Goal: Task Accomplishment & Management: Use online tool/utility

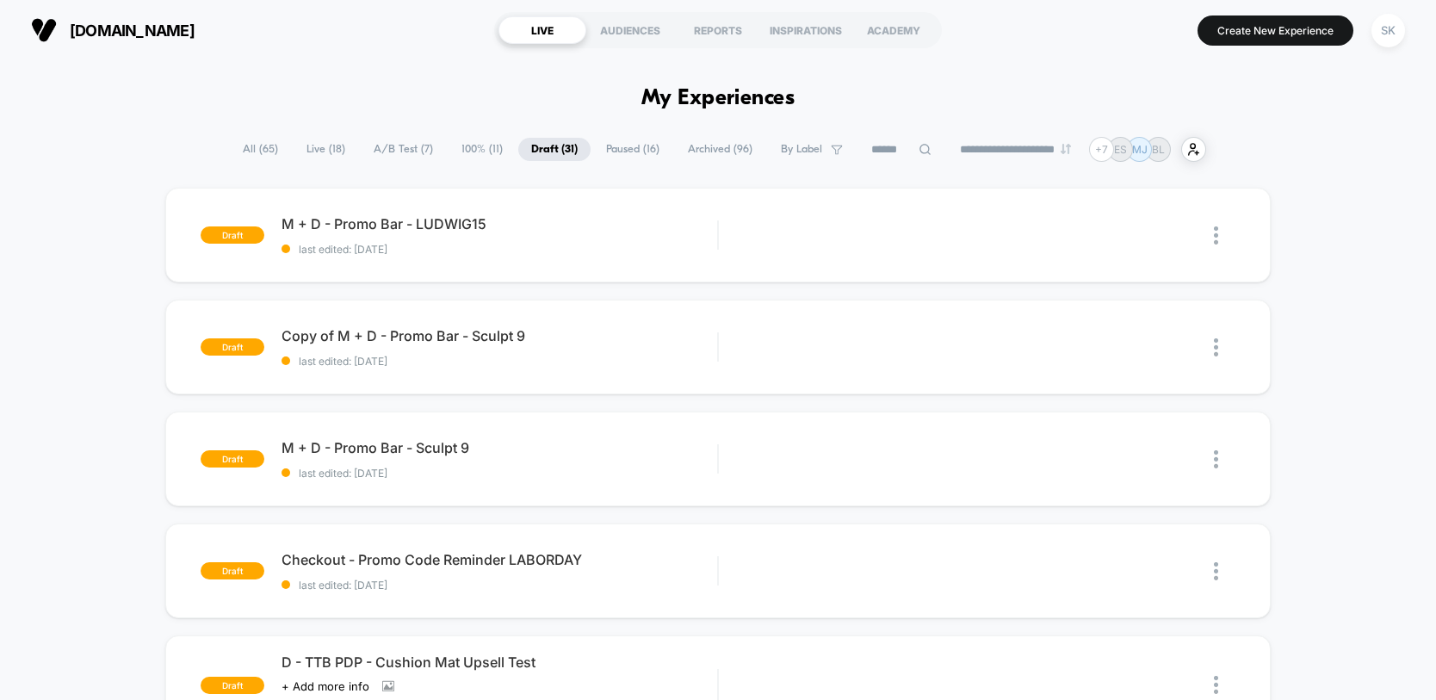
click at [382, 150] on span "A/B Test ( 7 )" at bounding box center [403, 149] width 85 height 23
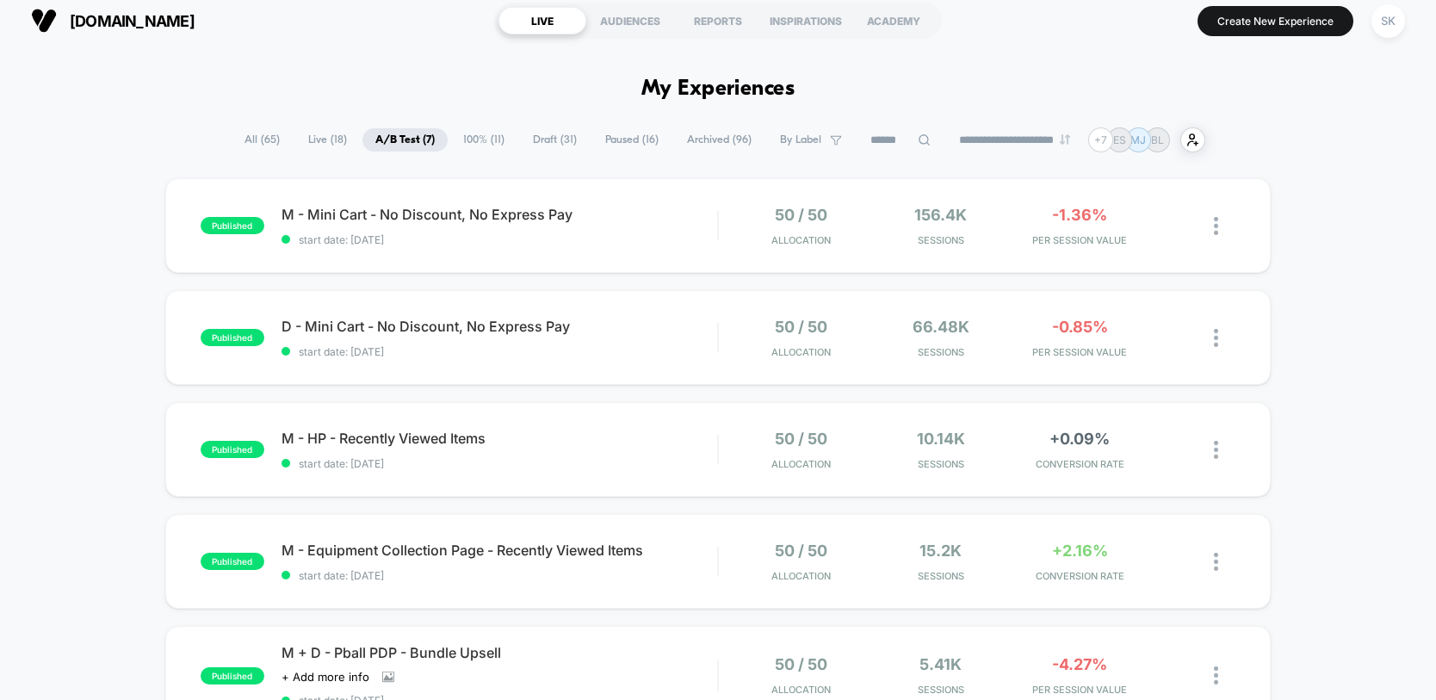
scroll to position [3, 0]
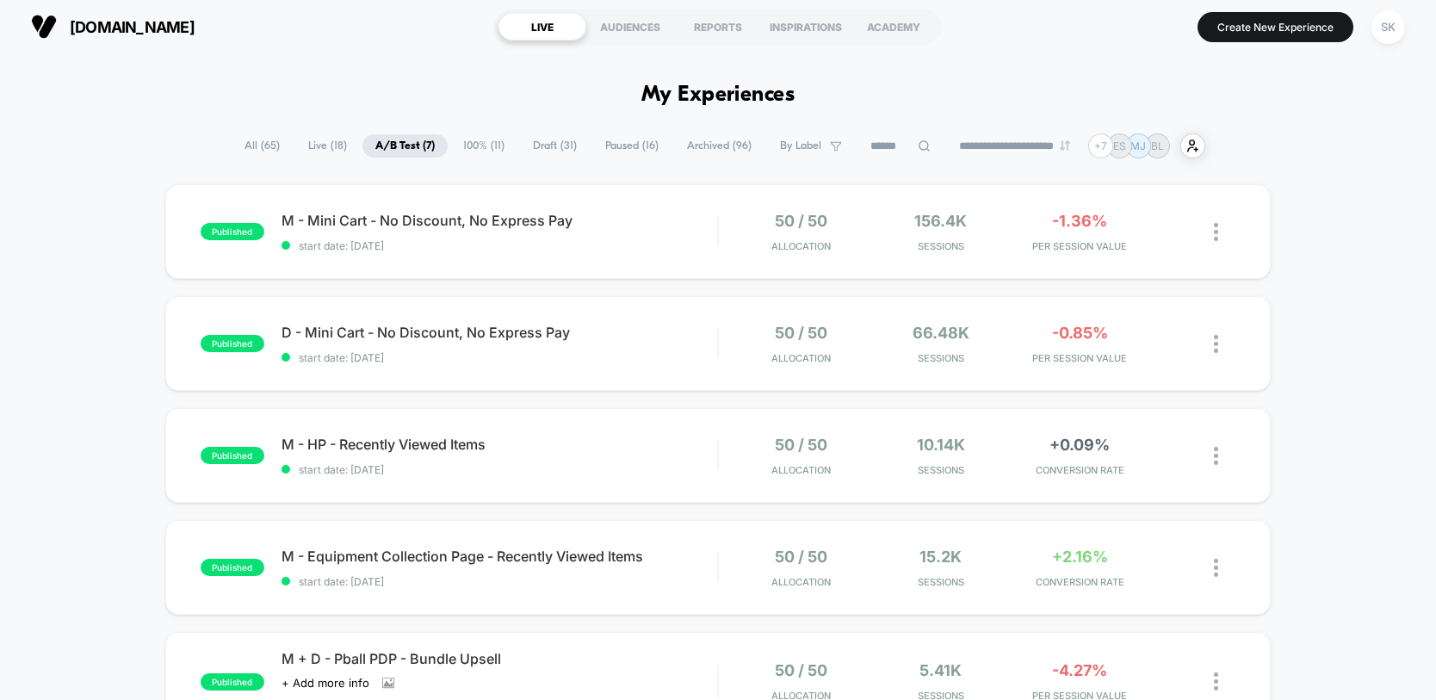
click at [320, 151] on span "Live ( 18 )" at bounding box center [327, 145] width 65 height 23
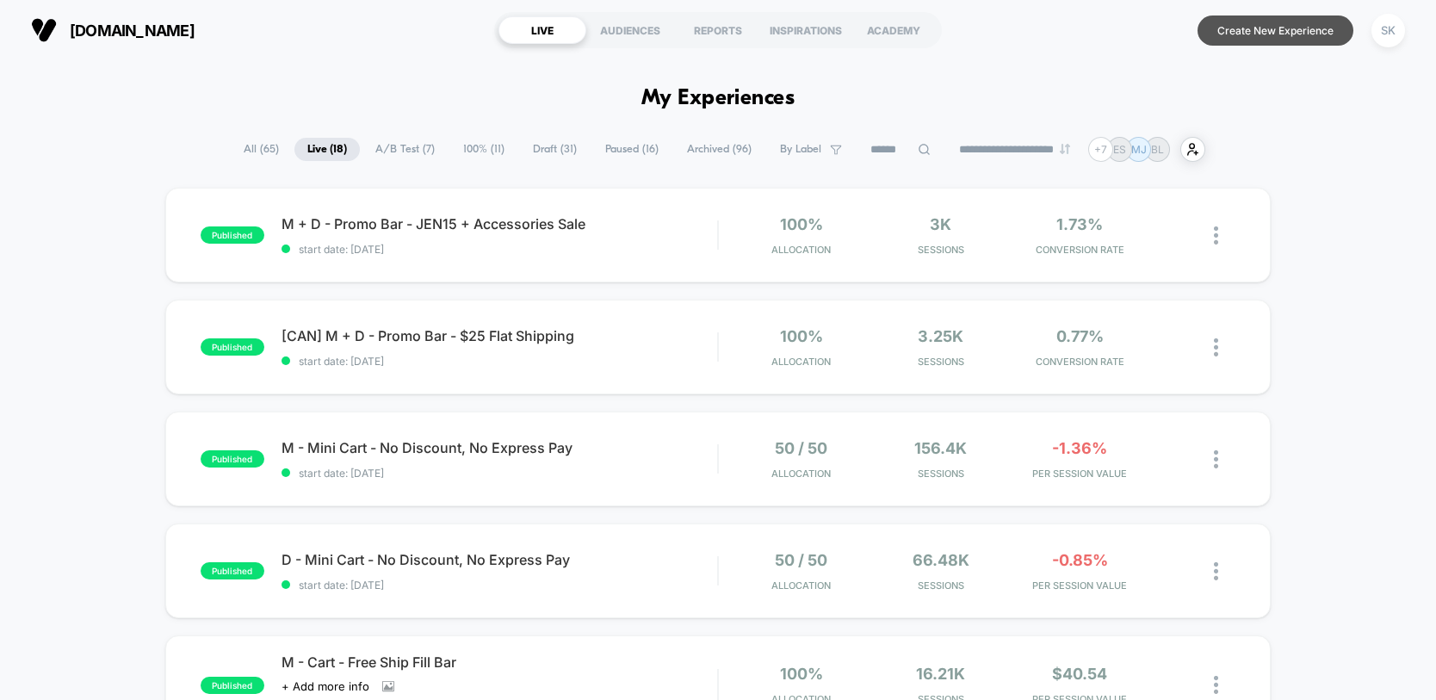
click at [1239, 34] on button "Create New Experience" at bounding box center [1276, 31] width 156 height 30
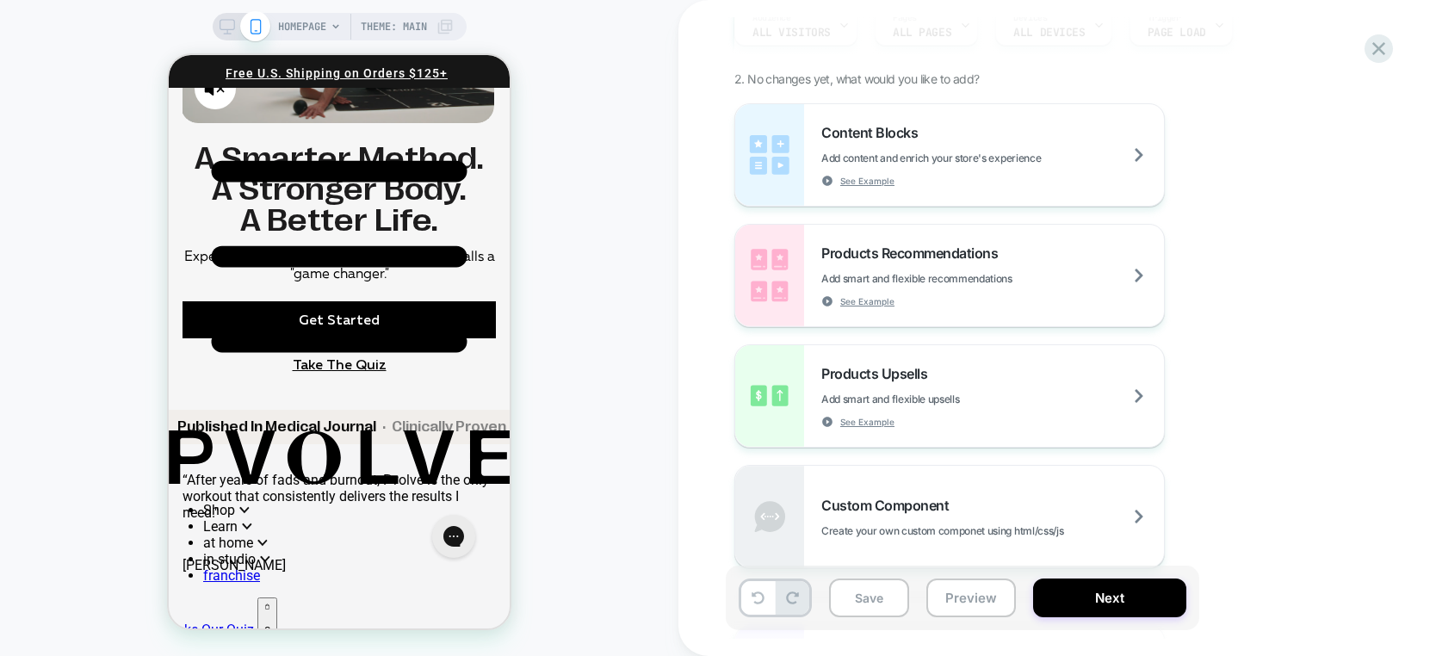
scroll to position [1502, 0]
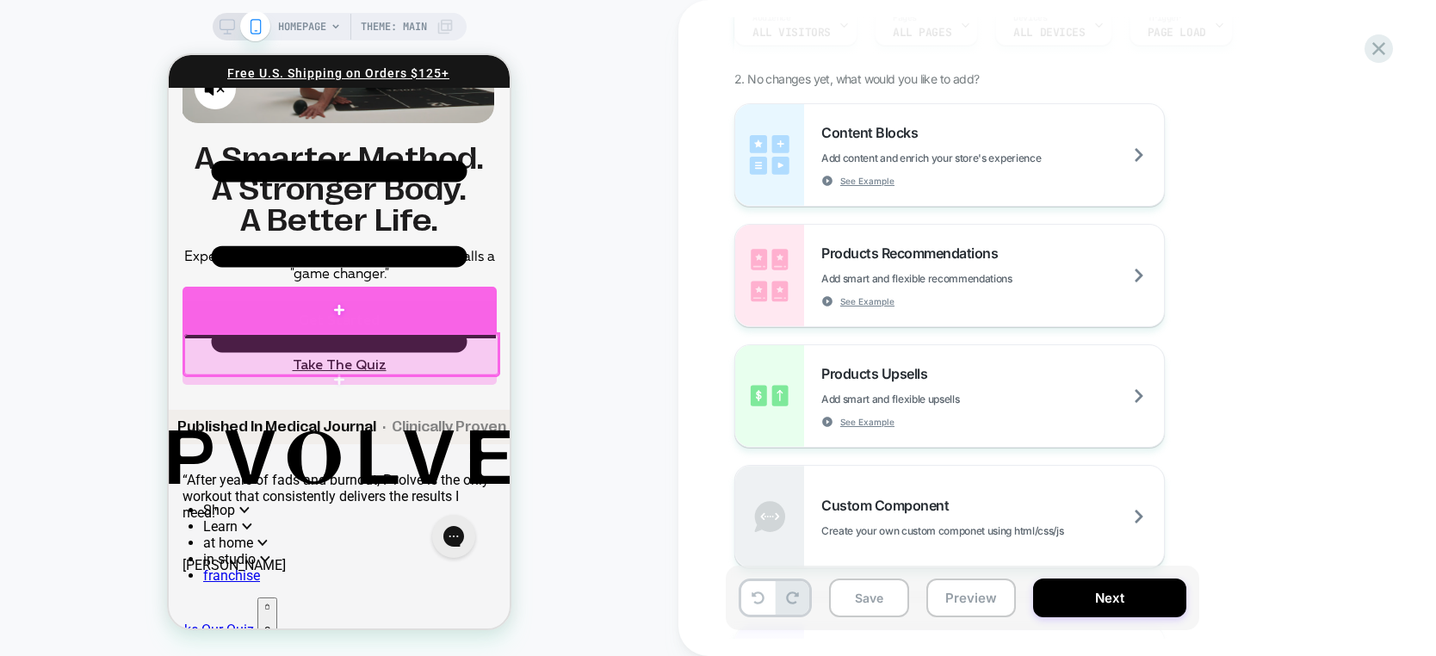
click at [369, 323] on div at bounding box center [340, 310] width 314 height 46
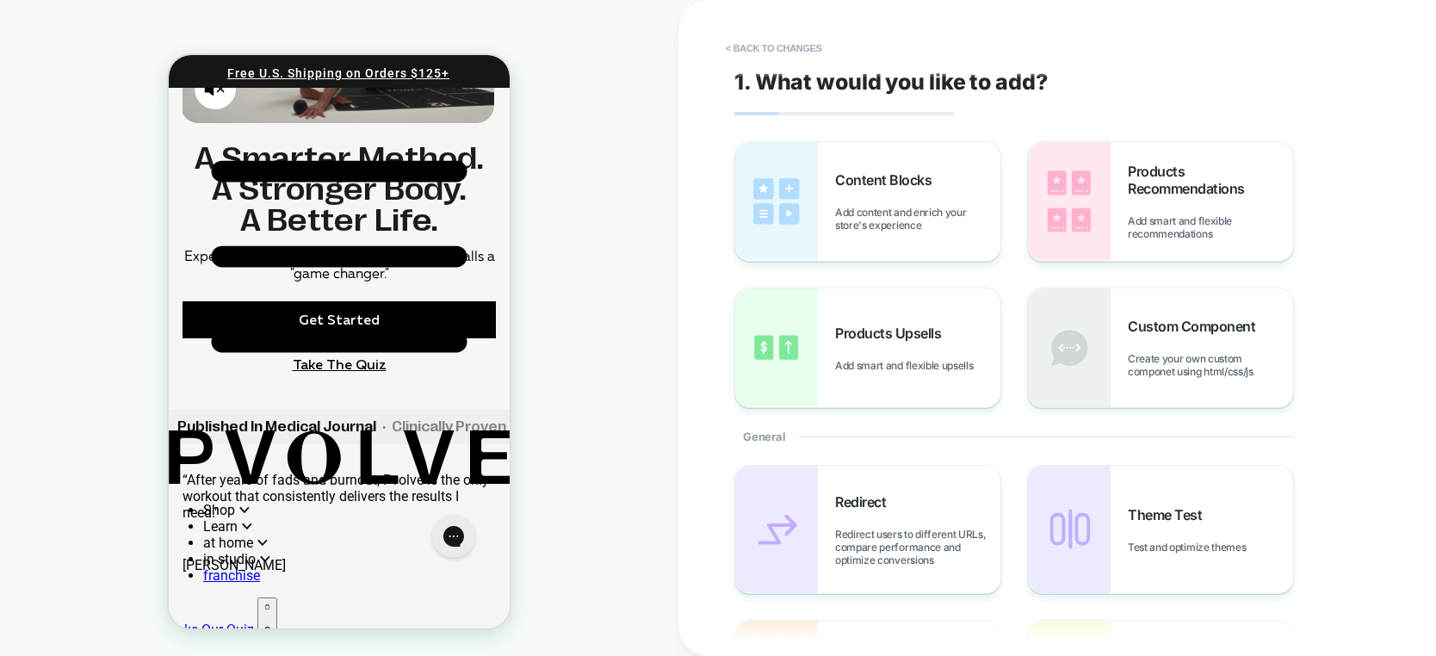
scroll to position [1520, 0]
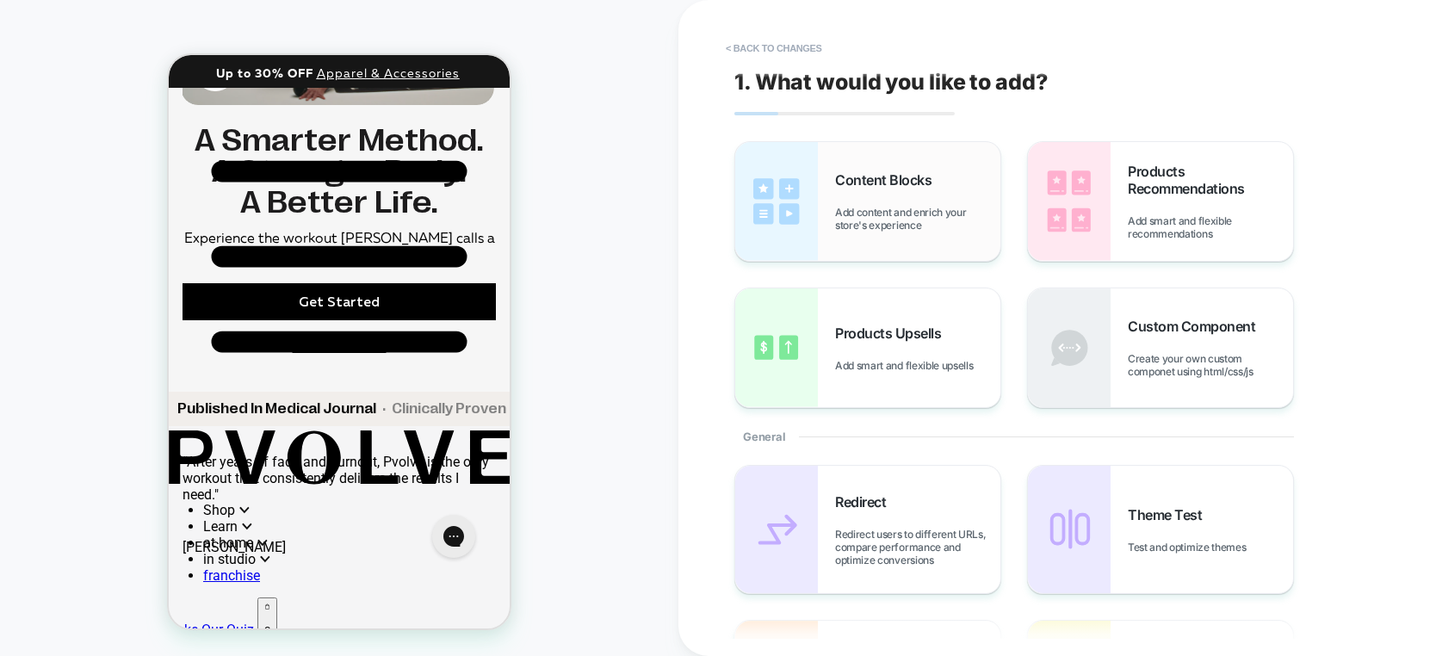
click at [859, 191] on div "Content Blocks Add content and enrich your store's experience" at bounding box center [917, 201] width 165 height 60
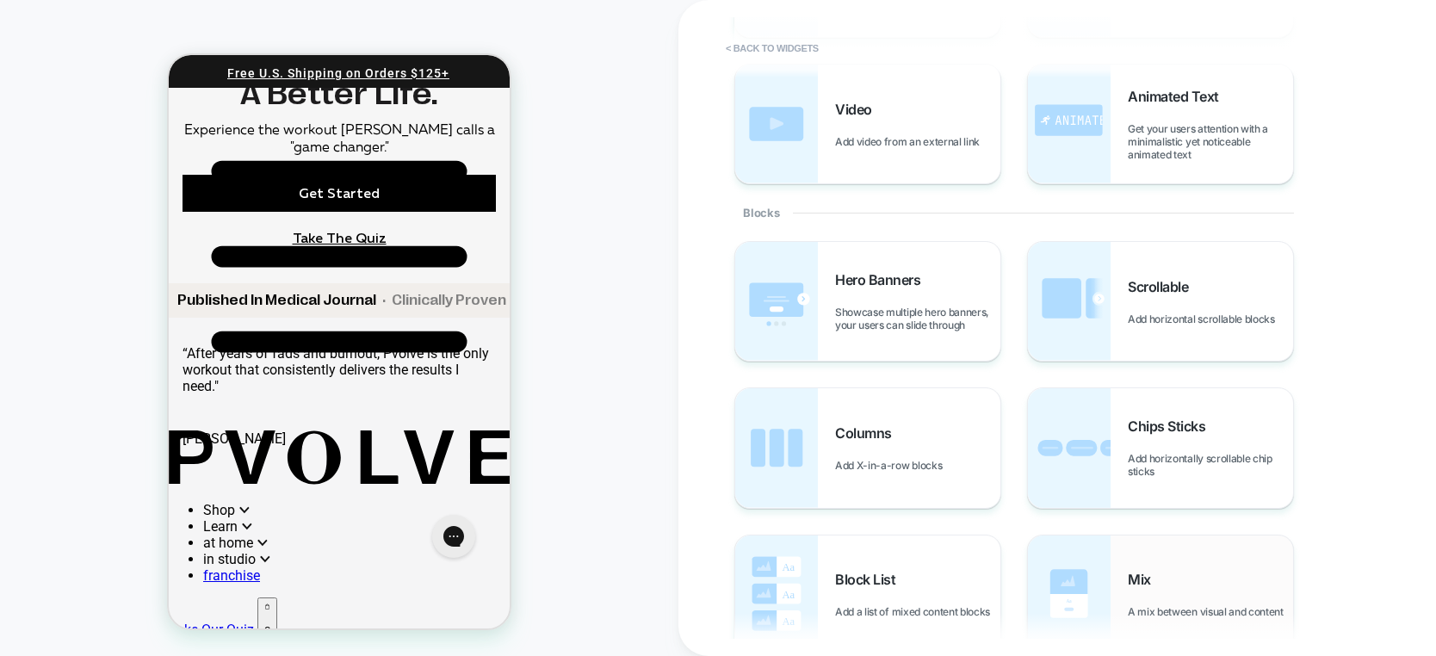
scroll to position [224, 0]
click at [1145, 605] on span "A mix between visual and content" at bounding box center [1210, 611] width 164 height 13
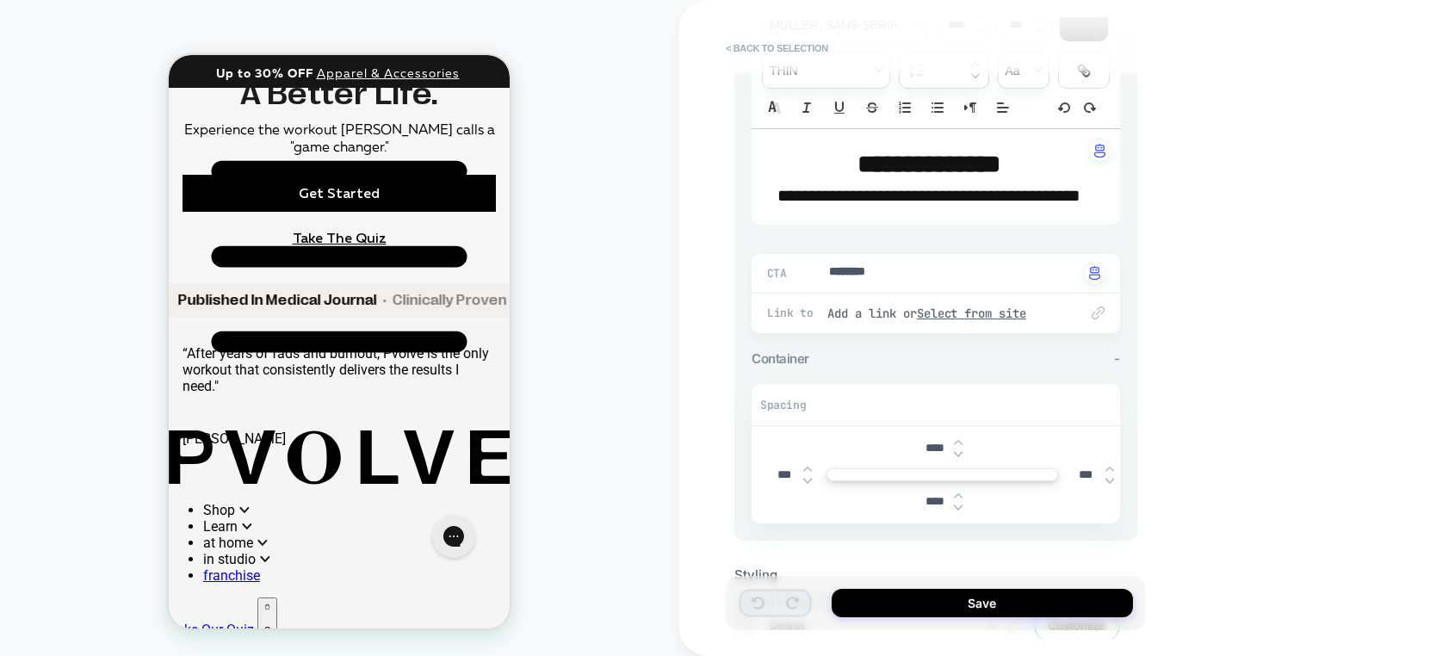
scroll to position [519, 0]
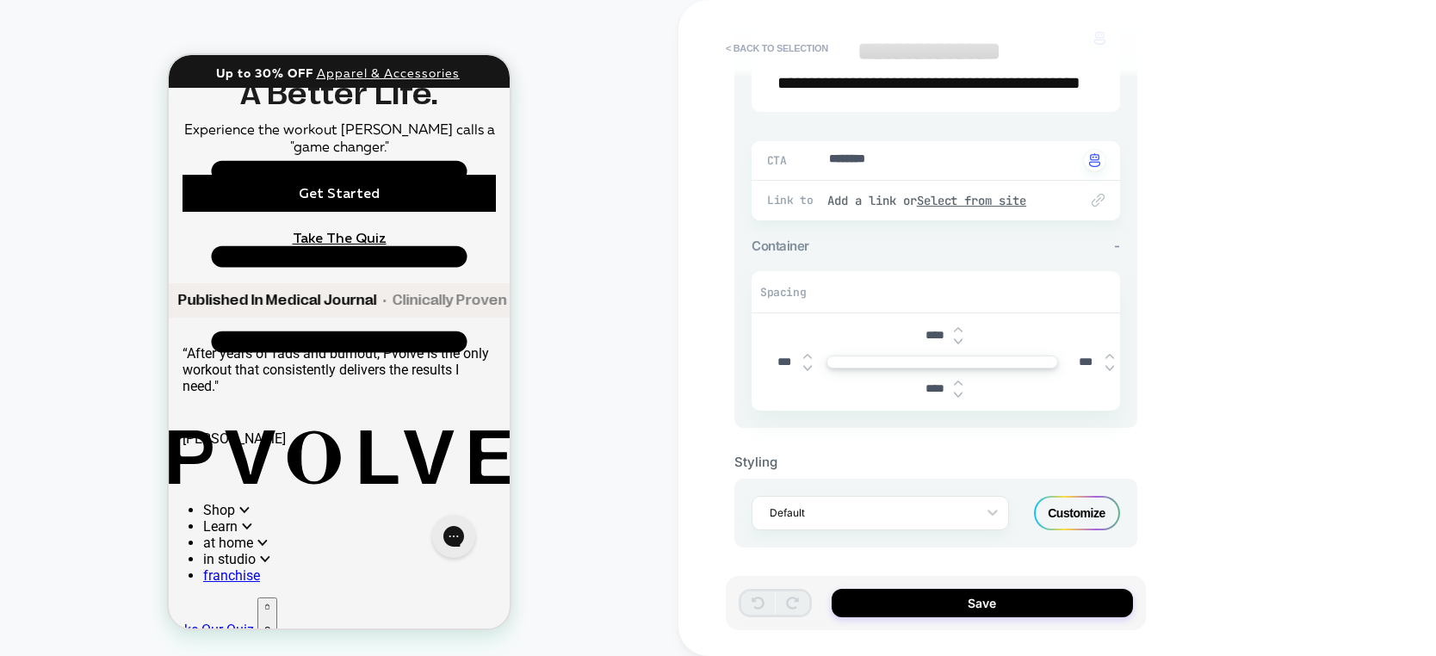
click at [1045, 512] on div "Customize" at bounding box center [1077, 513] width 86 height 34
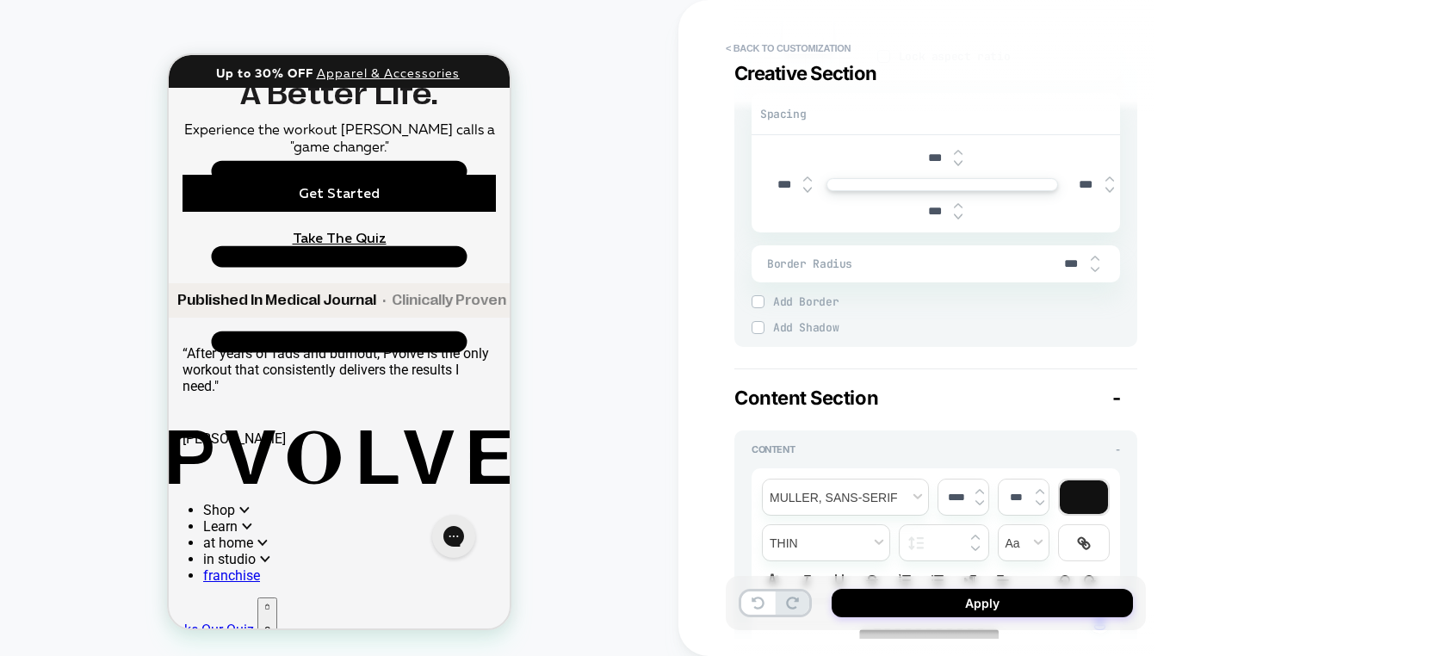
scroll to position [0, 0]
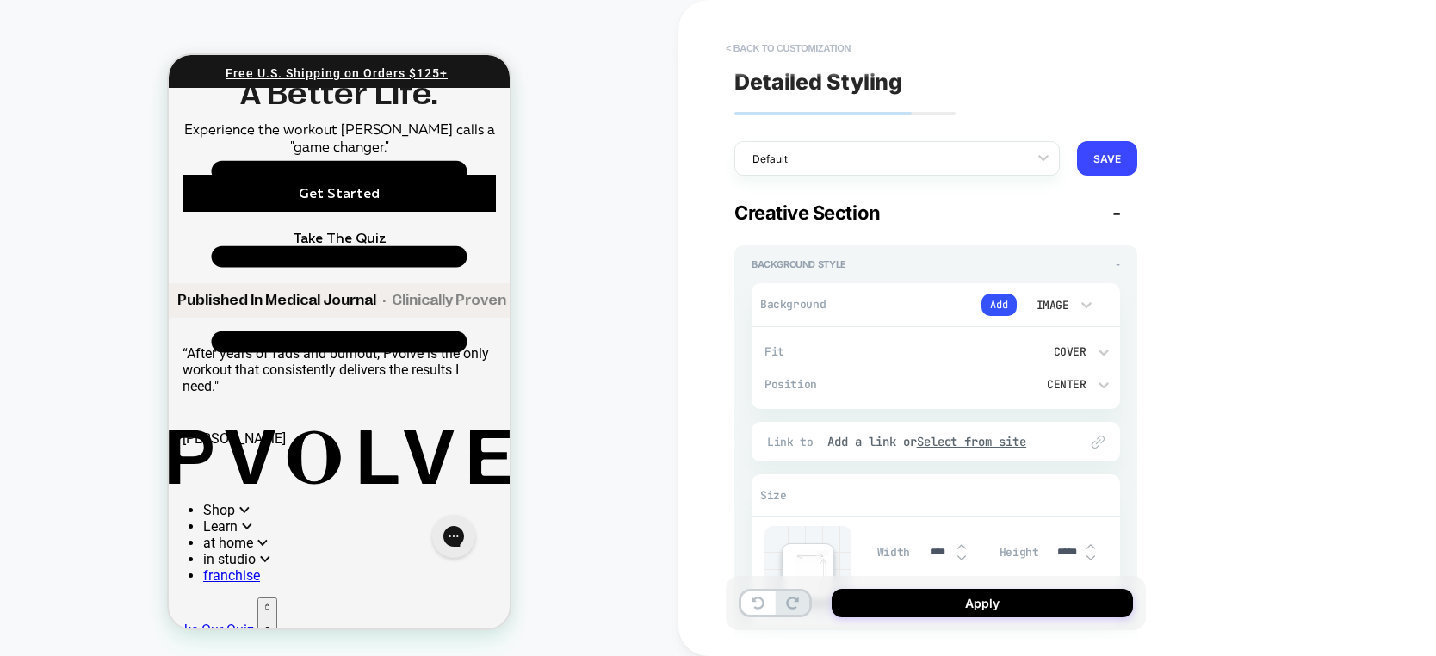
click at [785, 44] on button "< Back to customization" at bounding box center [788, 48] width 142 height 28
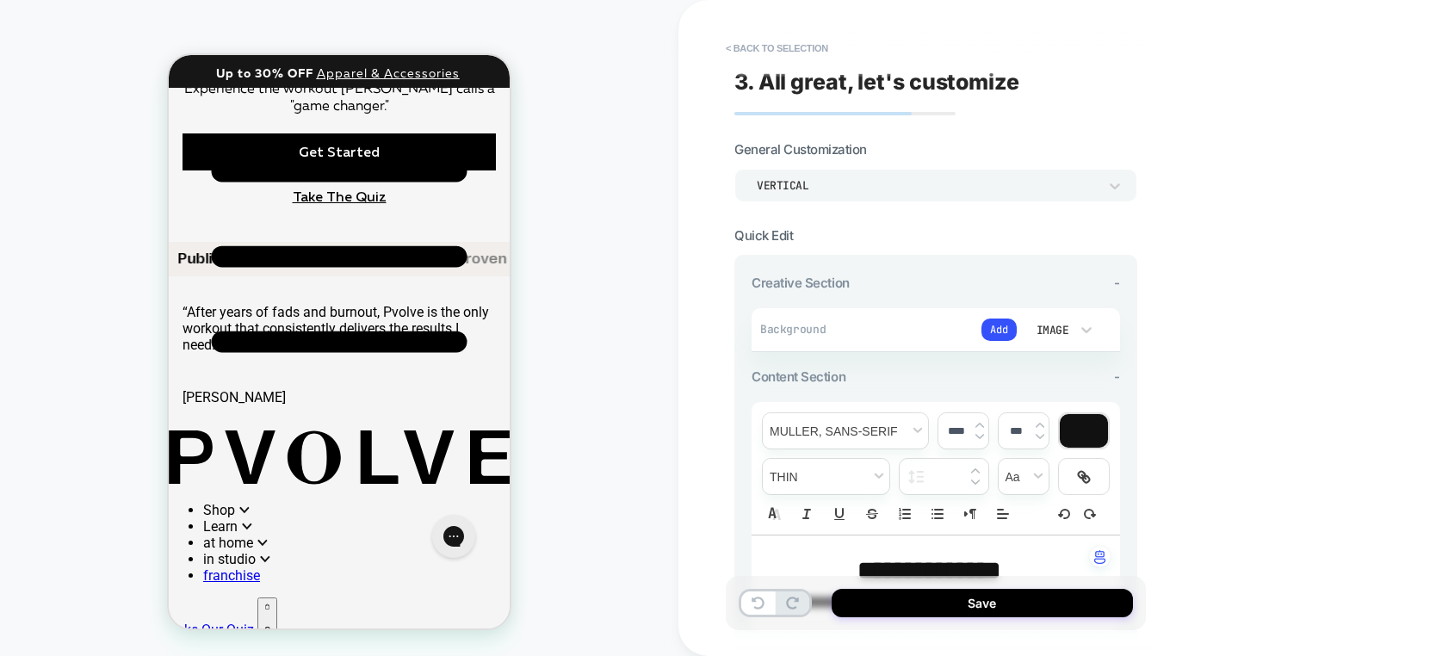
scroll to position [1666, 0]
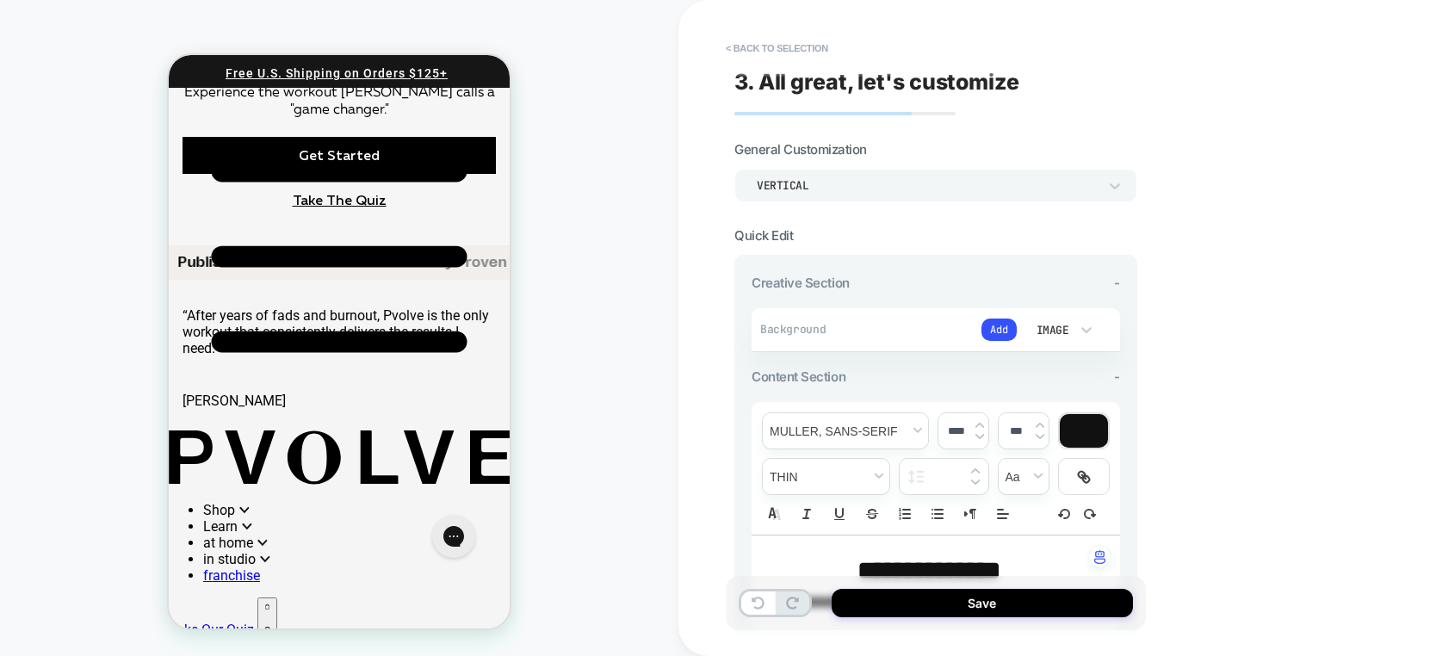
click at [831, 186] on div "Vertical" at bounding box center [927, 185] width 341 height 15
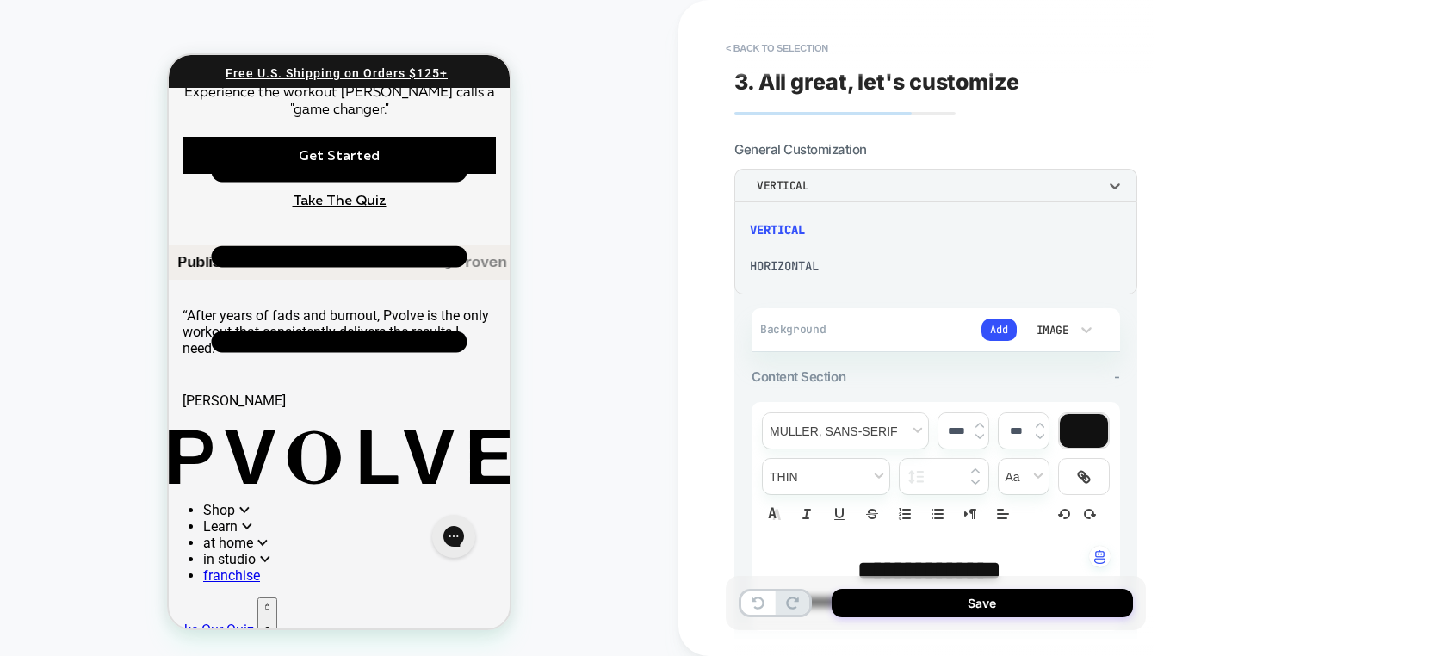
click at [809, 264] on div "Horizontal" at bounding box center [935, 266] width 389 height 36
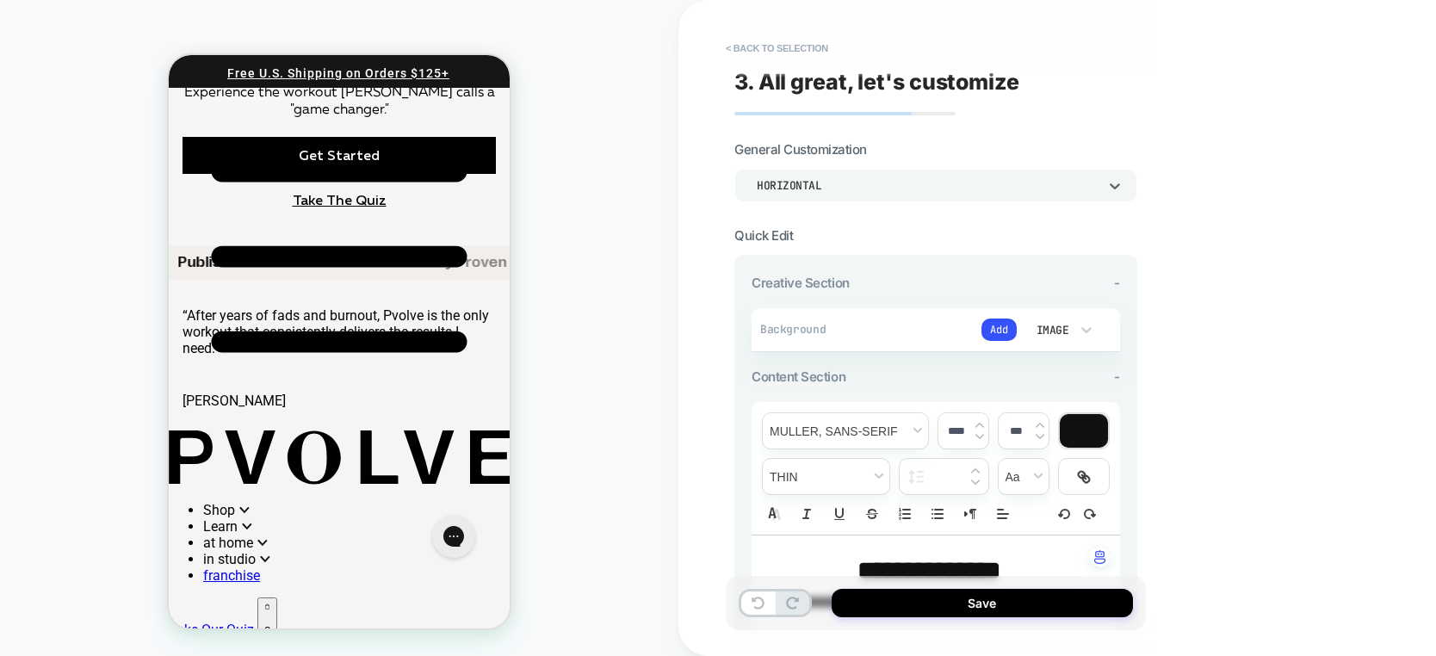
click at [808, 184] on div "Horizontal" at bounding box center [927, 185] width 341 height 15
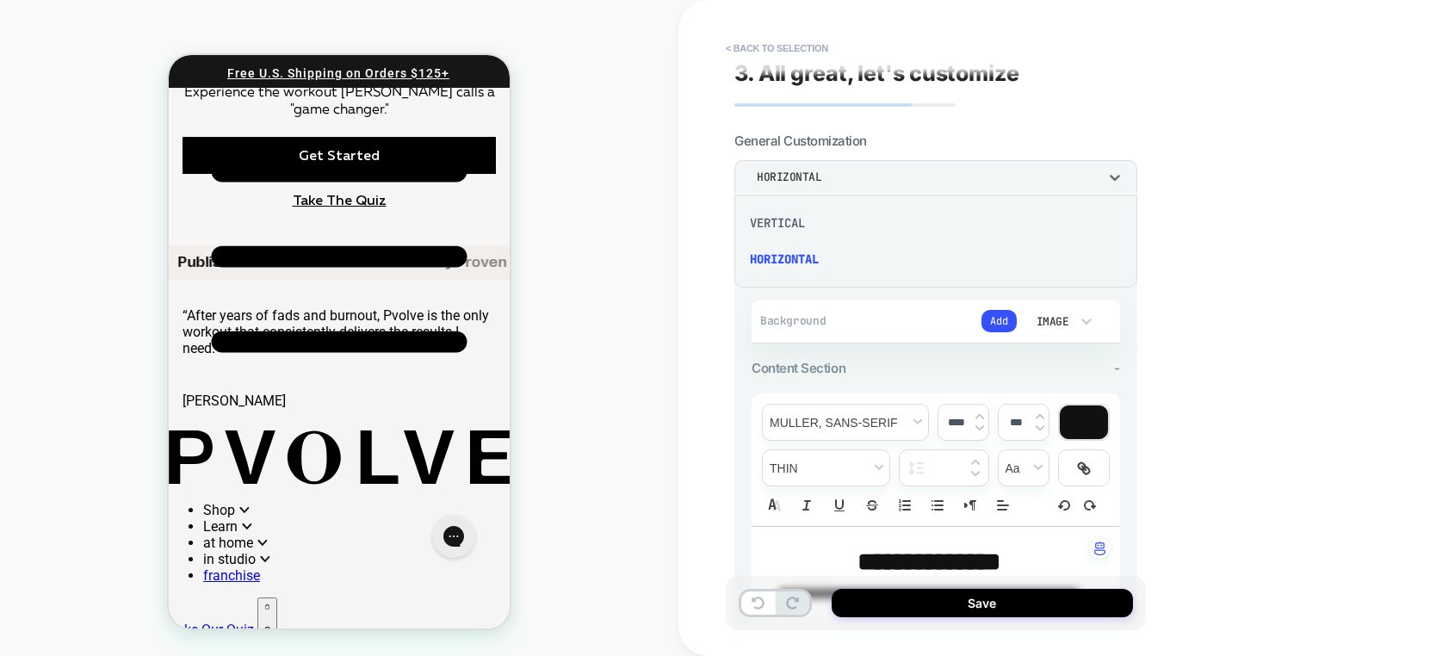
scroll to position [10, 0]
click at [784, 223] on div "Vertical" at bounding box center [935, 223] width 389 height 36
type textarea "*"
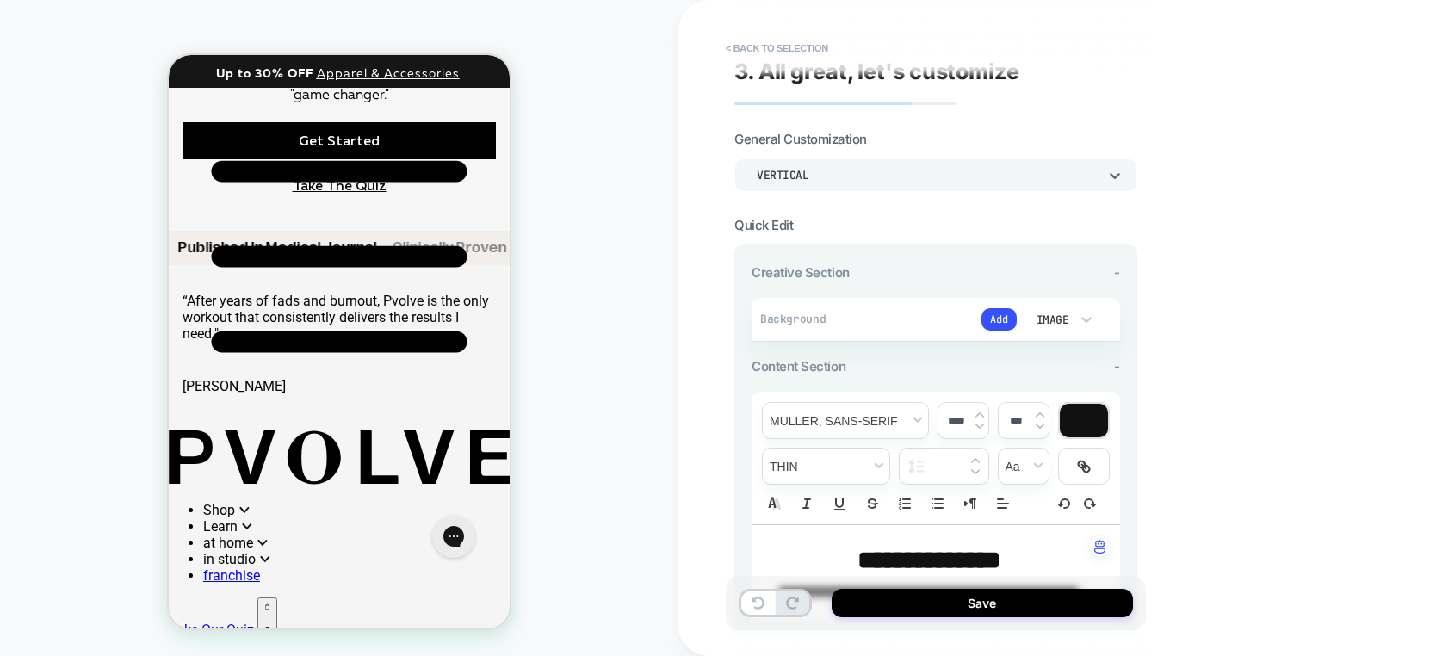
scroll to position [1674, 0]
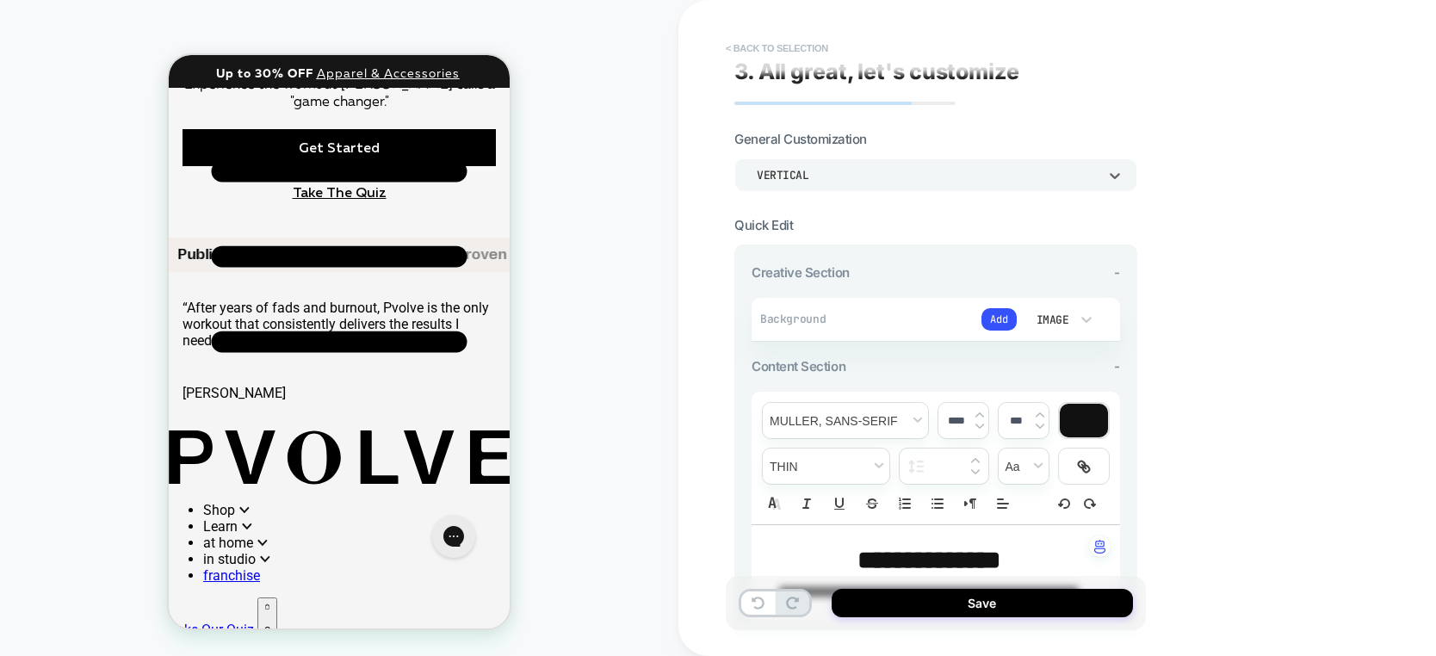
click at [771, 46] on button "< Back to selection" at bounding box center [777, 48] width 120 height 28
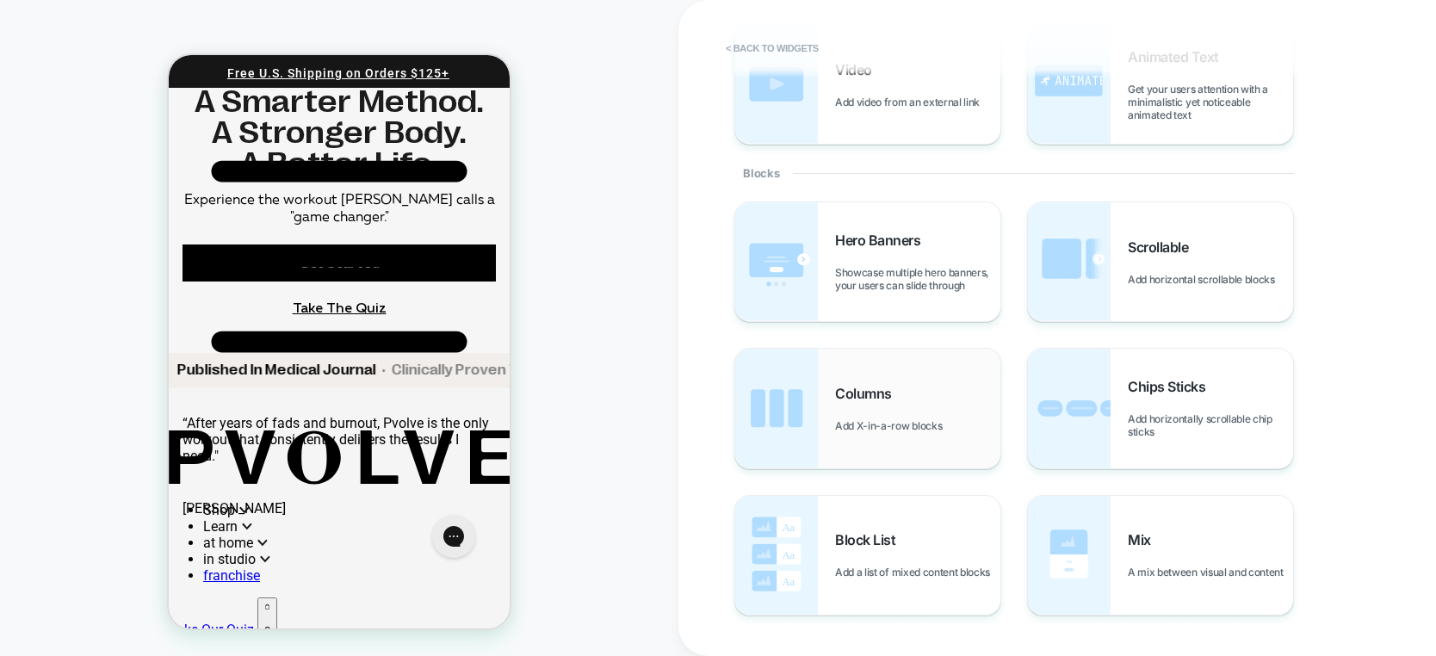
scroll to position [0, 0]
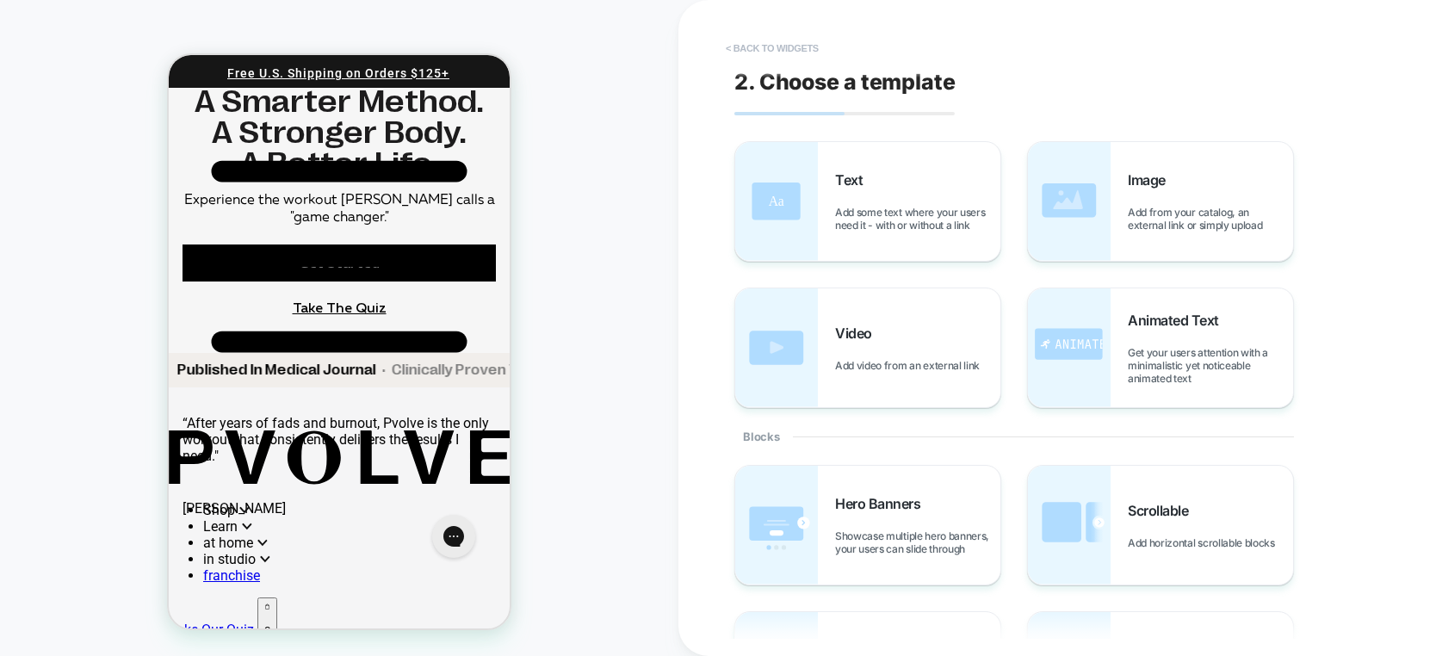
click at [754, 47] on button "< Back to widgets" at bounding box center [772, 48] width 110 height 28
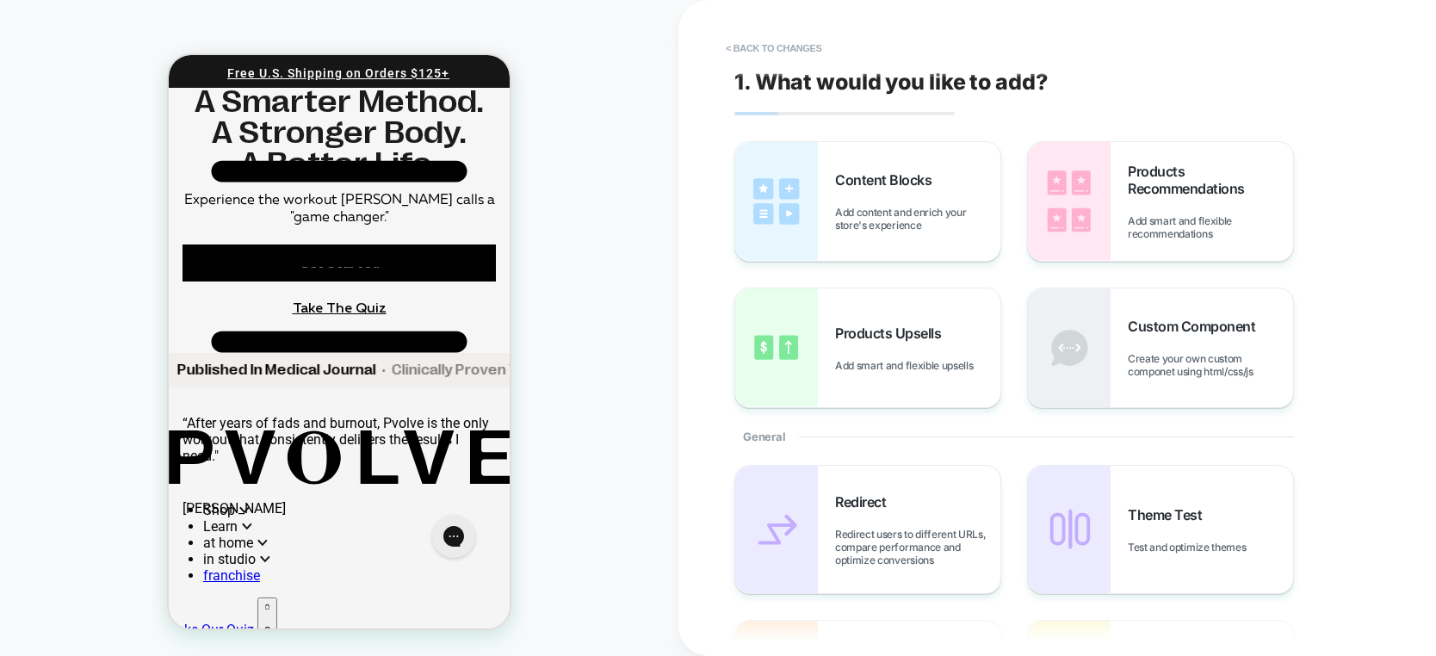
scroll to position [1529, 0]
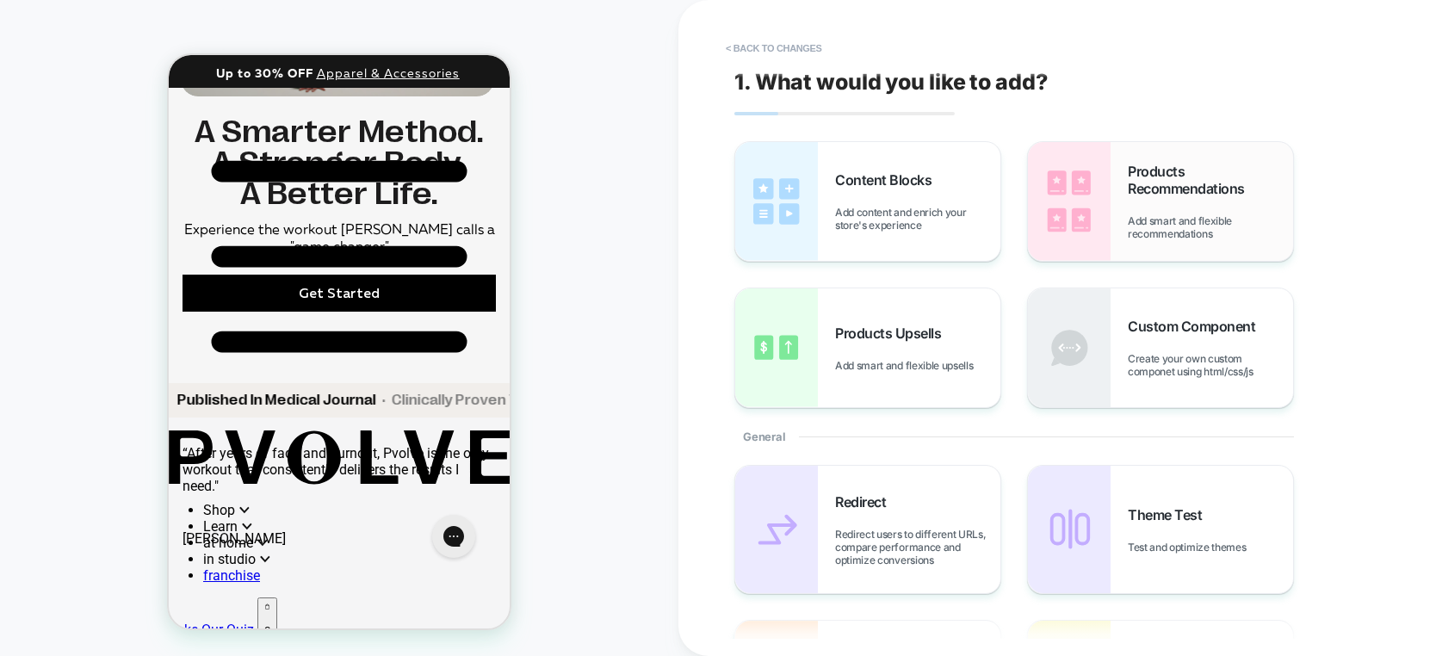
click at [1178, 219] on span "Add smart and flexible recommendations" at bounding box center [1210, 227] width 165 height 26
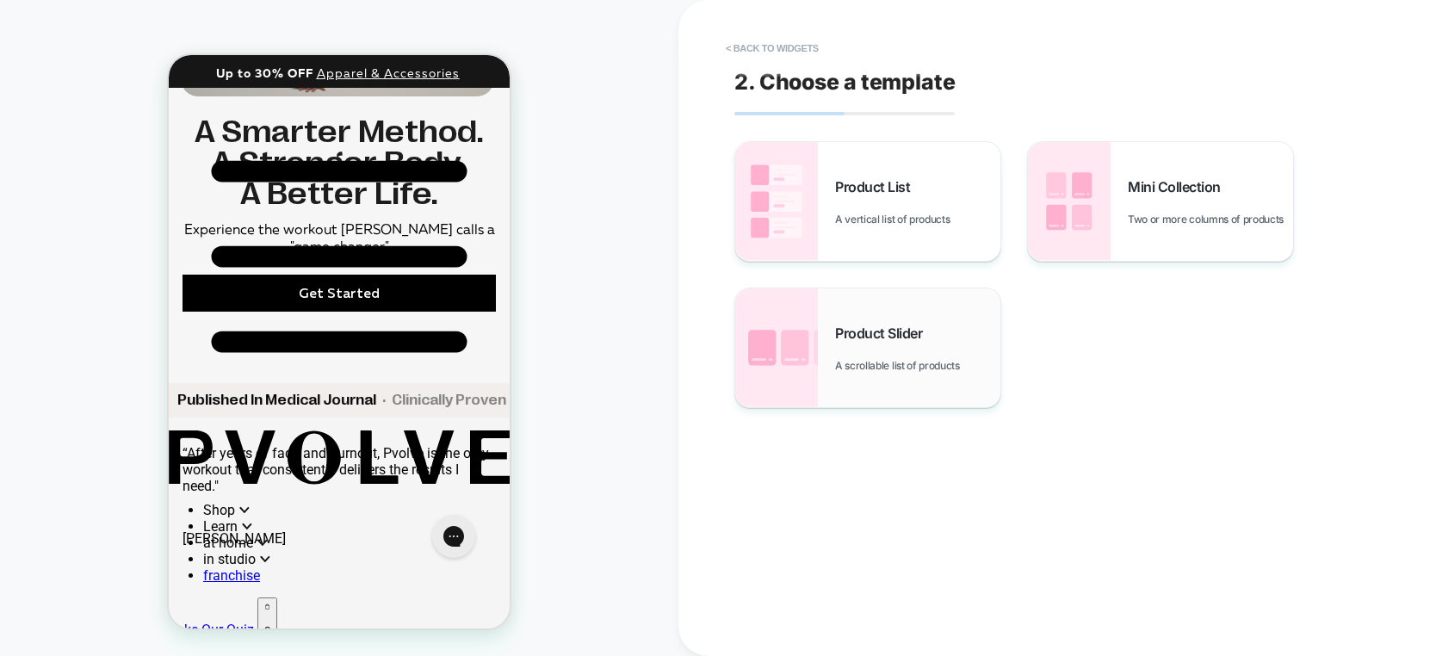
scroll to position [1560, 0]
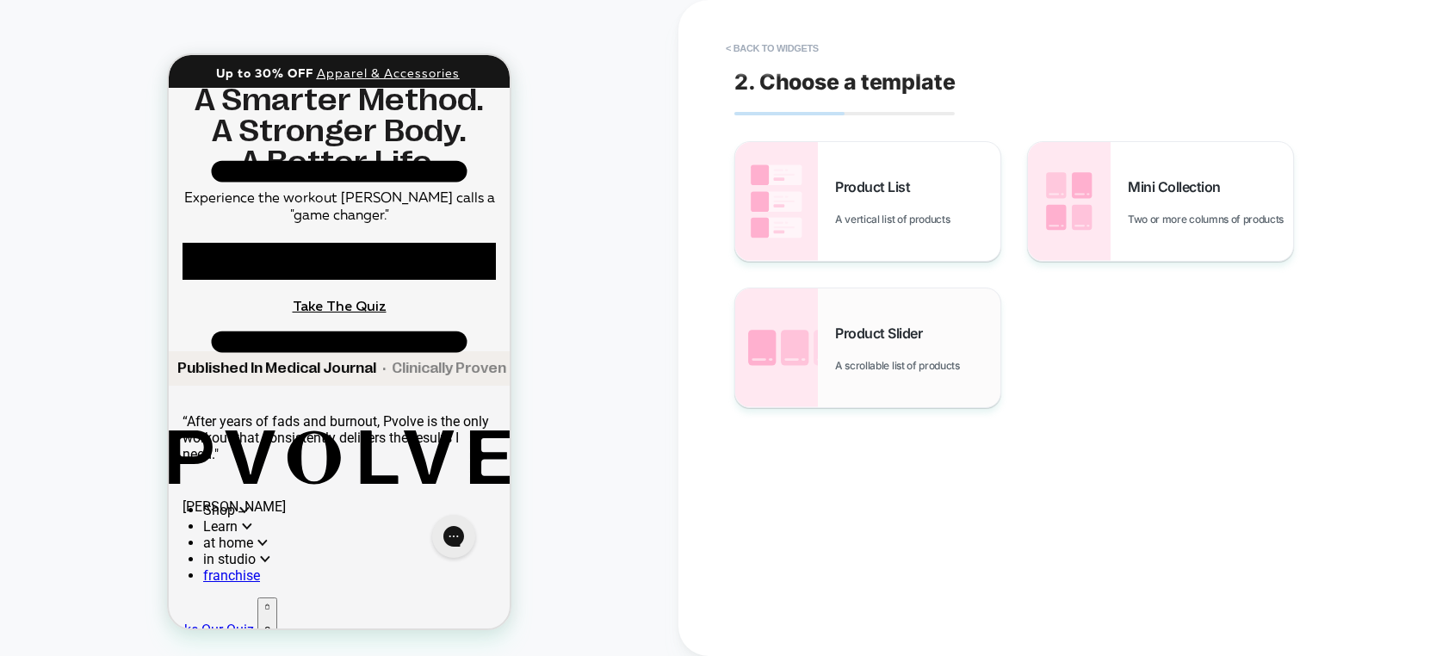
click at [926, 352] on div "Product Slider A scrollable list of products" at bounding box center [917, 348] width 165 height 47
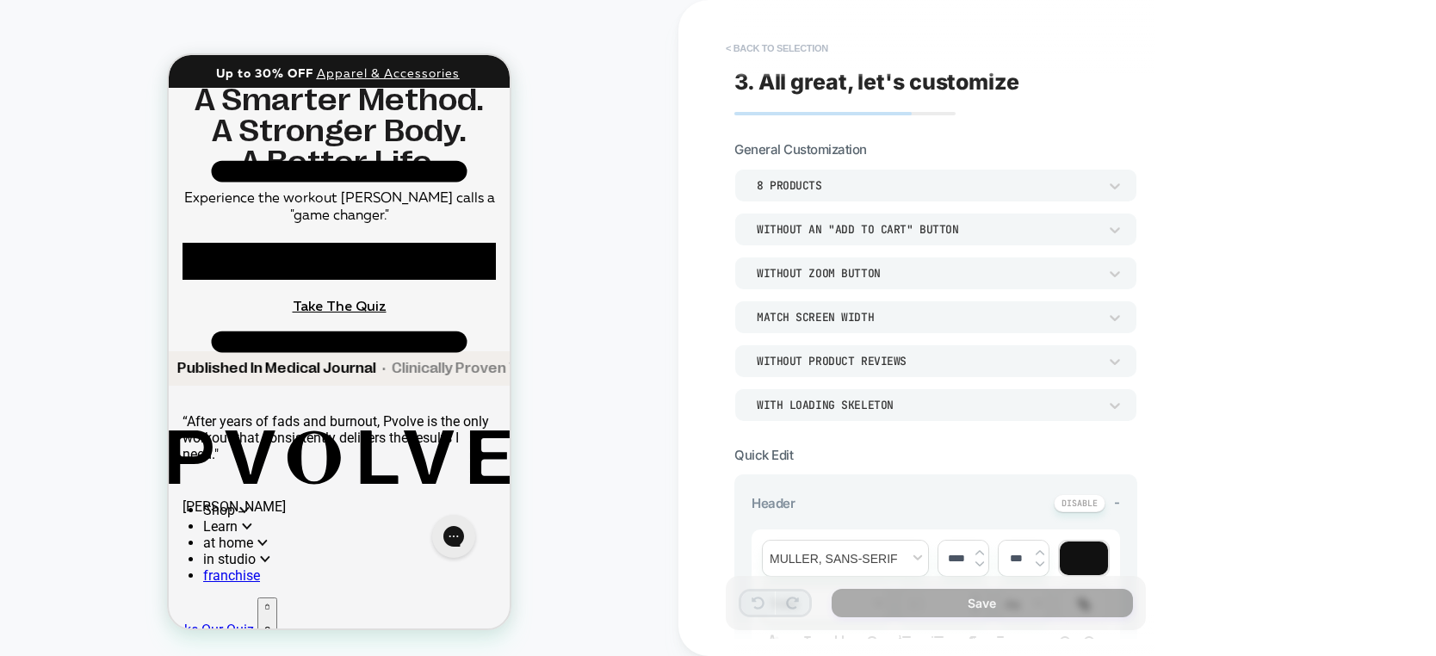
click at [787, 49] on button "< Back to selection" at bounding box center [777, 48] width 120 height 28
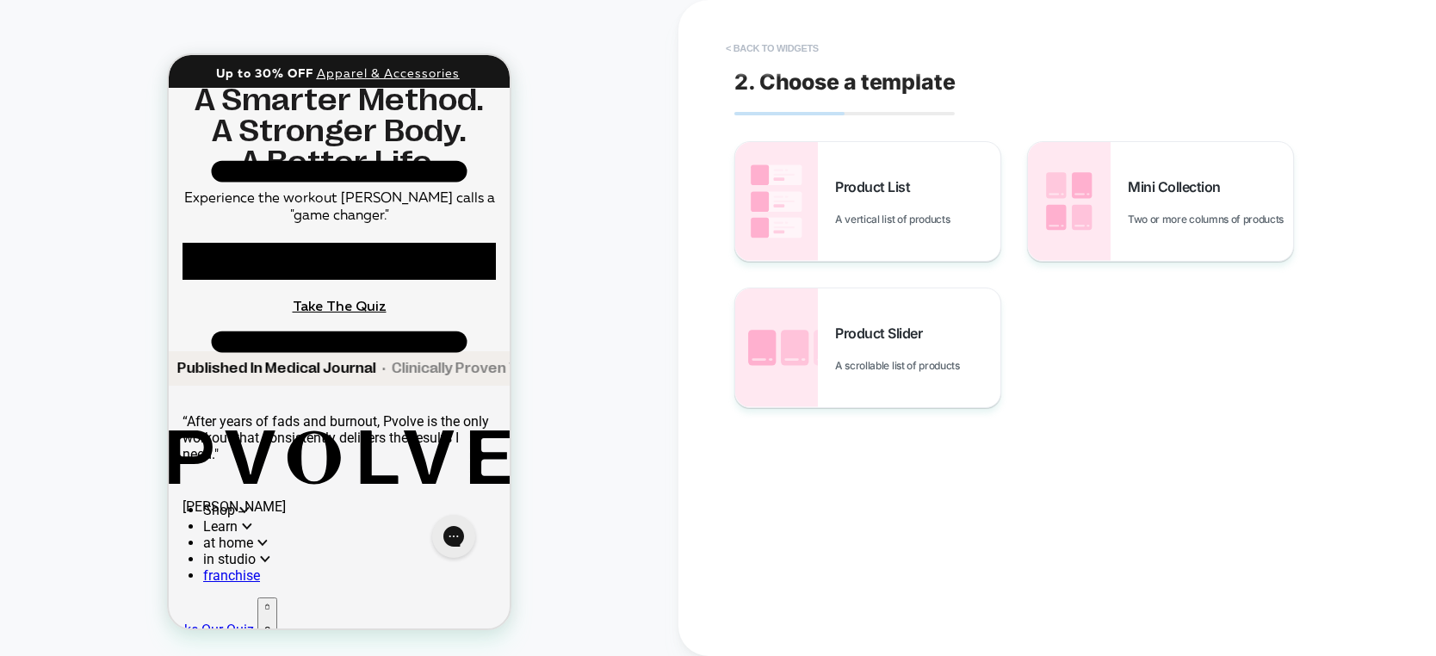
click at [765, 53] on button "< Back to widgets" at bounding box center [772, 48] width 110 height 28
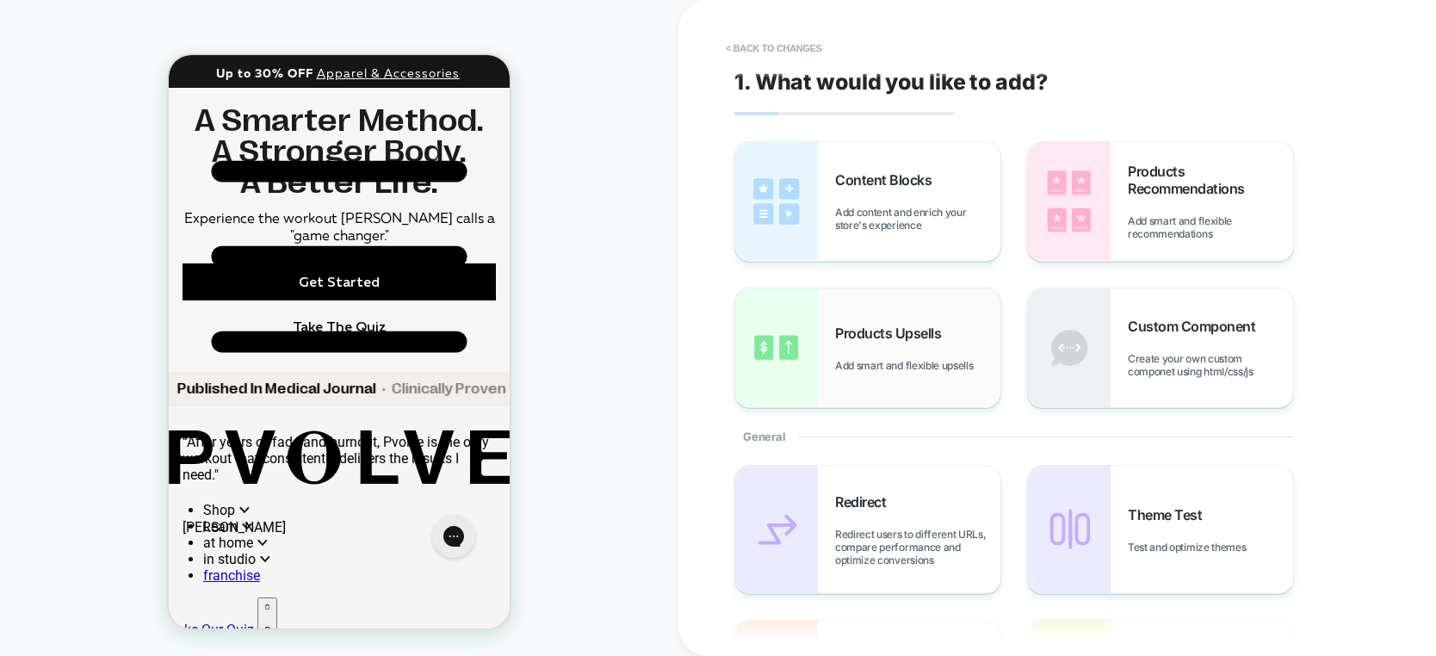
scroll to position [1527, 0]
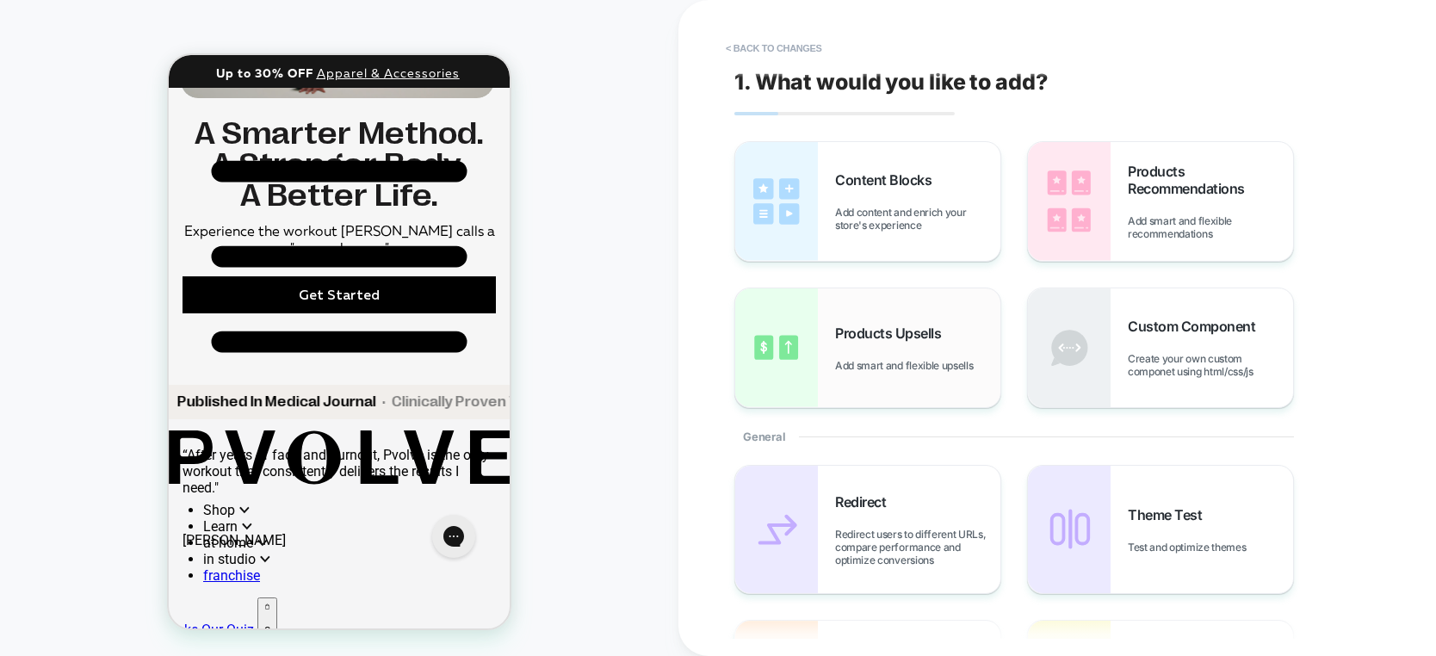
click at [841, 349] on div "Products Upsells Add smart and flexible upsells" at bounding box center [917, 348] width 165 height 47
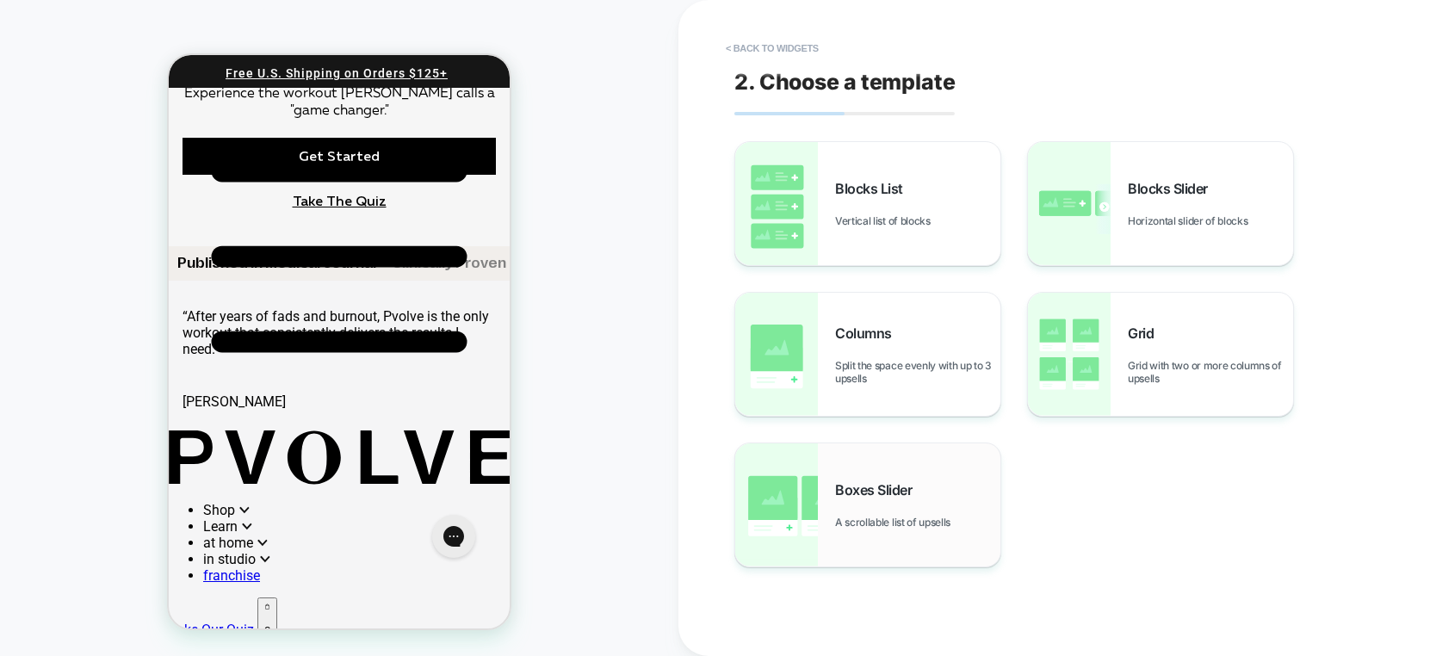
scroll to position [1669, 0]
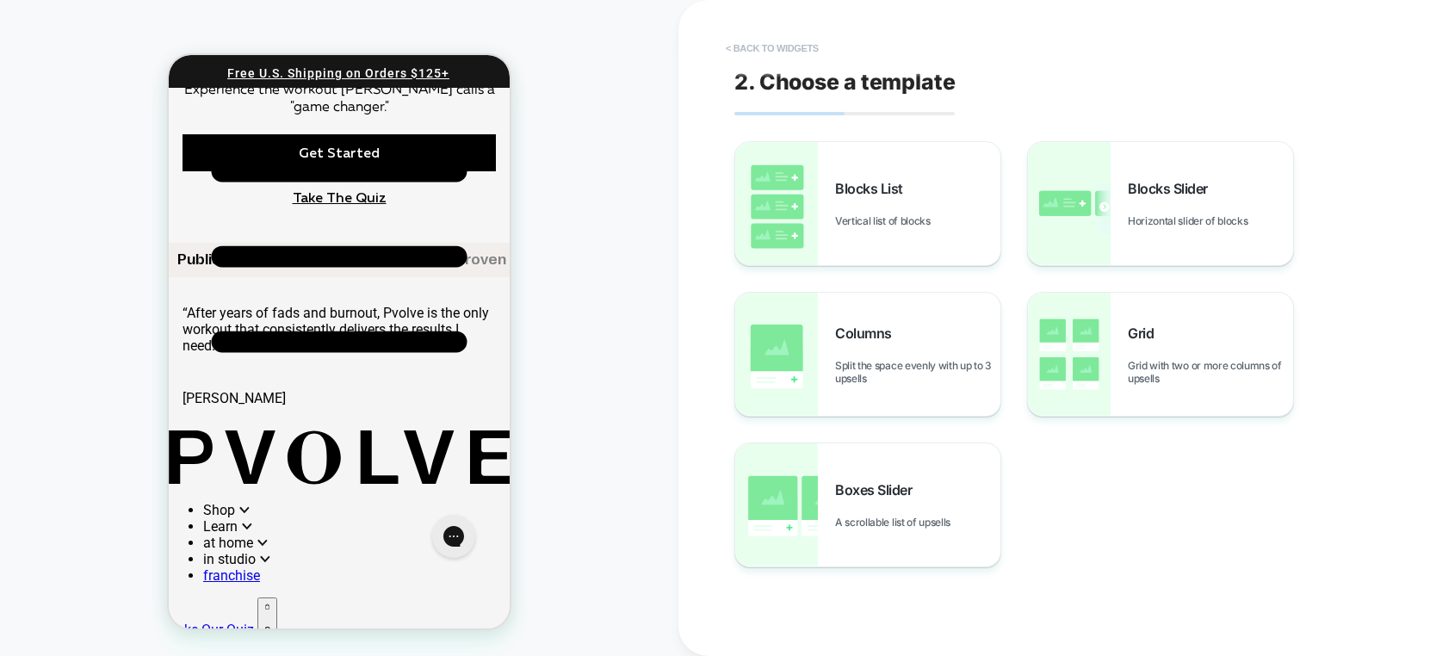
click at [784, 40] on button "< Back to widgets" at bounding box center [772, 48] width 110 height 28
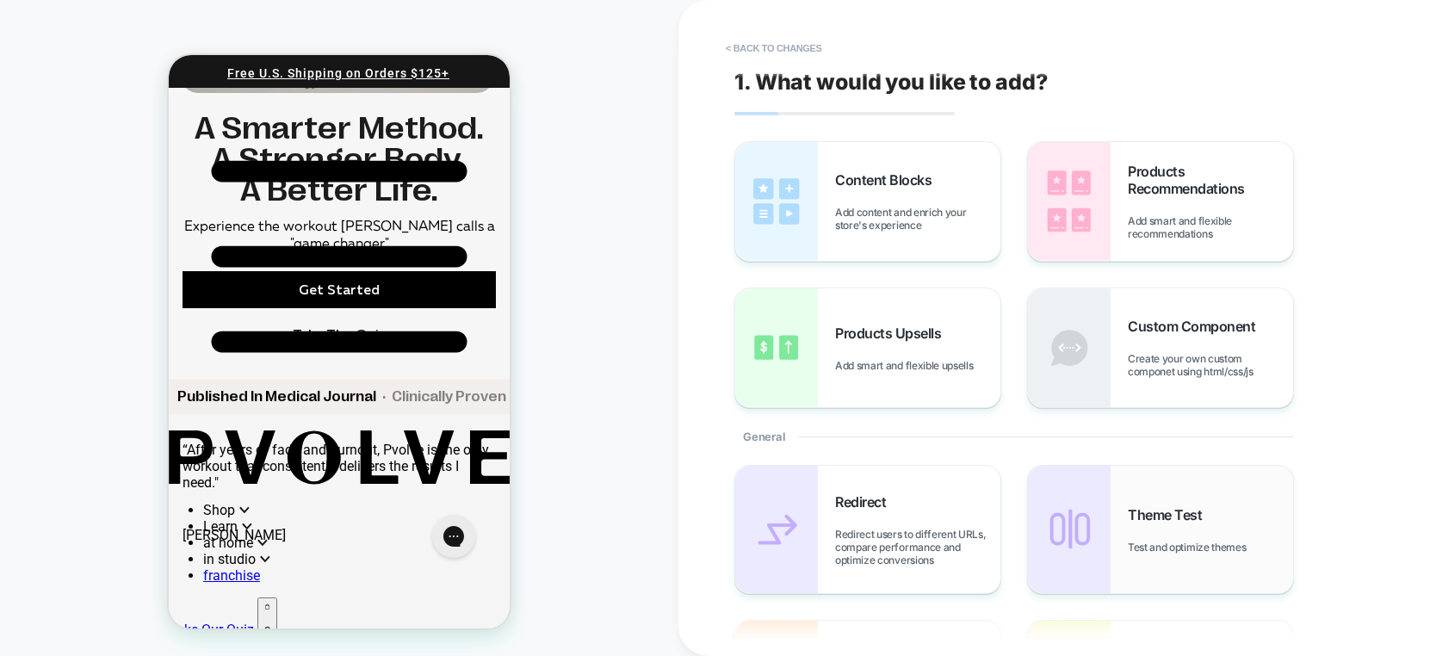
scroll to position [1529, 0]
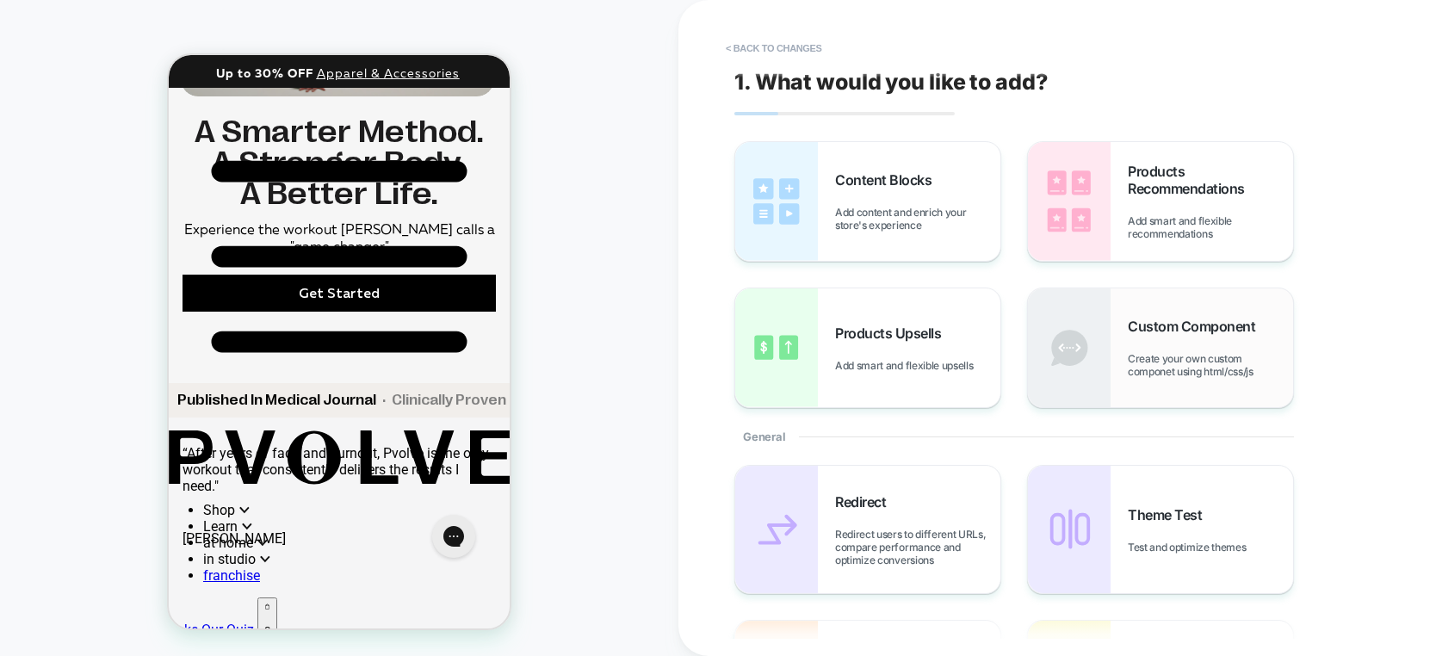
click at [1182, 338] on div "Custom Component Create your own custom componet using html/css/js" at bounding box center [1210, 348] width 165 height 60
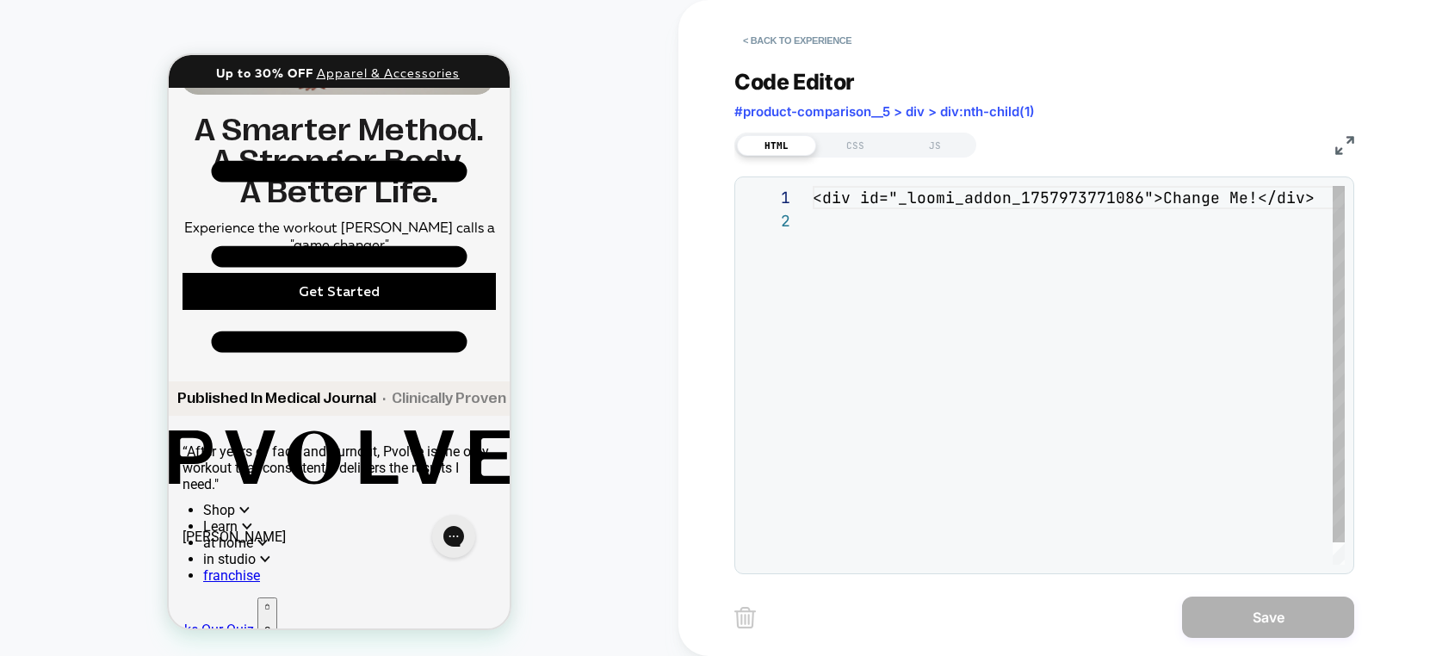
scroll to position [23, 0]
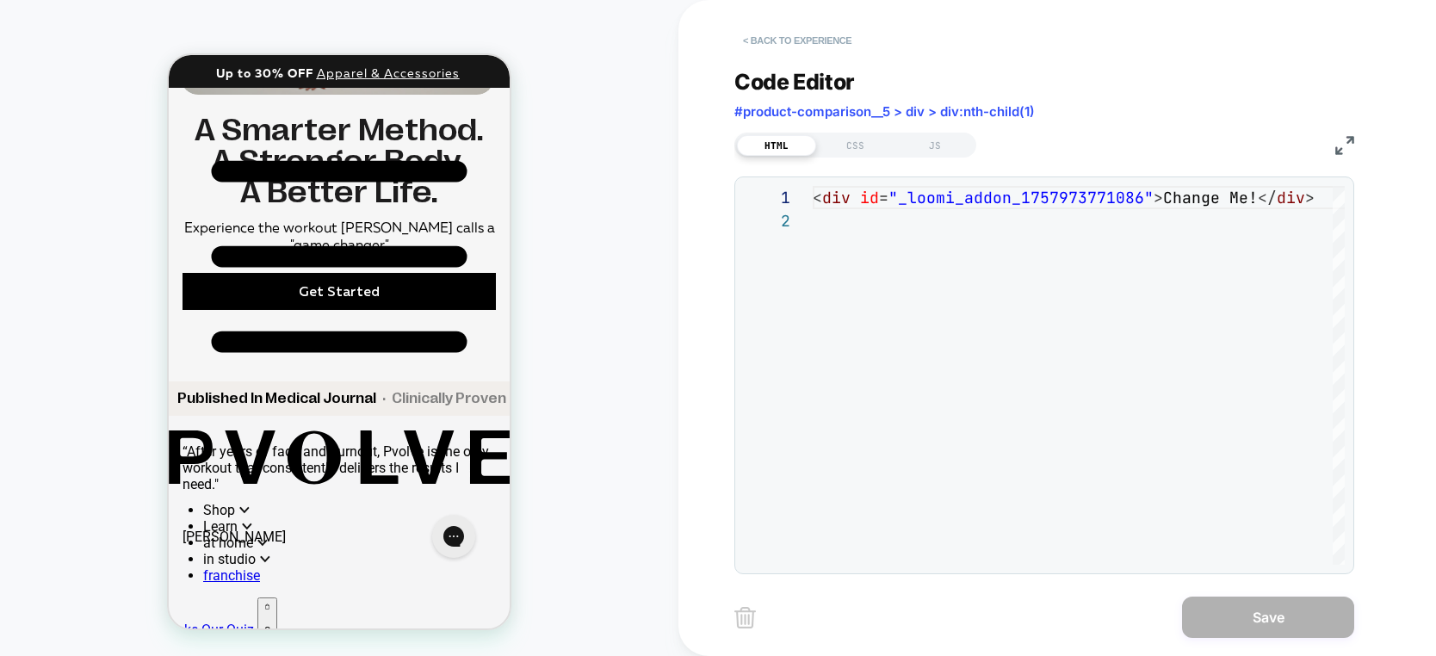
click at [830, 37] on button "< Back to experience" at bounding box center [798, 41] width 126 height 28
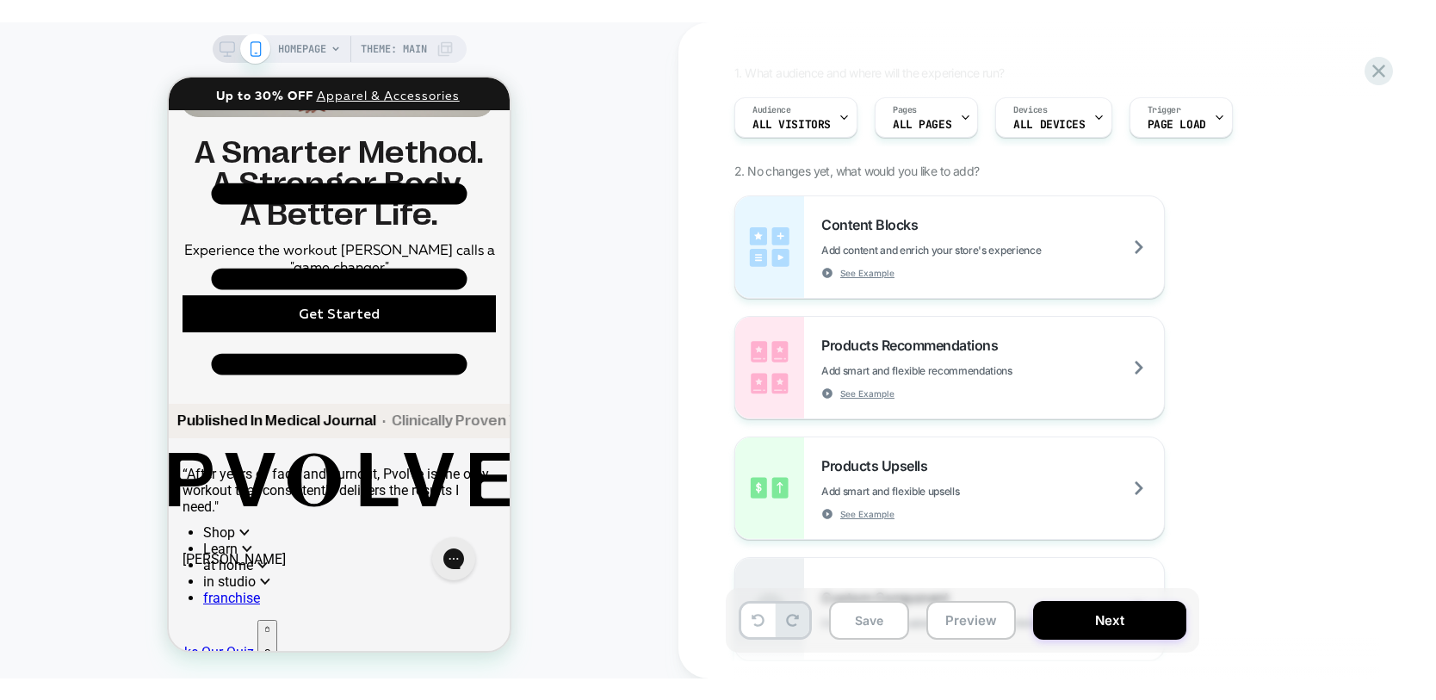
scroll to position [0, 0]
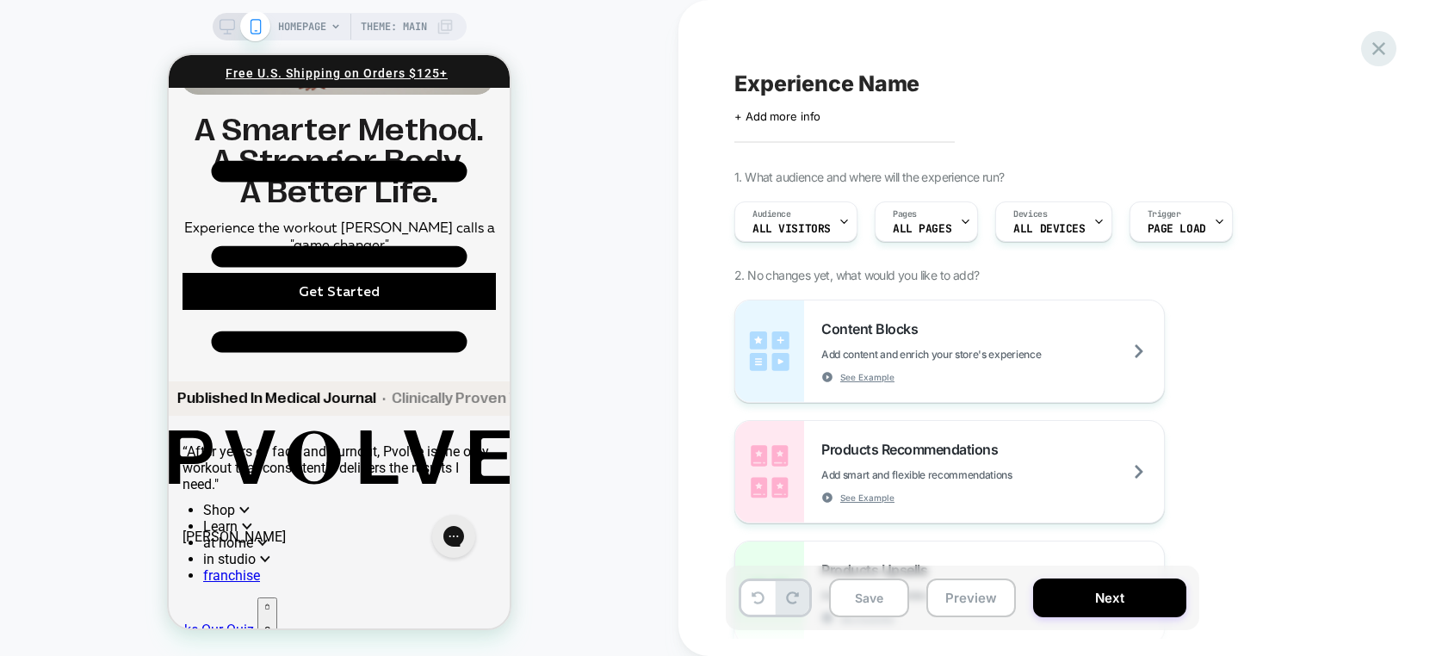
click at [1372, 52] on icon at bounding box center [1379, 48] width 23 height 23
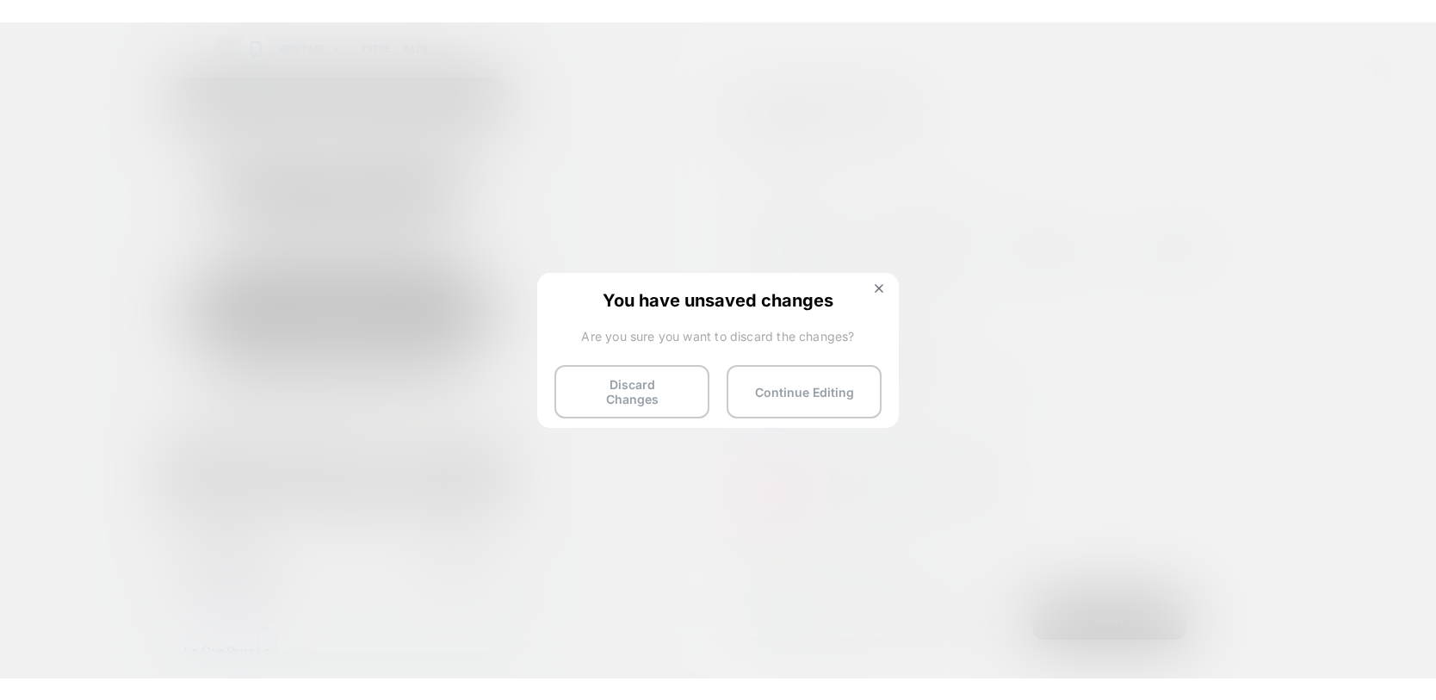
scroll to position [1531, 0]
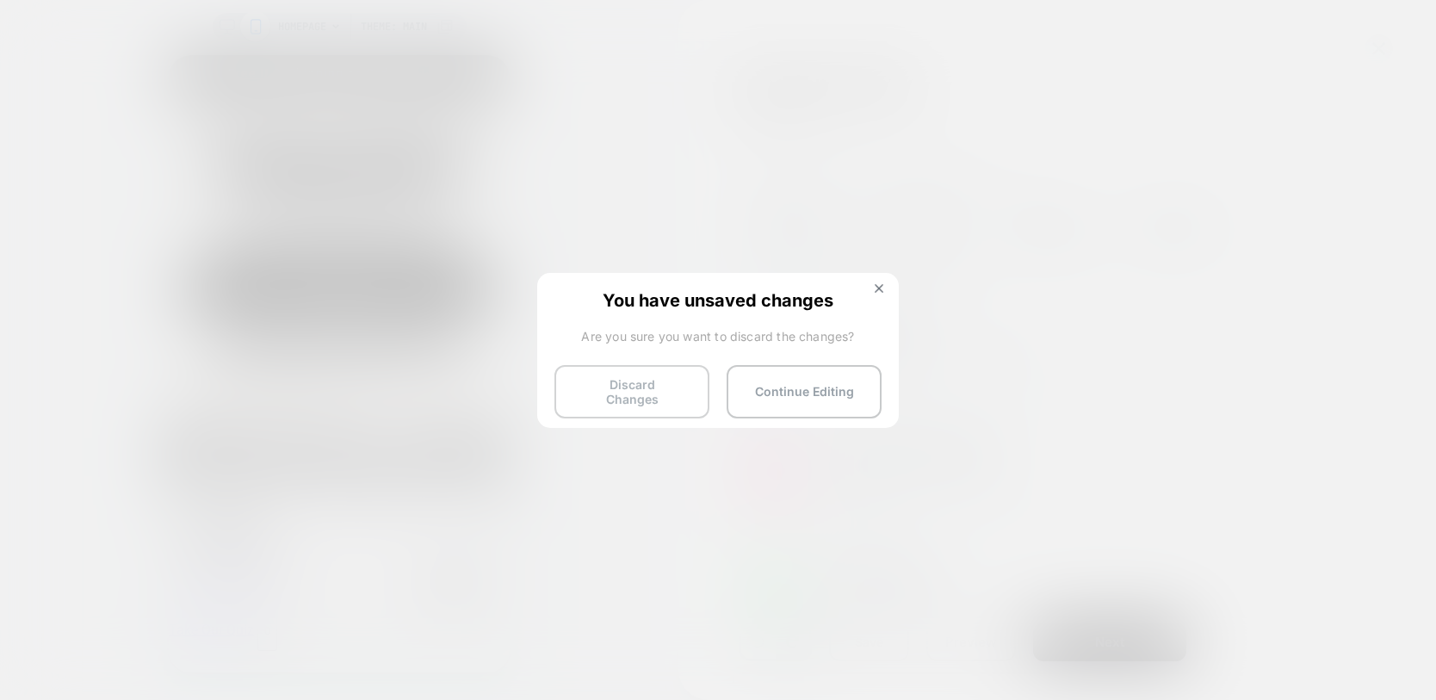
click at [618, 406] on button "Discard Changes" at bounding box center [632, 391] width 155 height 53
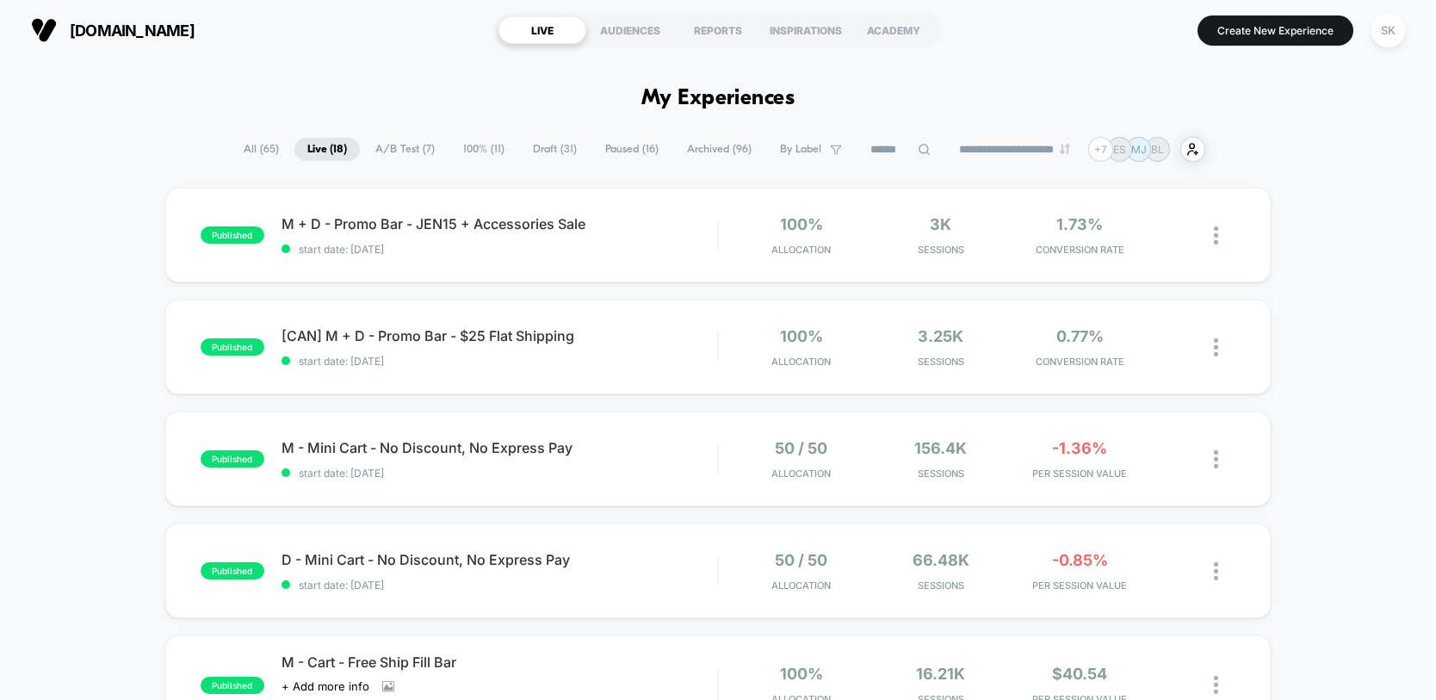
click at [1276, 33] on button "Create New Experience" at bounding box center [1276, 31] width 156 height 30
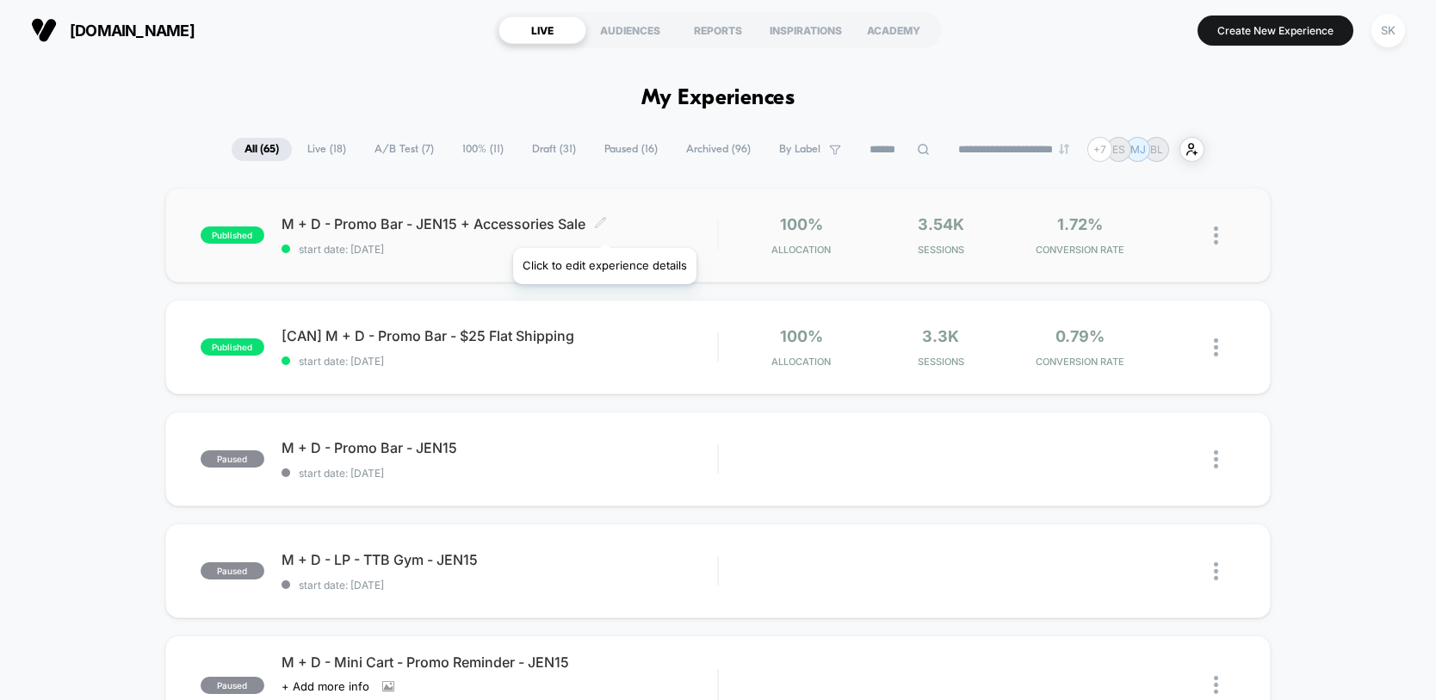
click at [604, 226] on icon at bounding box center [600, 222] width 13 height 13
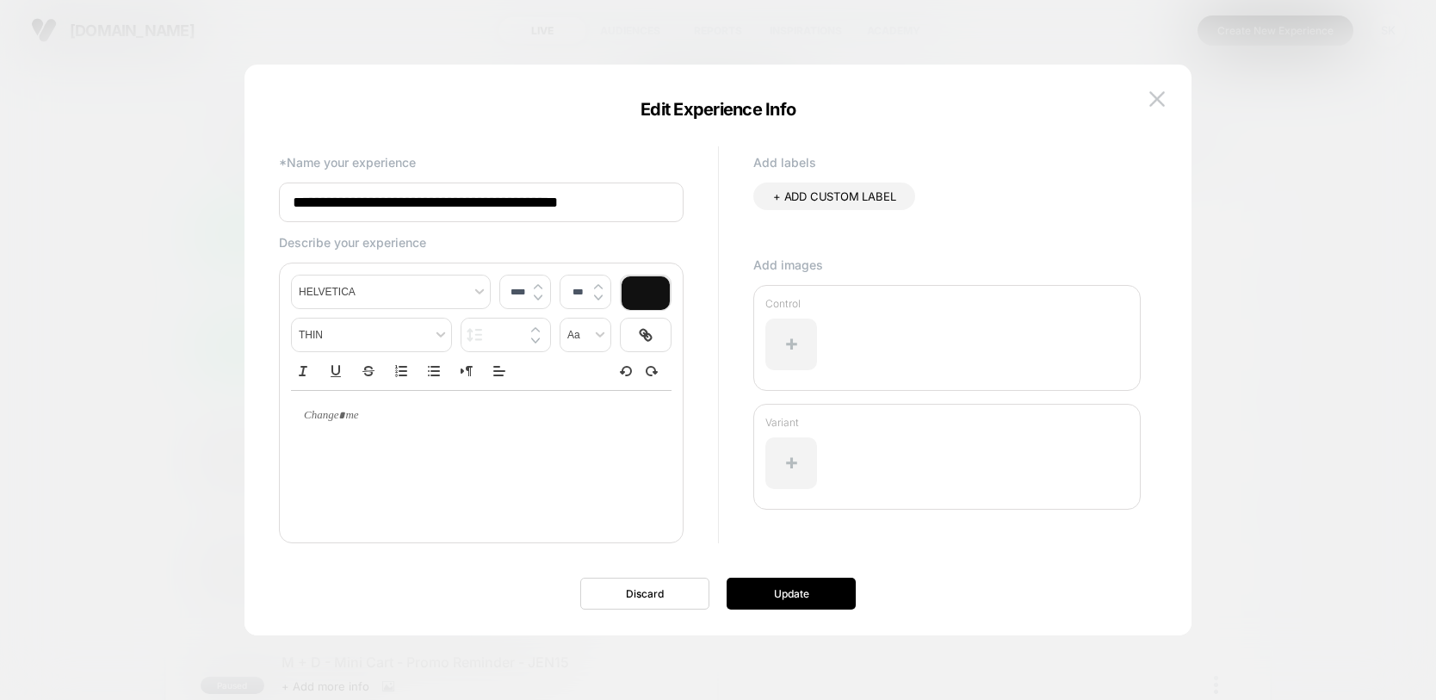
drag, startPoint x: 448, startPoint y: 202, endPoint x: 497, endPoint y: 202, distance: 49.1
click at [497, 202] on input "**********" at bounding box center [481, 203] width 405 height 40
drag, startPoint x: 502, startPoint y: 203, endPoint x: 443, endPoint y: 206, distance: 59.5
click at [443, 206] on input "**********" at bounding box center [481, 203] width 405 height 40
type input "**********"
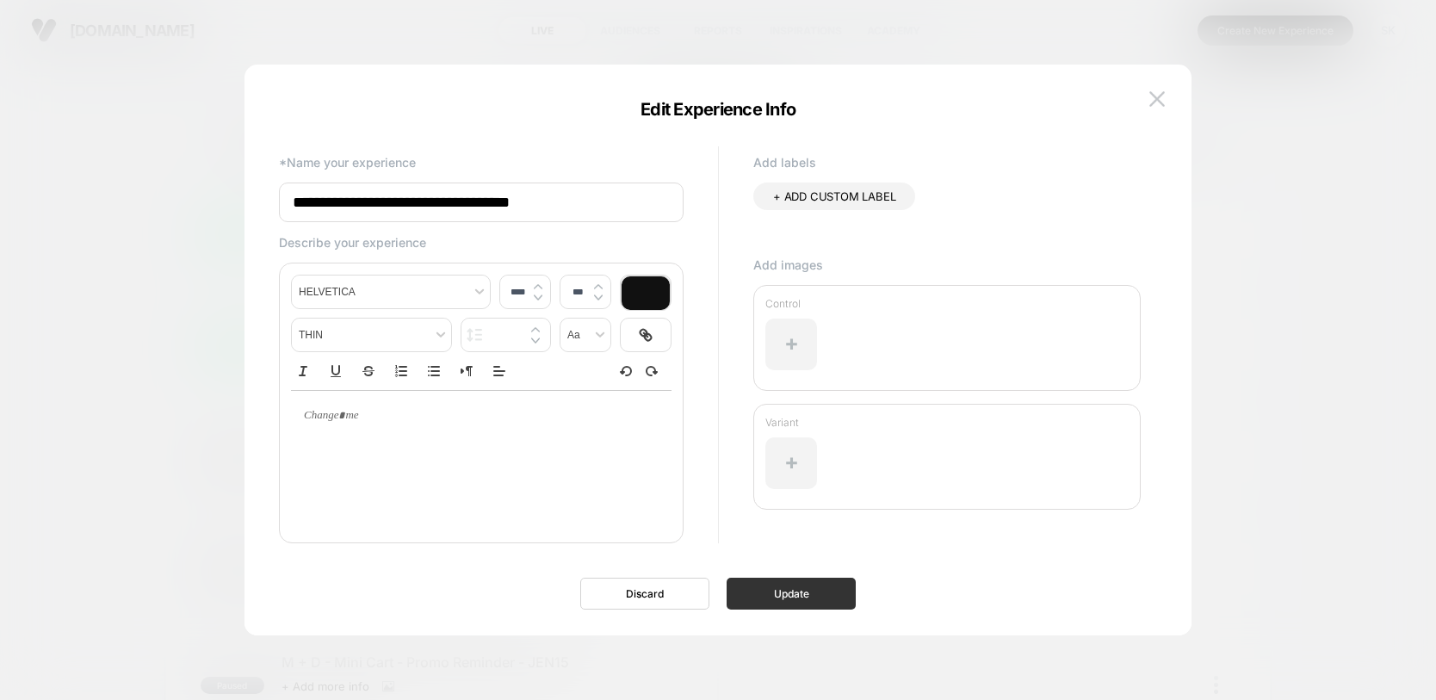
click at [785, 591] on button "Update" at bounding box center [791, 594] width 129 height 32
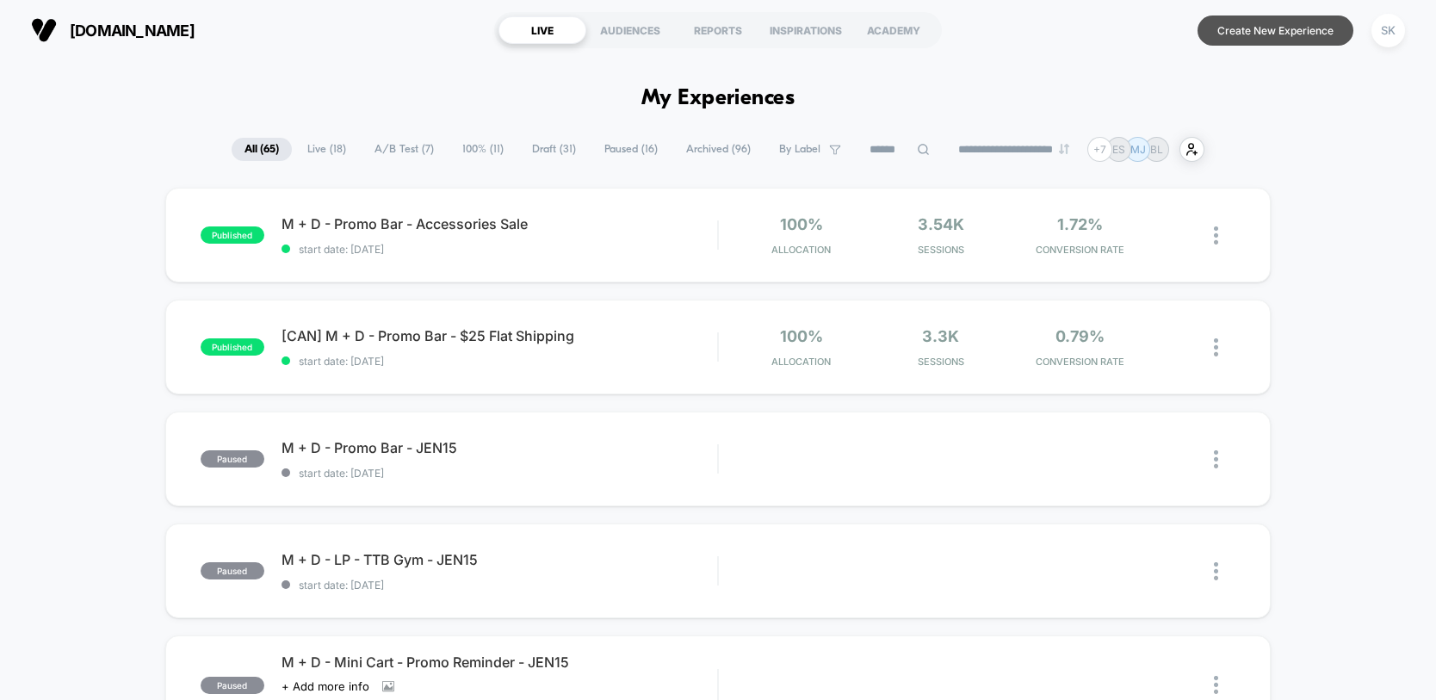
click at [1325, 32] on button "Create New Experience" at bounding box center [1276, 31] width 156 height 30
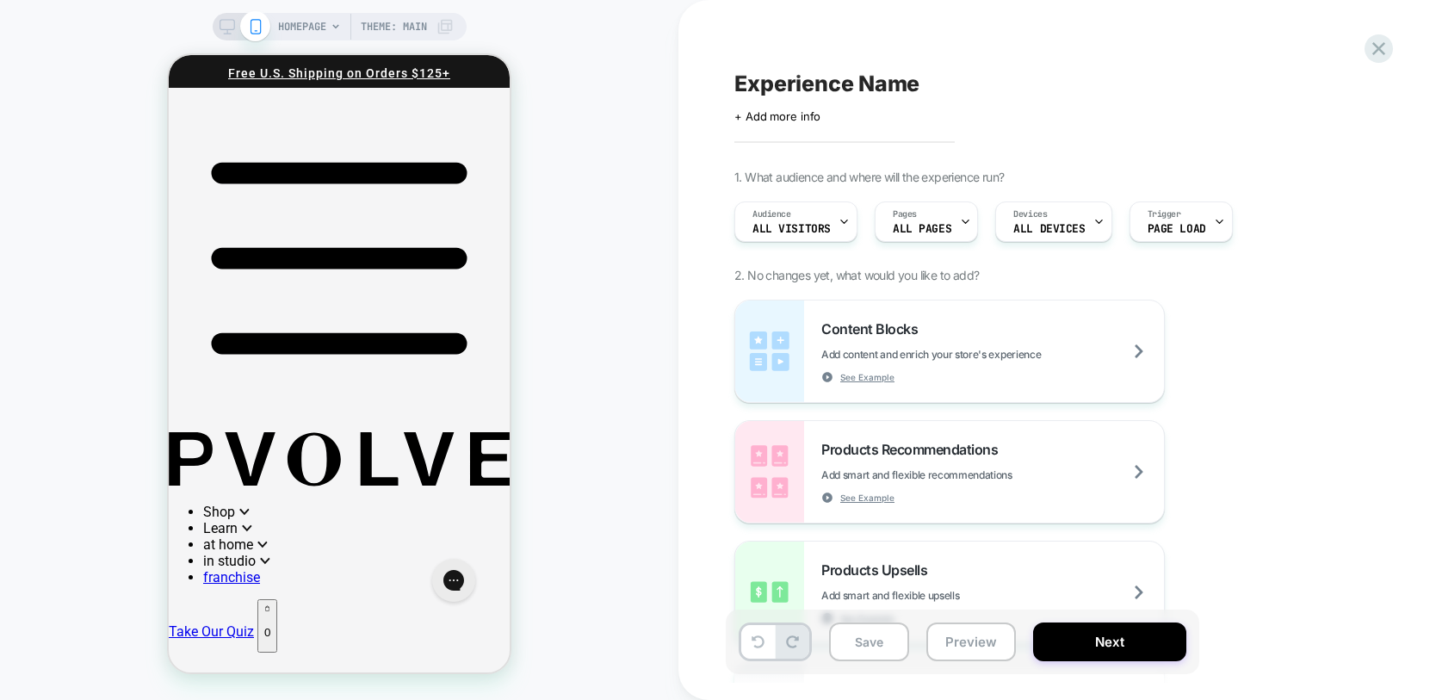
click at [860, 84] on span "Experience Name" at bounding box center [827, 84] width 185 height 26
type textarea "**********"
click at [1089, 83] on icon at bounding box center [1097, 84] width 22 height 22
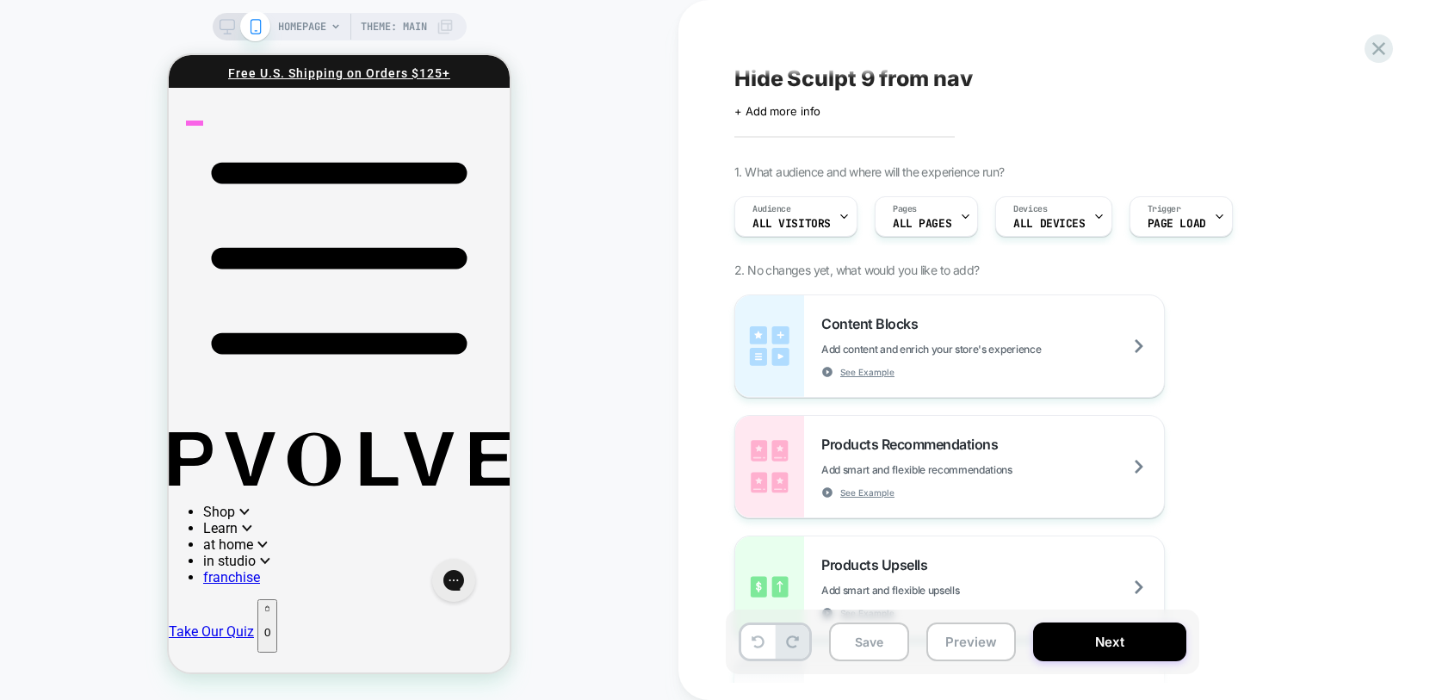
click at [188, 116] on icon "List Icon Icon for showing list of items" at bounding box center [339, 258] width 341 height 341
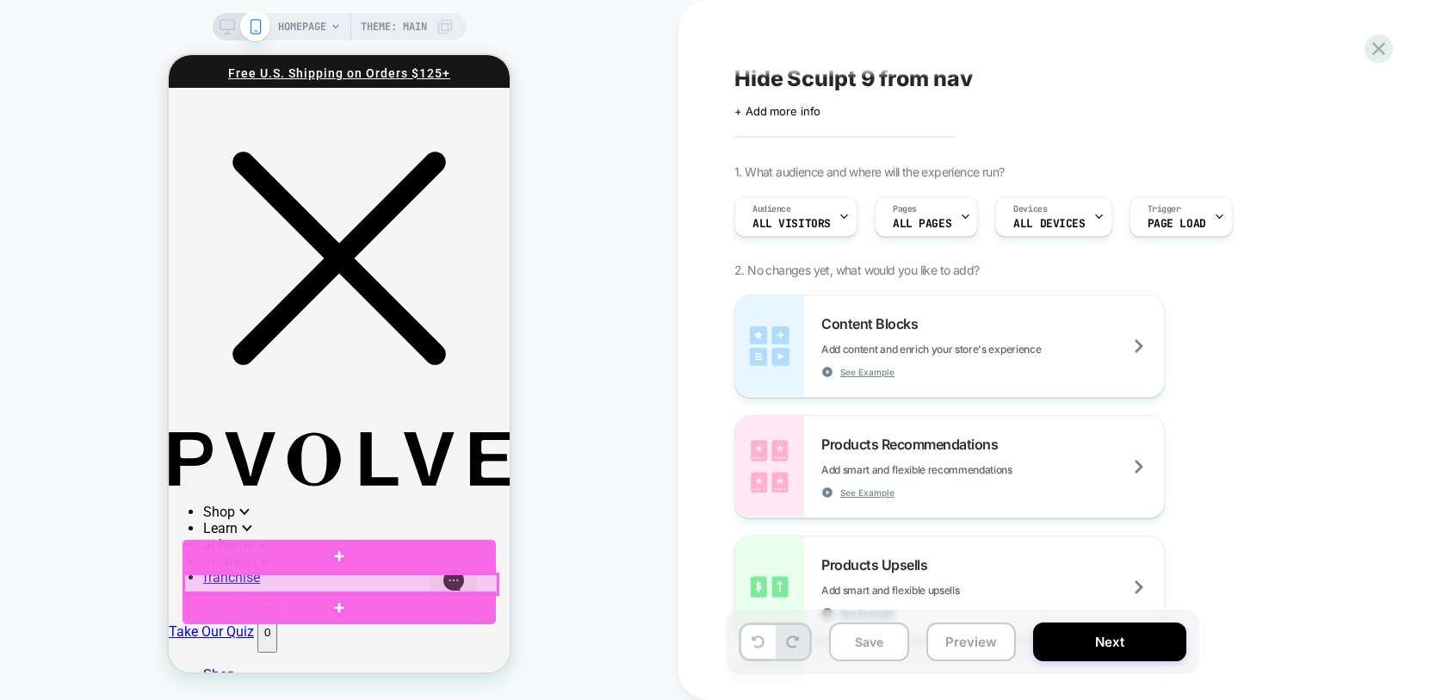
click at [295, 575] on div at bounding box center [340, 584] width 313 height 20
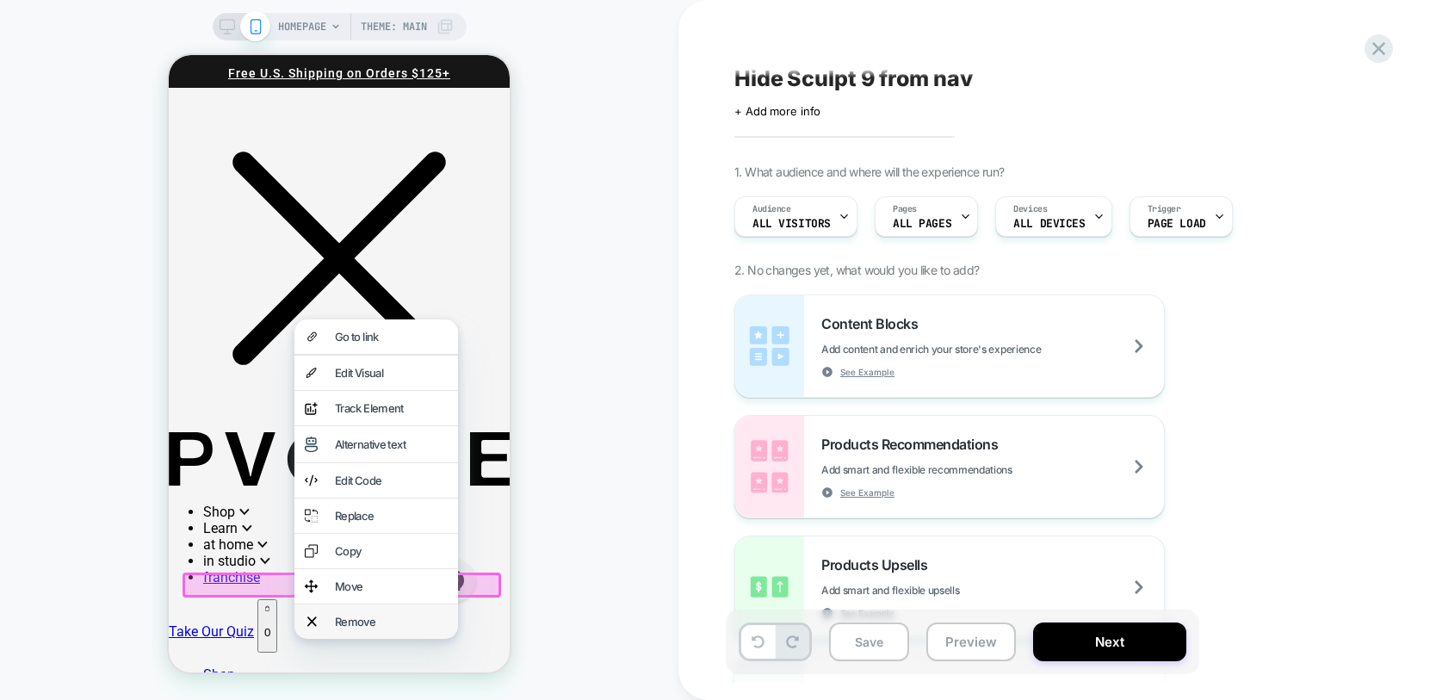
click at [367, 629] on div "Remove" at bounding box center [391, 622] width 113 height 14
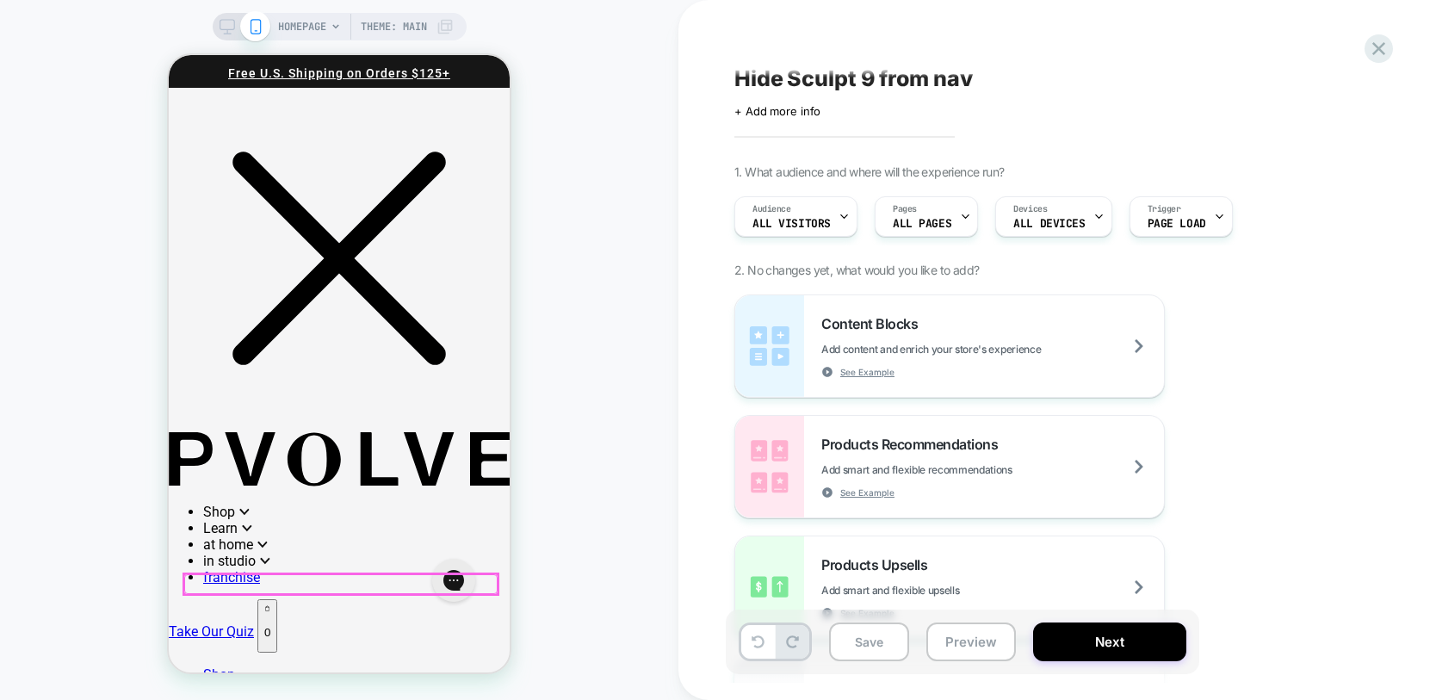
scroll to position [0, 0]
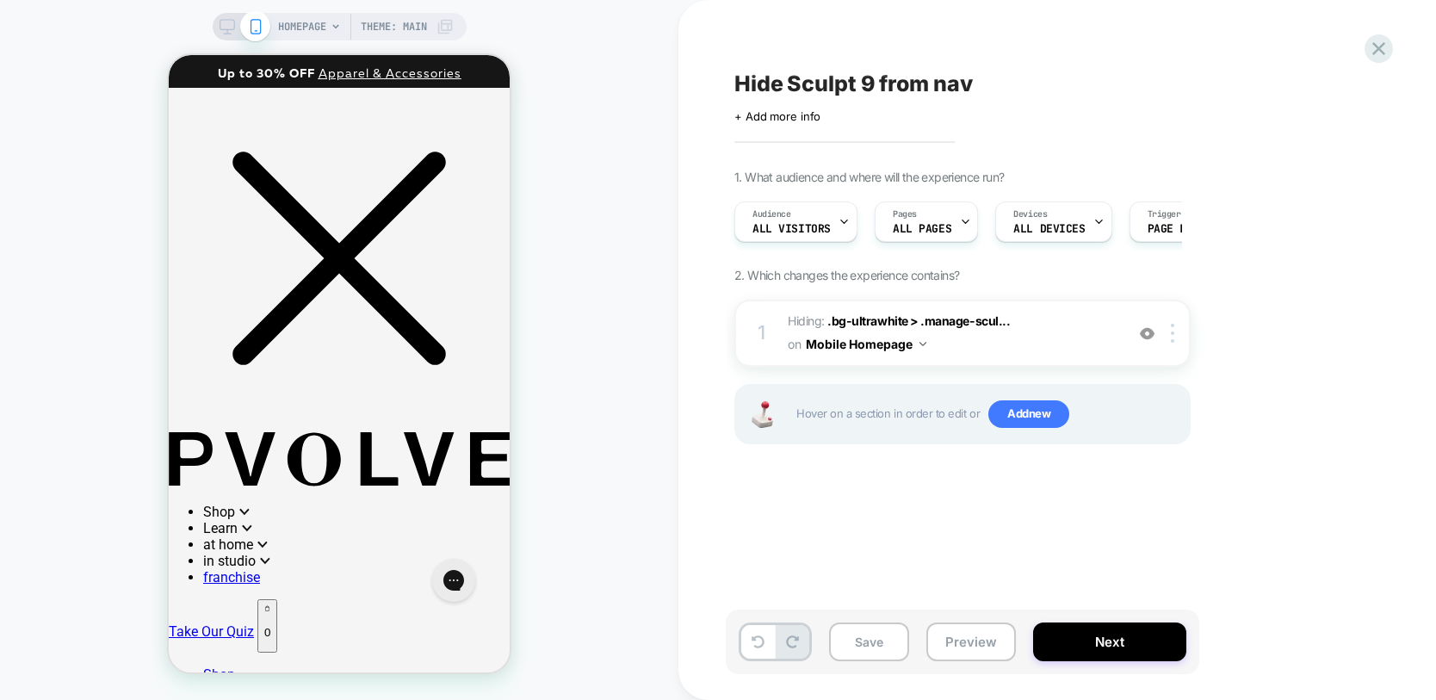
click at [787, 88] on span "Hide Sculpt 9 from nav" at bounding box center [854, 84] width 239 height 26
click at [723, 82] on div "**********" at bounding box center [1058, 350] width 758 height 700
click at [735, 82] on textarea "**********" at bounding box center [906, 84] width 343 height 26
type textarea "**********"
click at [1170, 83] on icon at bounding box center [1171, 84] width 22 height 22
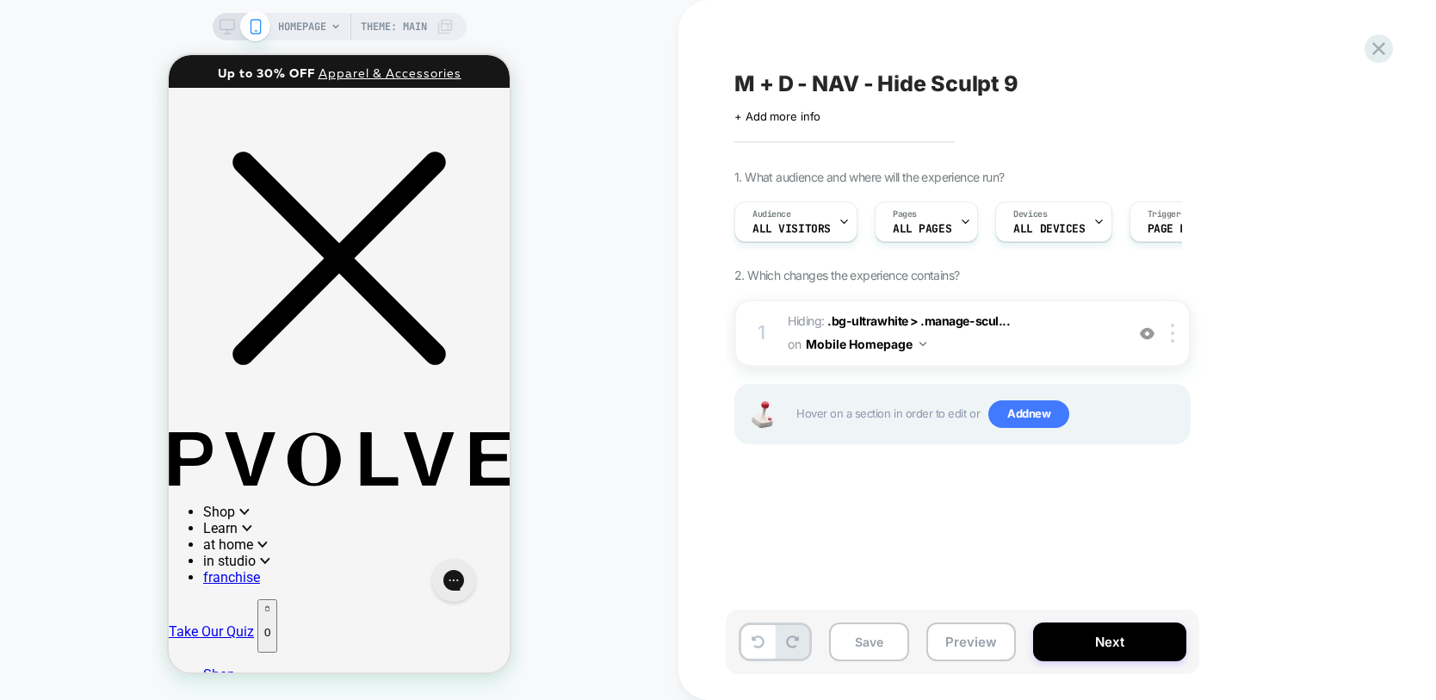
click at [231, 28] on icon at bounding box center [228, 27] width 16 height 16
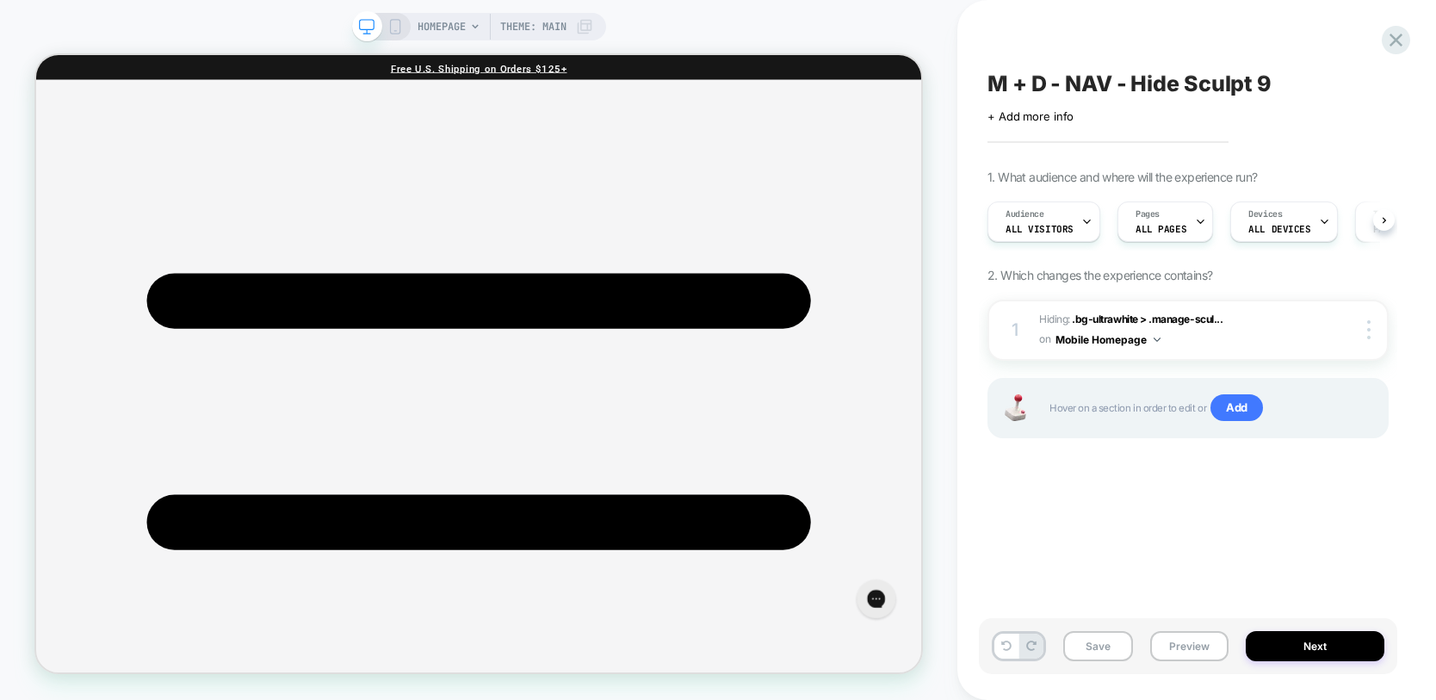
scroll to position [0, 1]
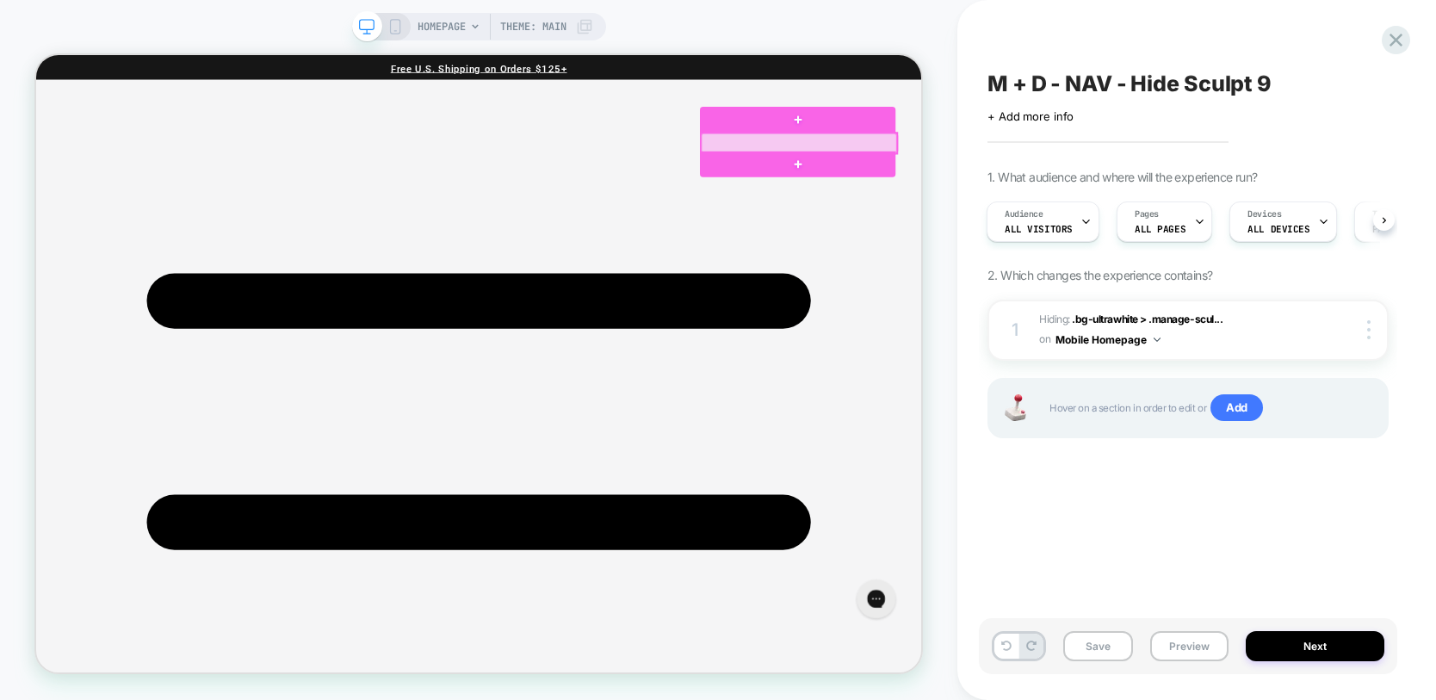
click at [1010, 171] on div at bounding box center [1053, 172] width 261 height 27
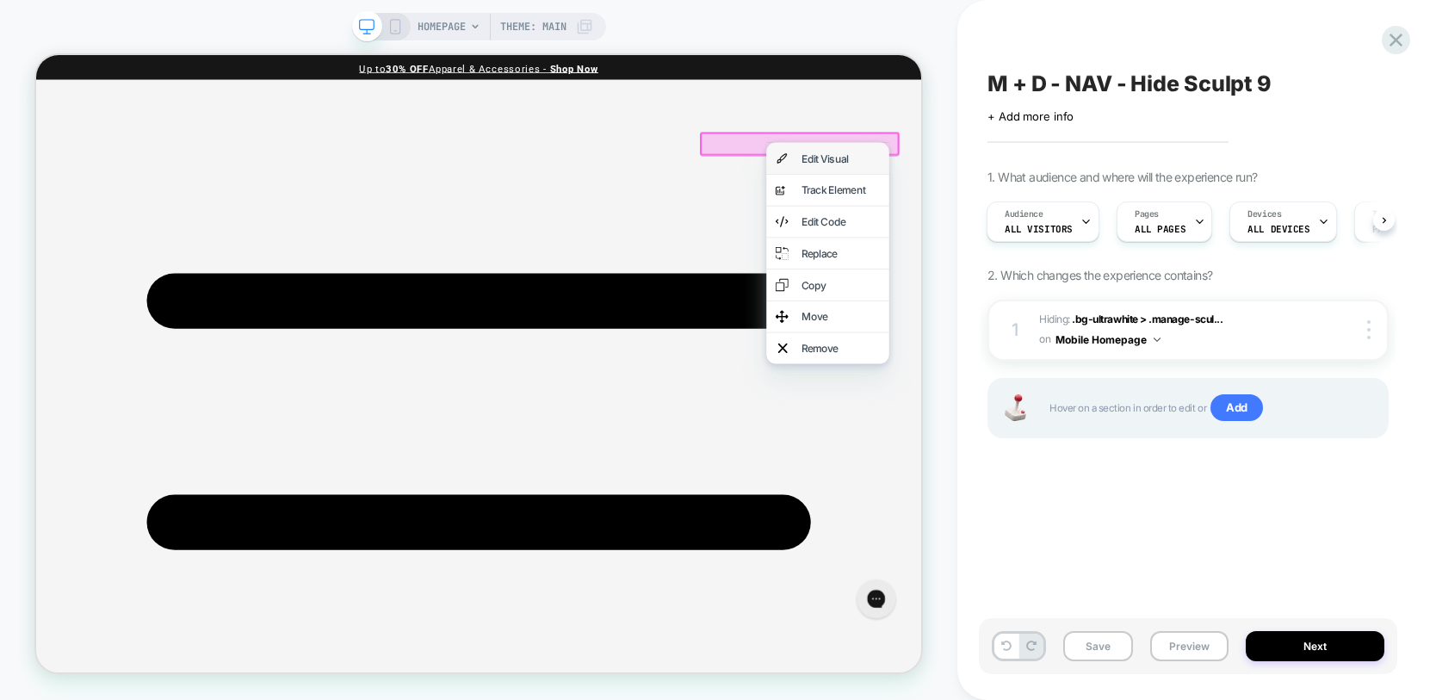
click at [1064, 191] on div "Edit Visual" at bounding box center [1109, 192] width 105 height 17
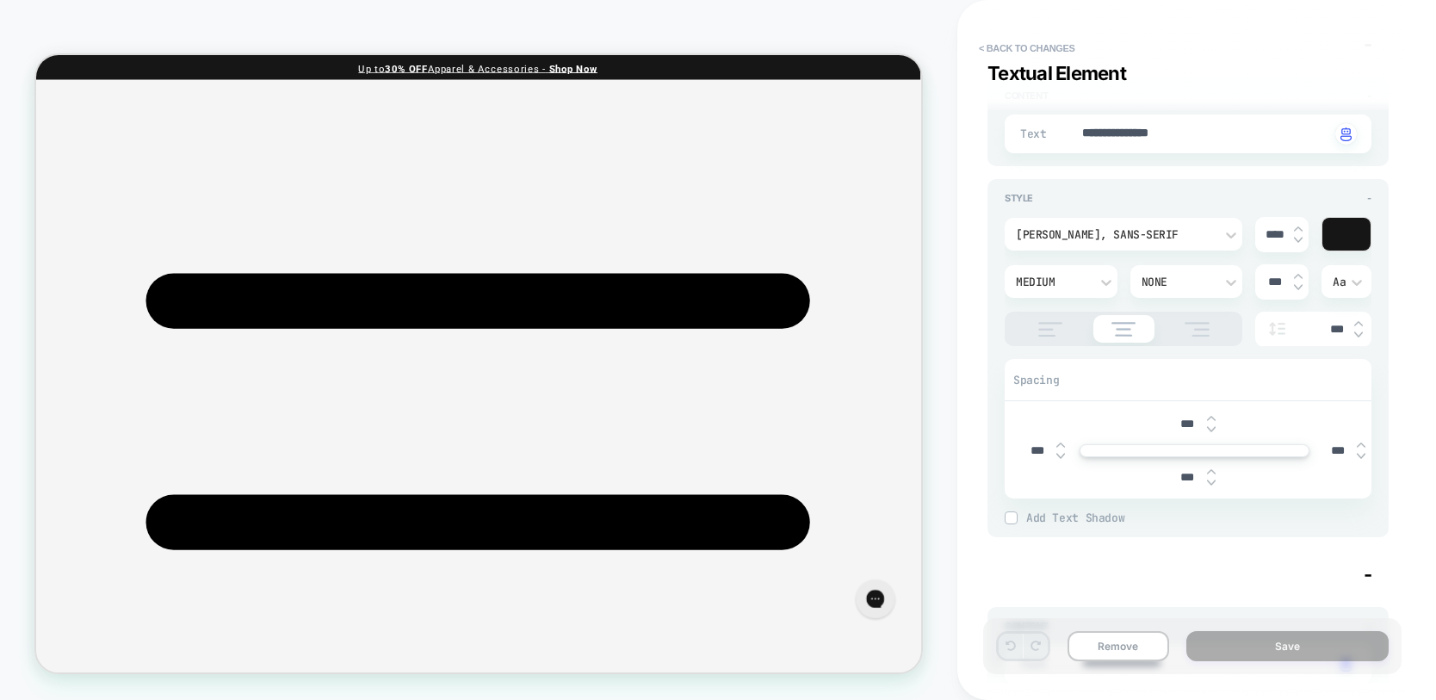
scroll to position [33, 0]
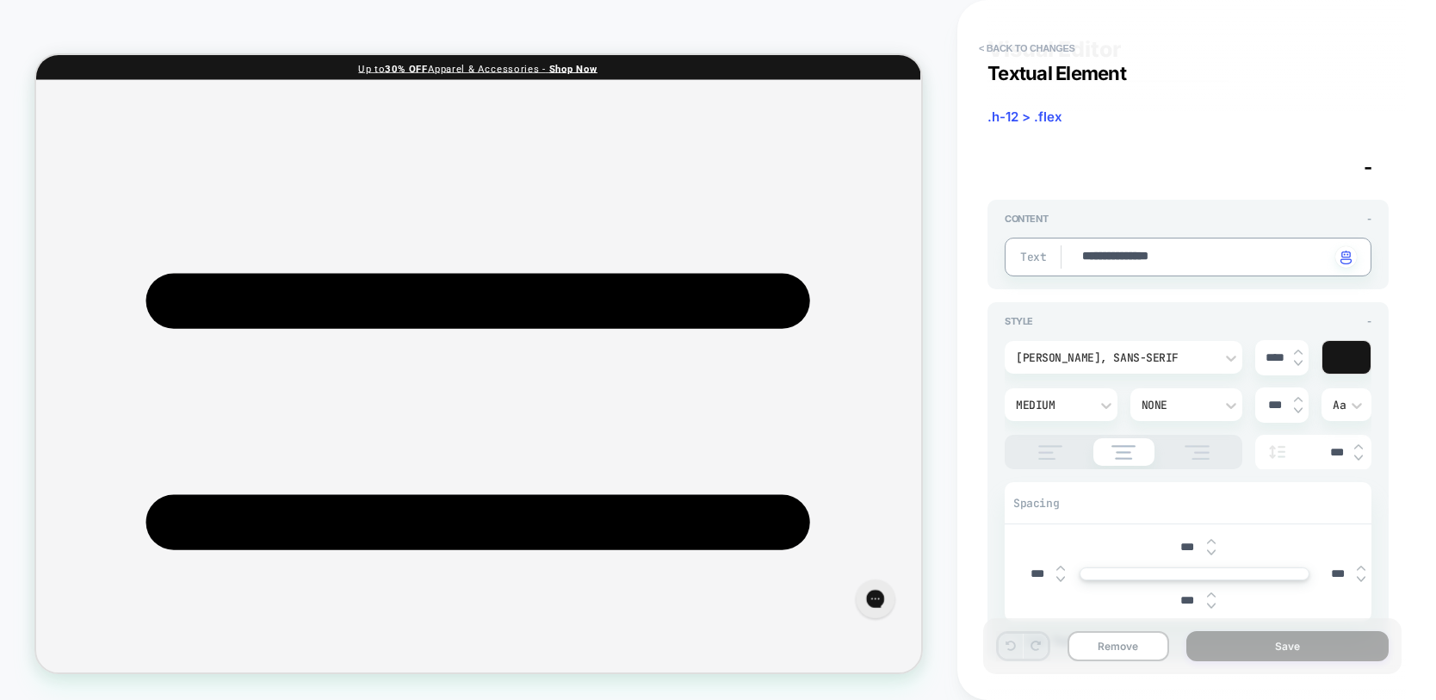
drag, startPoint x: 1194, startPoint y: 257, endPoint x: 1014, endPoint y: 256, distance: 180.0
type textarea "*"
click at [1402, 314] on div "**********" at bounding box center [1197, 350] width 419 height 700
click at [1021, 34] on button "< Back to changes" at bounding box center [1028, 48] width 114 height 28
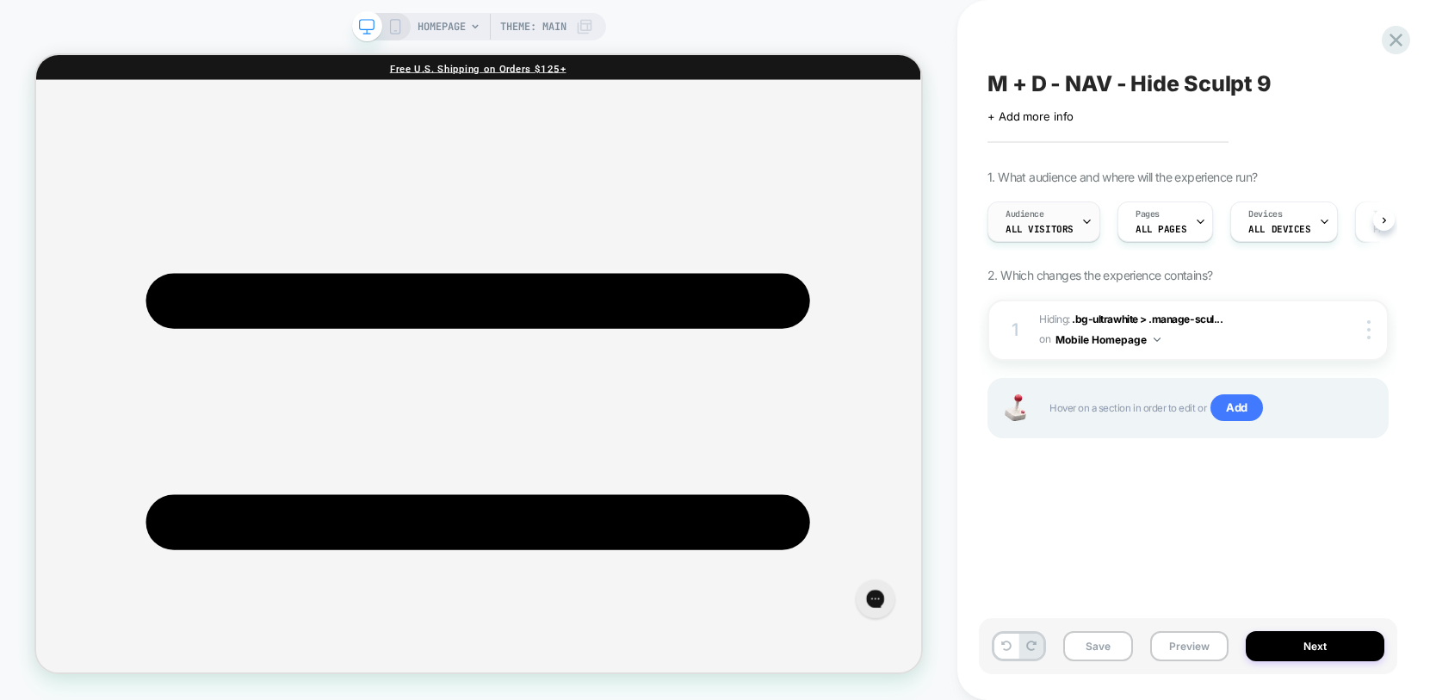
scroll to position [0, 1]
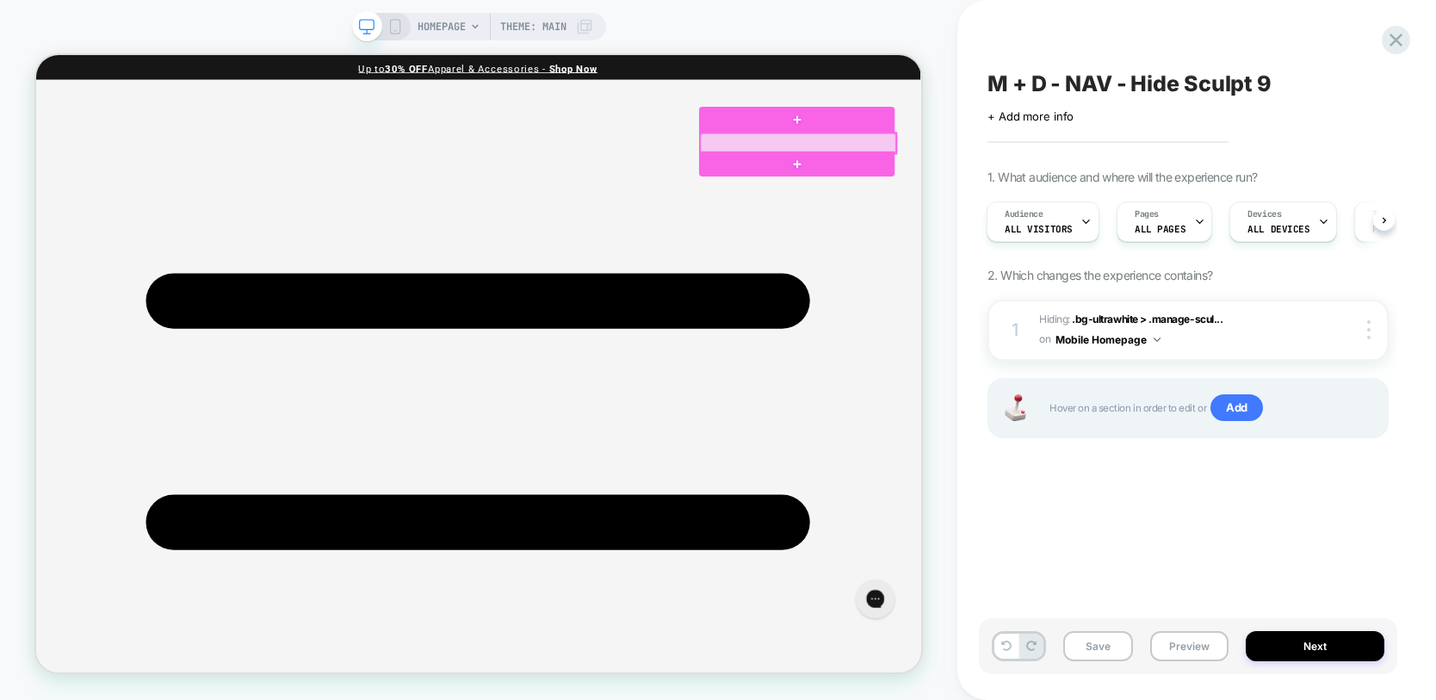
click at [972, 168] on div at bounding box center [1052, 172] width 261 height 27
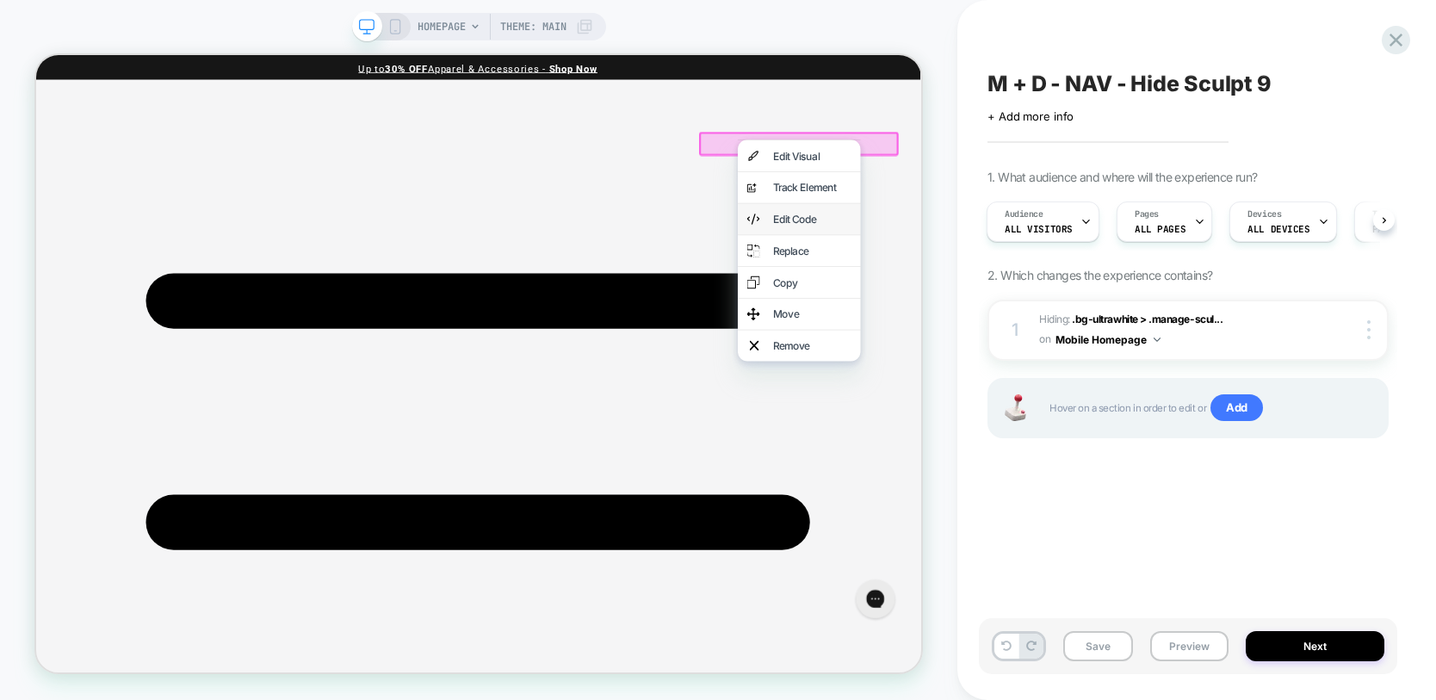
click at [1031, 269] on div "Edit Code" at bounding box center [1071, 273] width 105 height 17
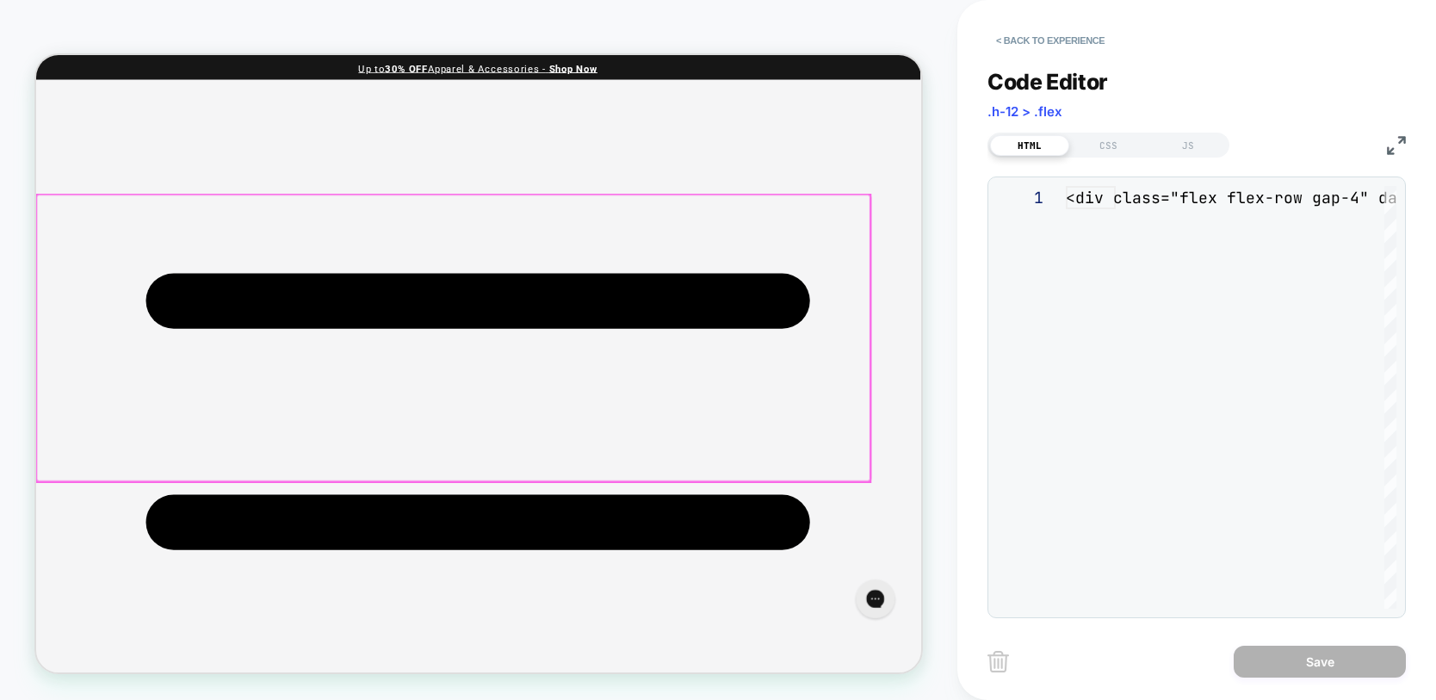
scroll to position [209, 0]
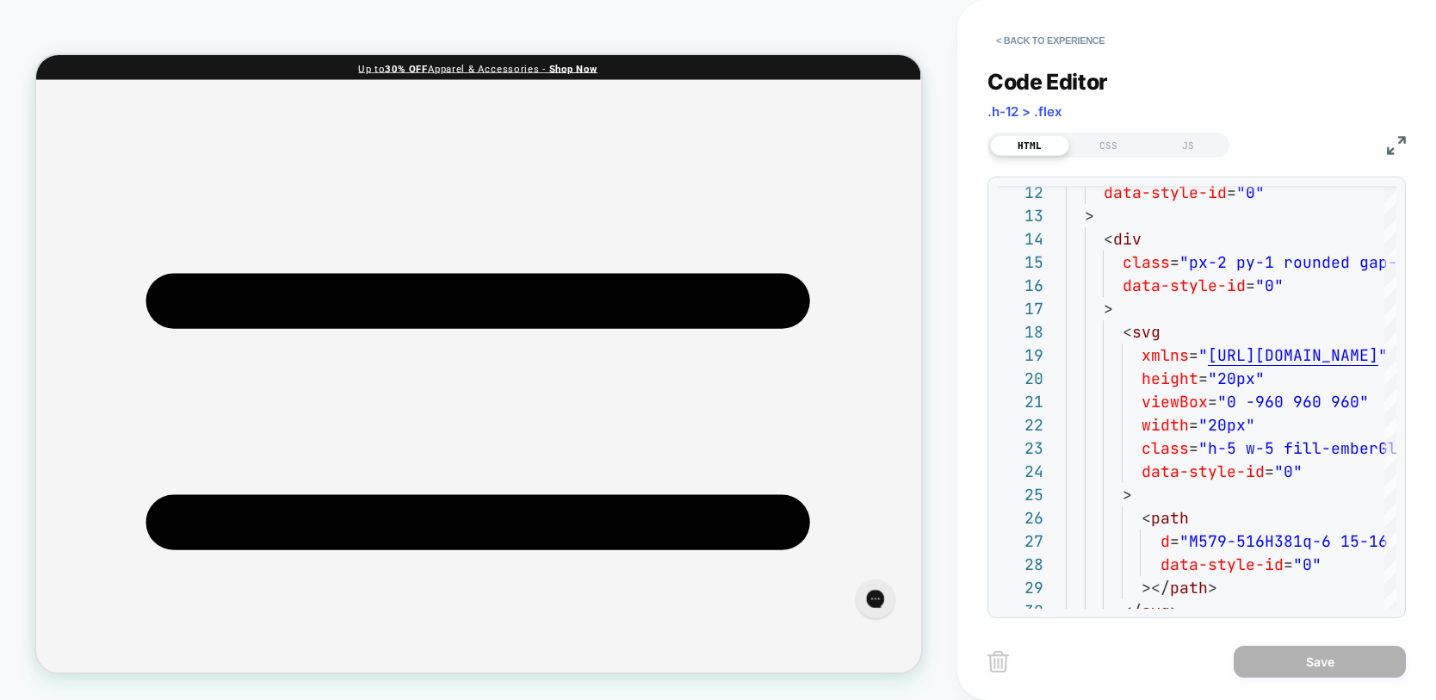
click at [1396, 148] on img at bounding box center [1396, 145] width 19 height 19
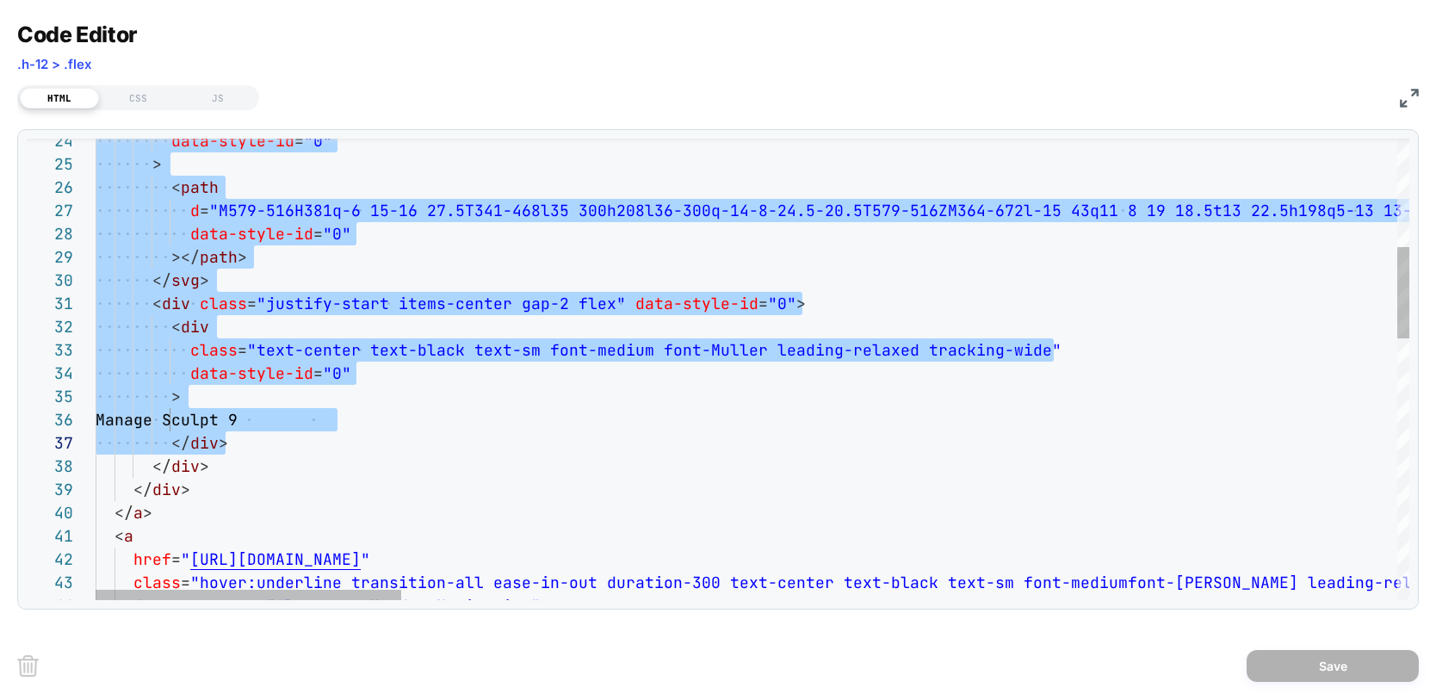
scroll to position [70, 112]
drag, startPoint x: 133, startPoint y: 251, endPoint x: 243, endPoint y: 460, distance: 235.8
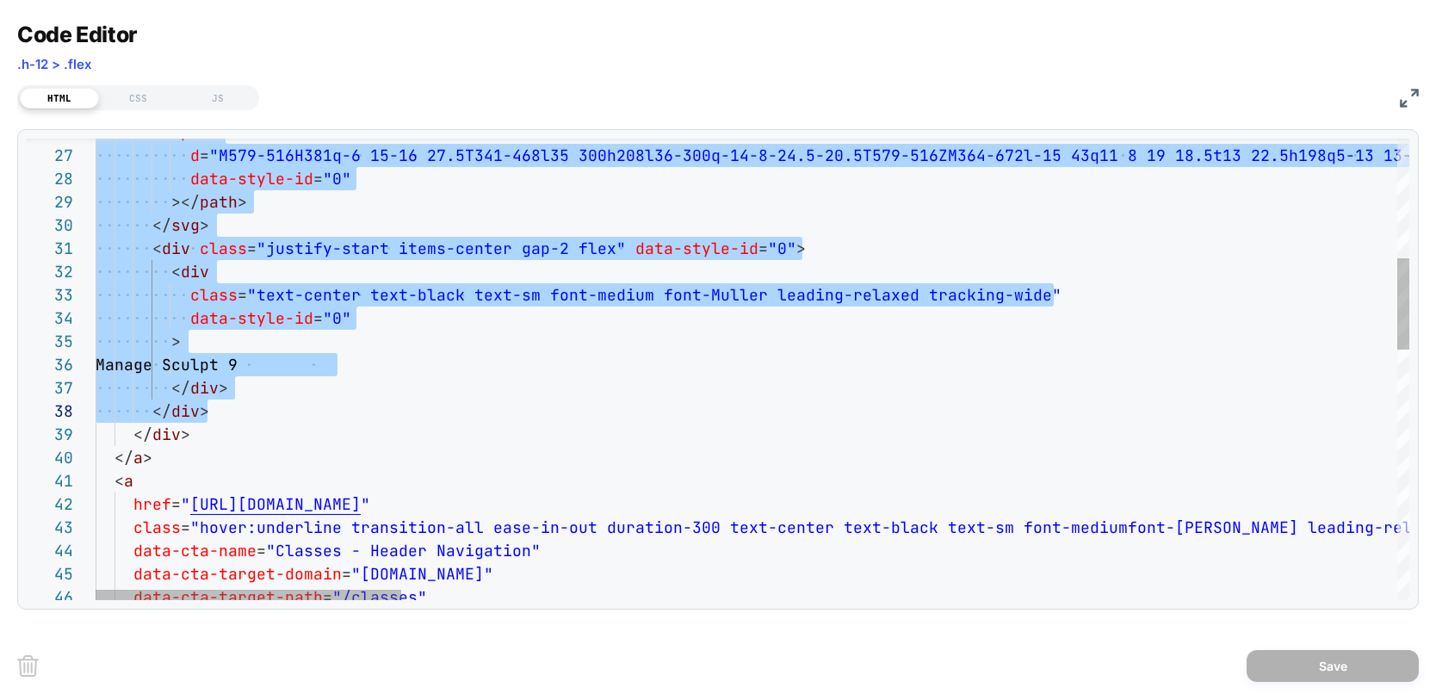
scroll to position [70, 37]
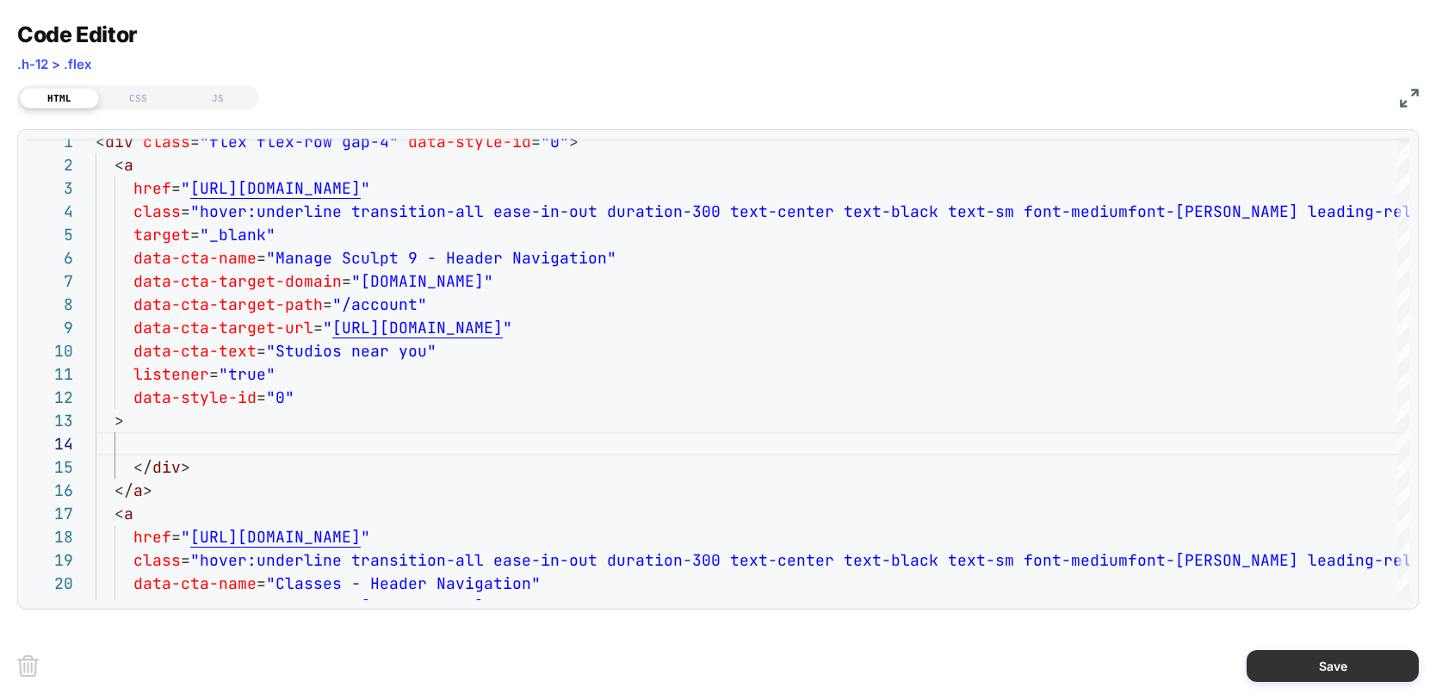
click at [1321, 657] on button "Save" at bounding box center [1333, 666] width 172 height 32
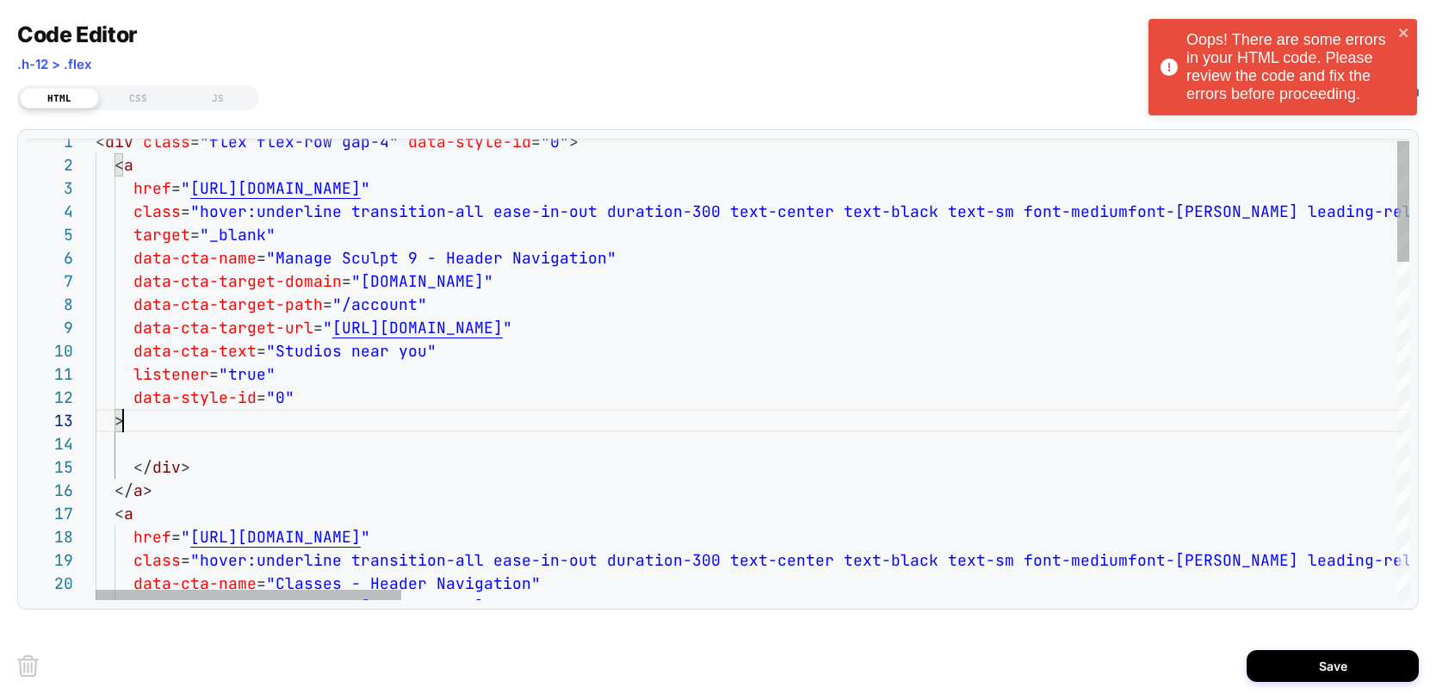
scroll to position [47, 28]
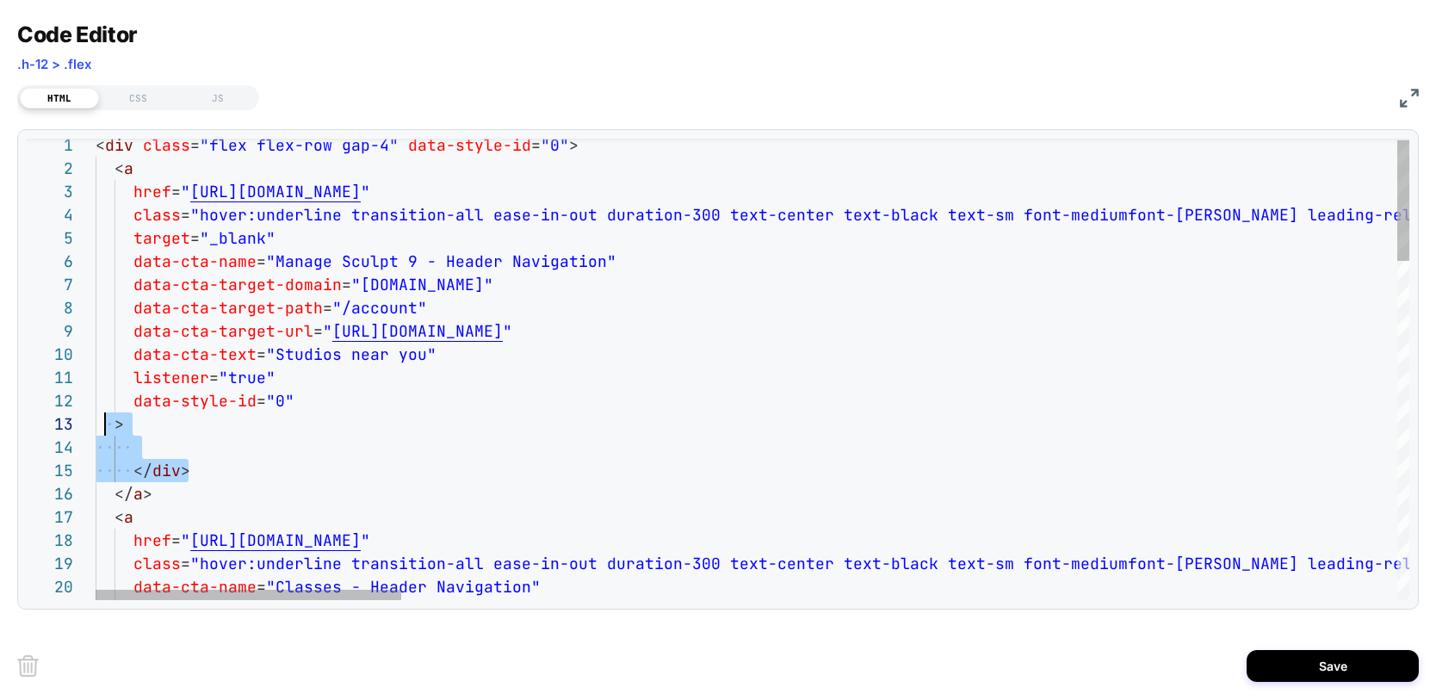
scroll to position [47, 9]
drag, startPoint x: 189, startPoint y: 470, endPoint x: 104, endPoint y: 431, distance: 93.2
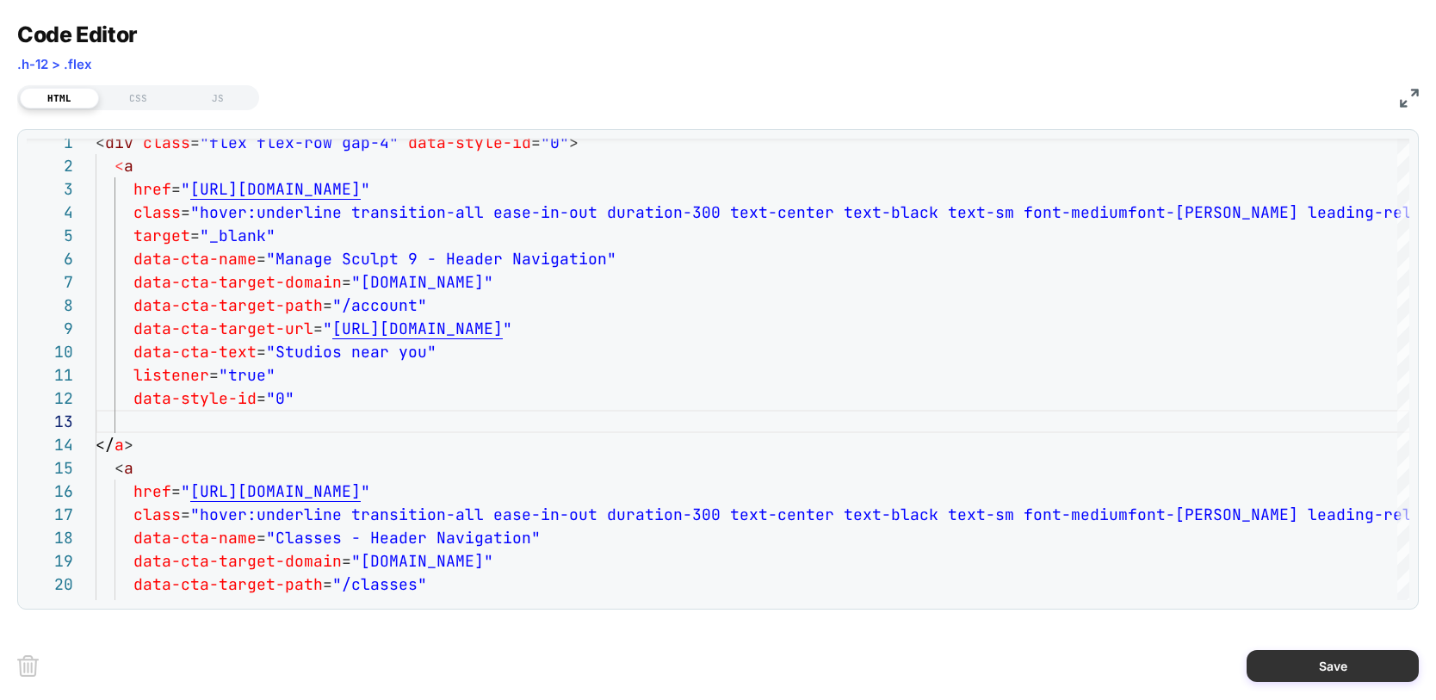
click at [1287, 665] on button "Save" at bounding box center [1333, 666] width 172 height 32
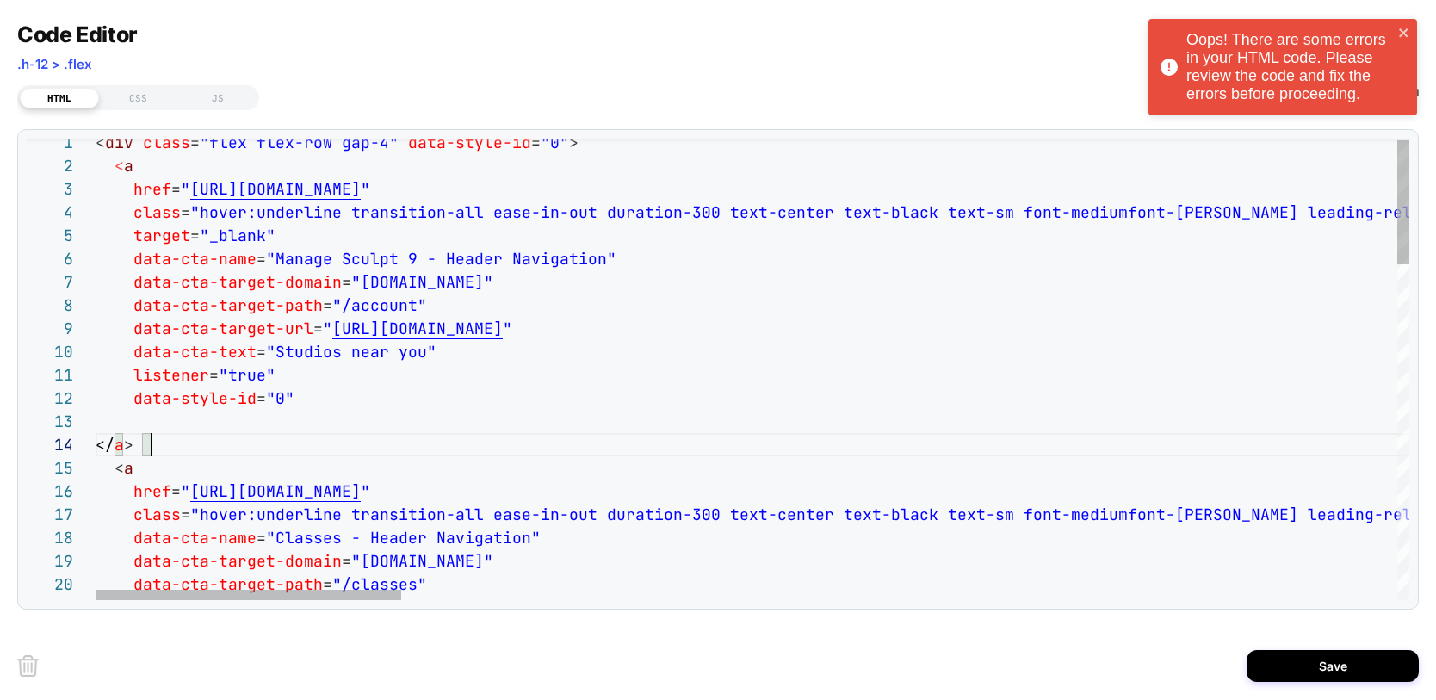
scroll to position [70, 19]
drag, startPoint x: 147, startPoint y: 441, endPoint x: 111, endPoint y: 441, distance: 36.2
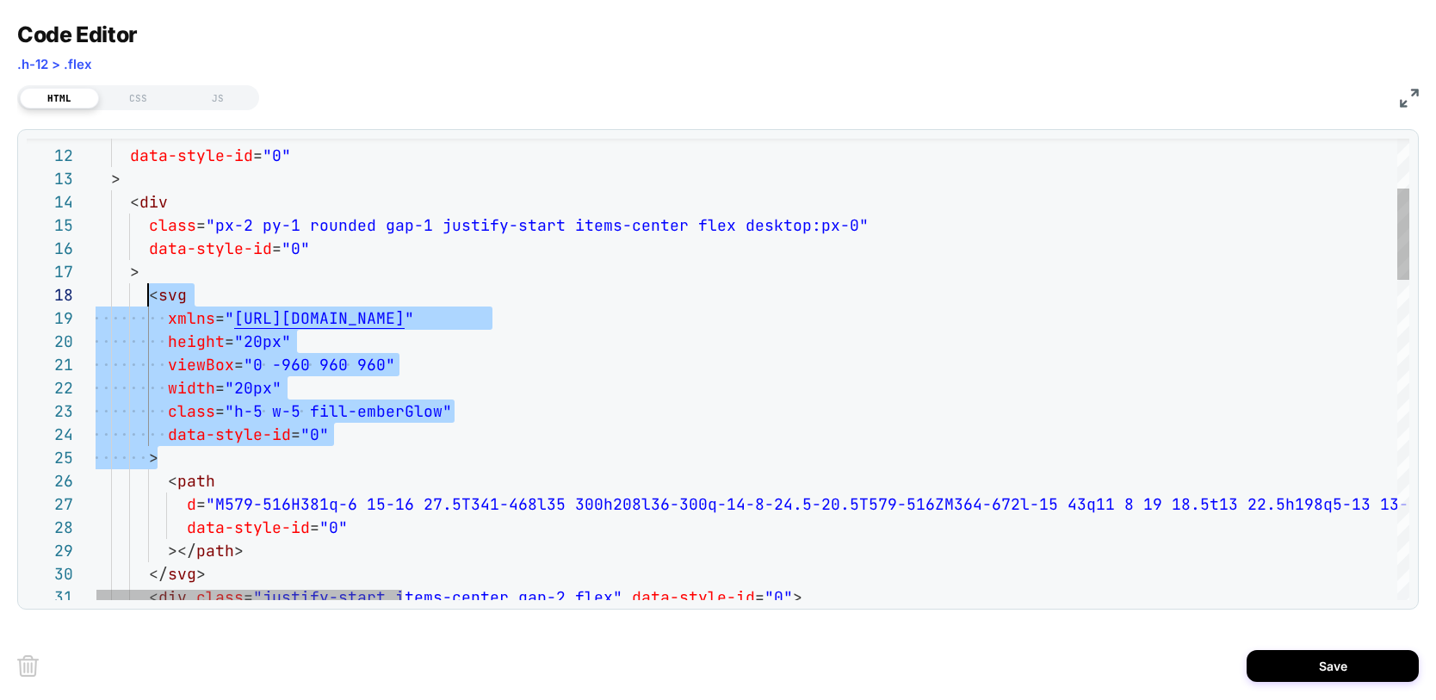
scroll to position [163, 47]
drag, startPoint x: 154, startPoint y: 458, endPoint x: 140, endPoint y: 295, distance: 163.3
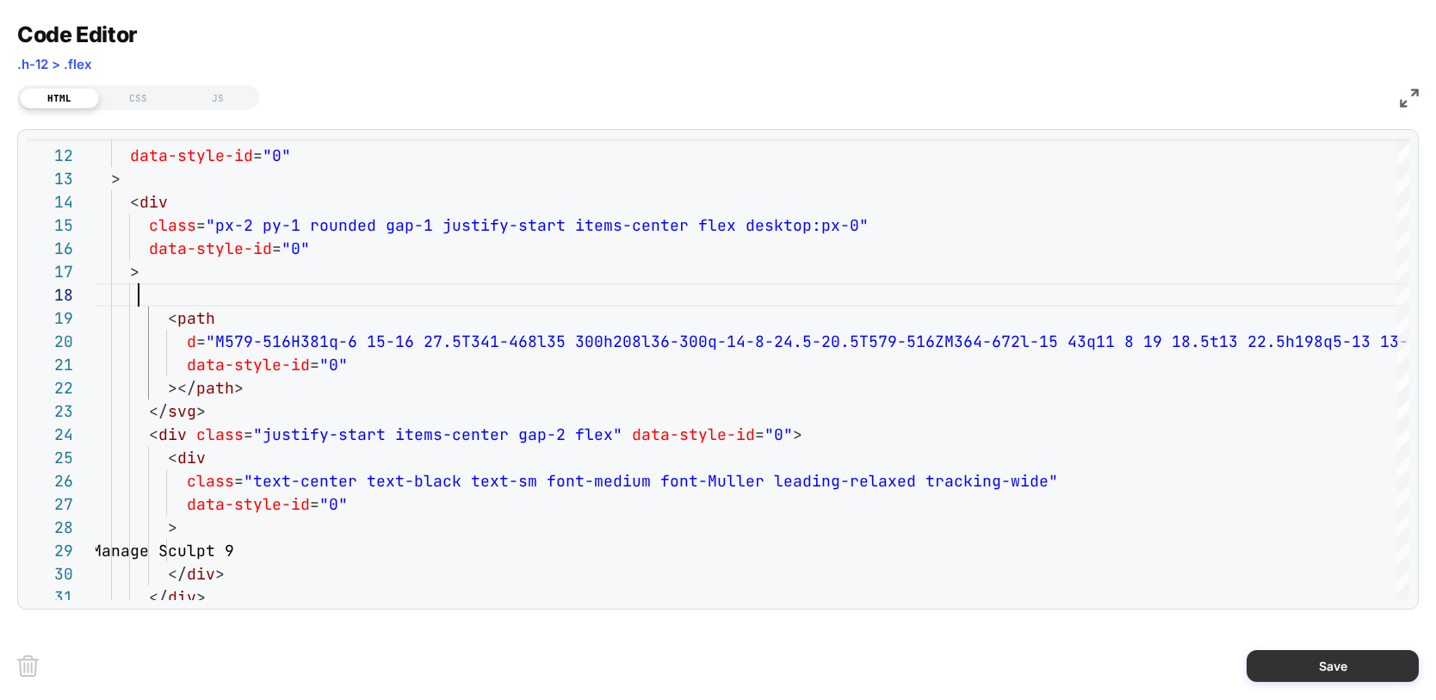
click at [1304, 657] on button "Save" at bounding box center [1333, 666] width 172 height 32
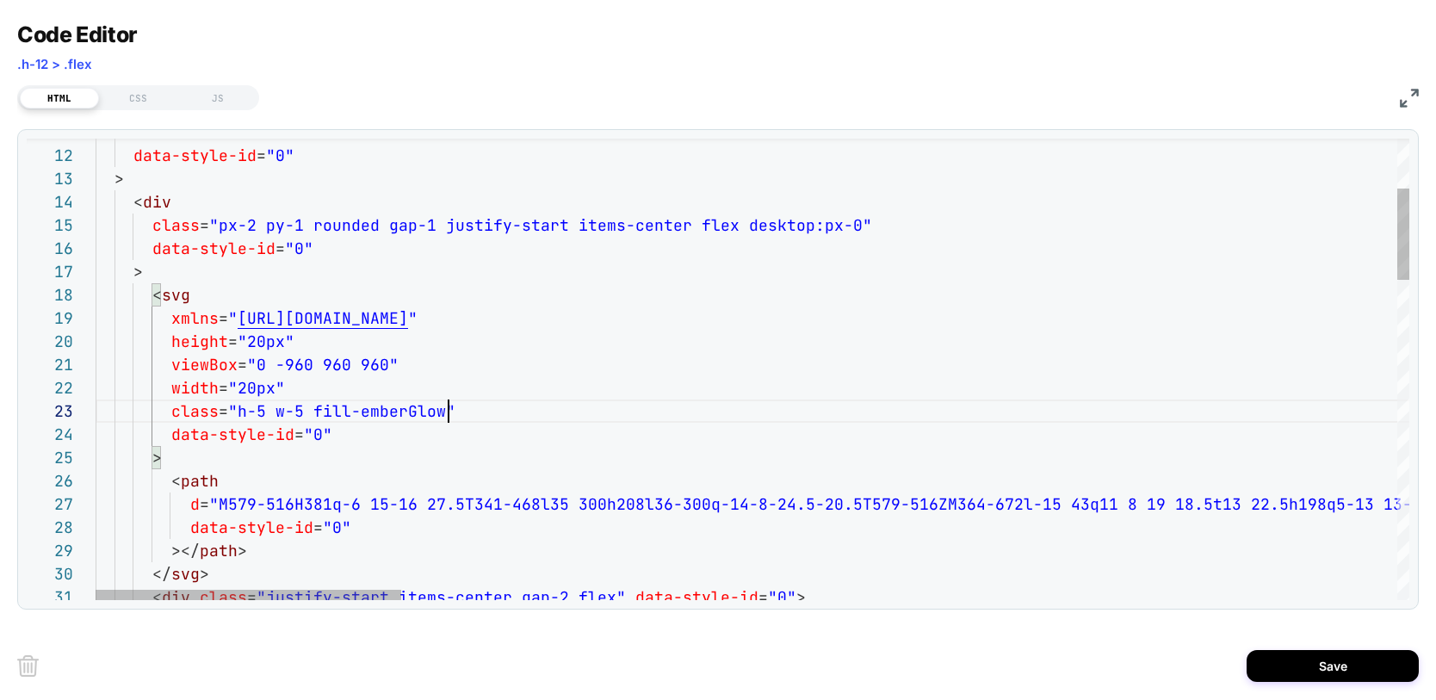
scroll to position [23, 186]
type textarea "**********"
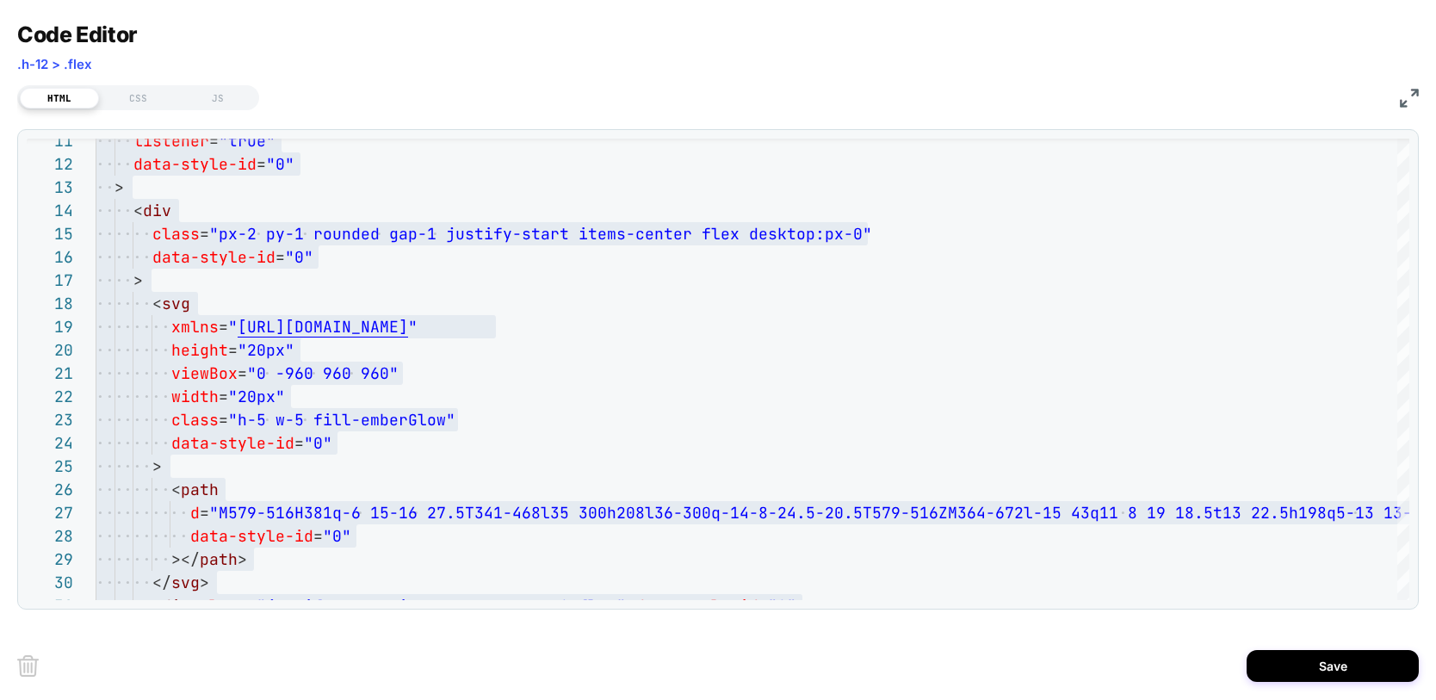
click at [1408, 101] on img at bounding box center [1409, 98] width 19 height 19
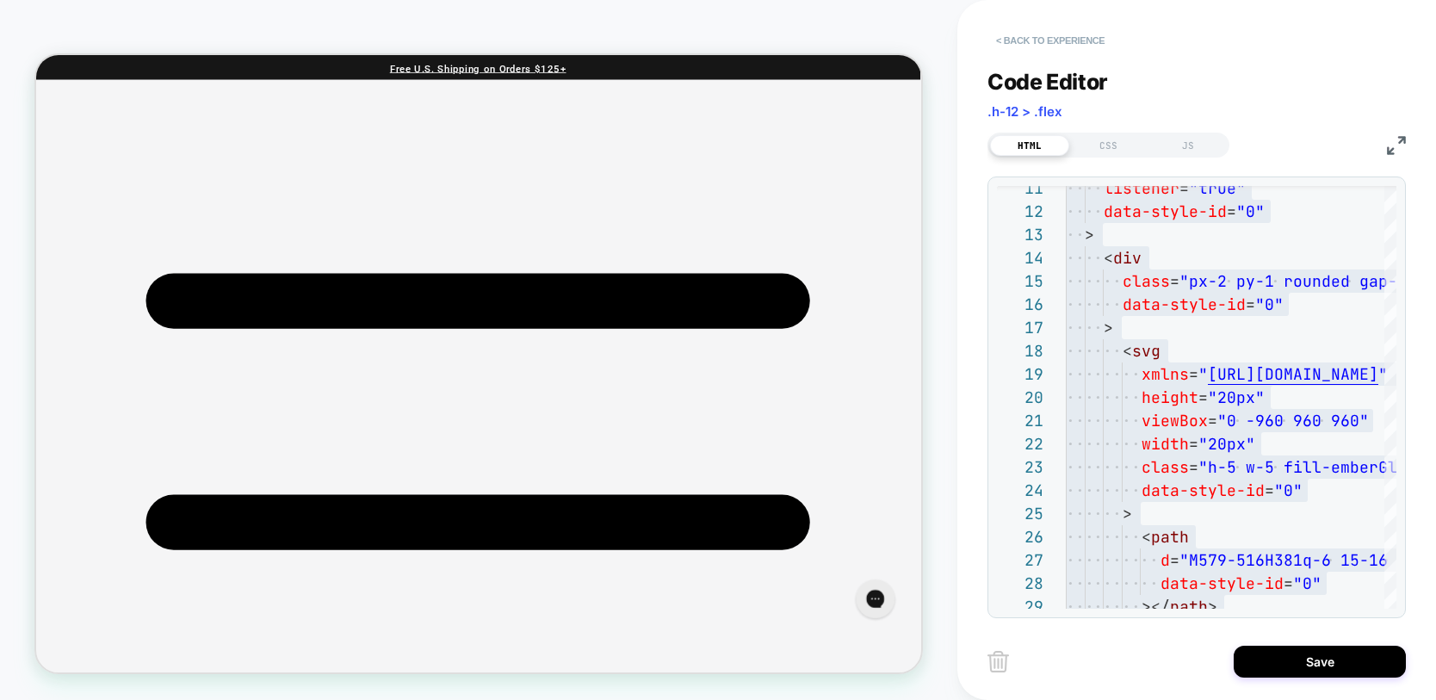
click at [1049, 37] on button "< Back to experience" at bounding box center [1051, 41] width 126 height 28
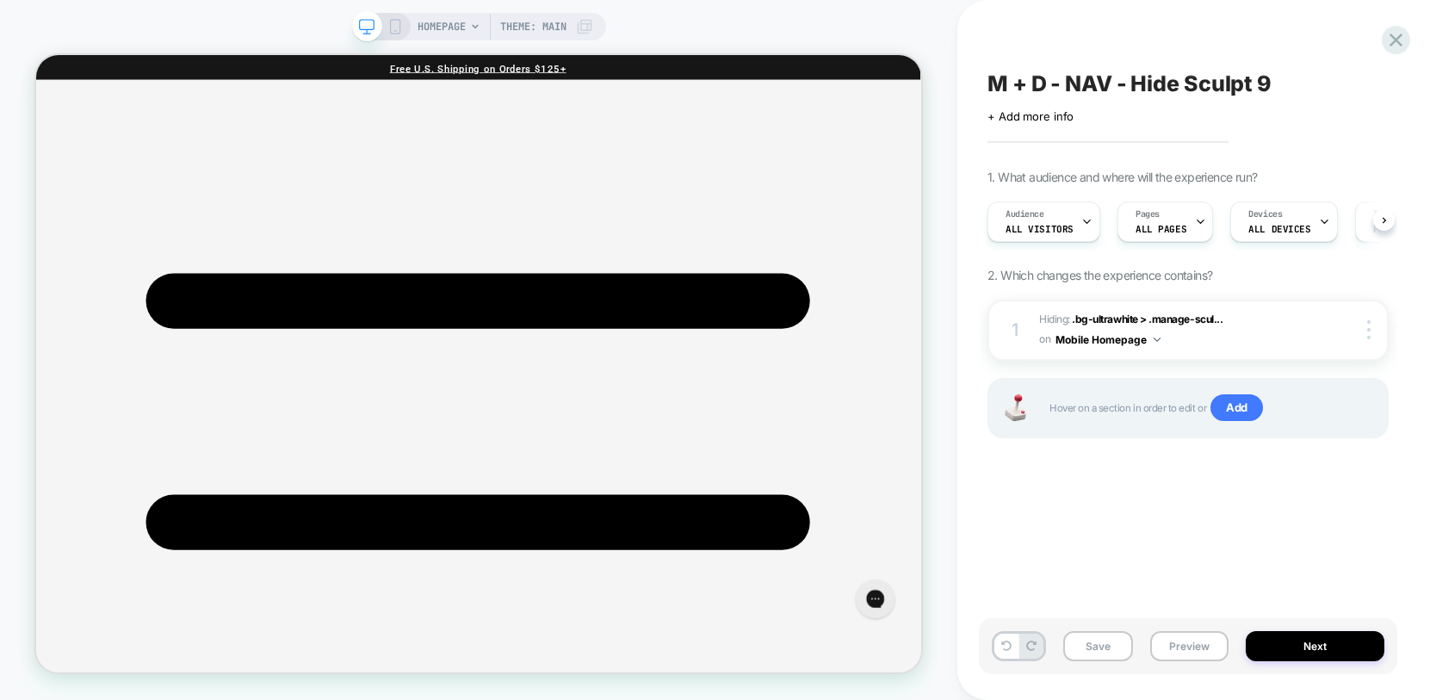
scroll to position [0, 1]
click at [1008, 650] on icon at bounding box center [1007, 646] width 10 height 10
click at [1419, 47] on div "M + D - NAV - Hide Sculpt 9 Click to edit experience details + Add more info 1.…" at bounding box center [1197, 350] width 479 height 700
click at [1402, 47] on icon at bounding box center [1396, 39] width 23 height 23
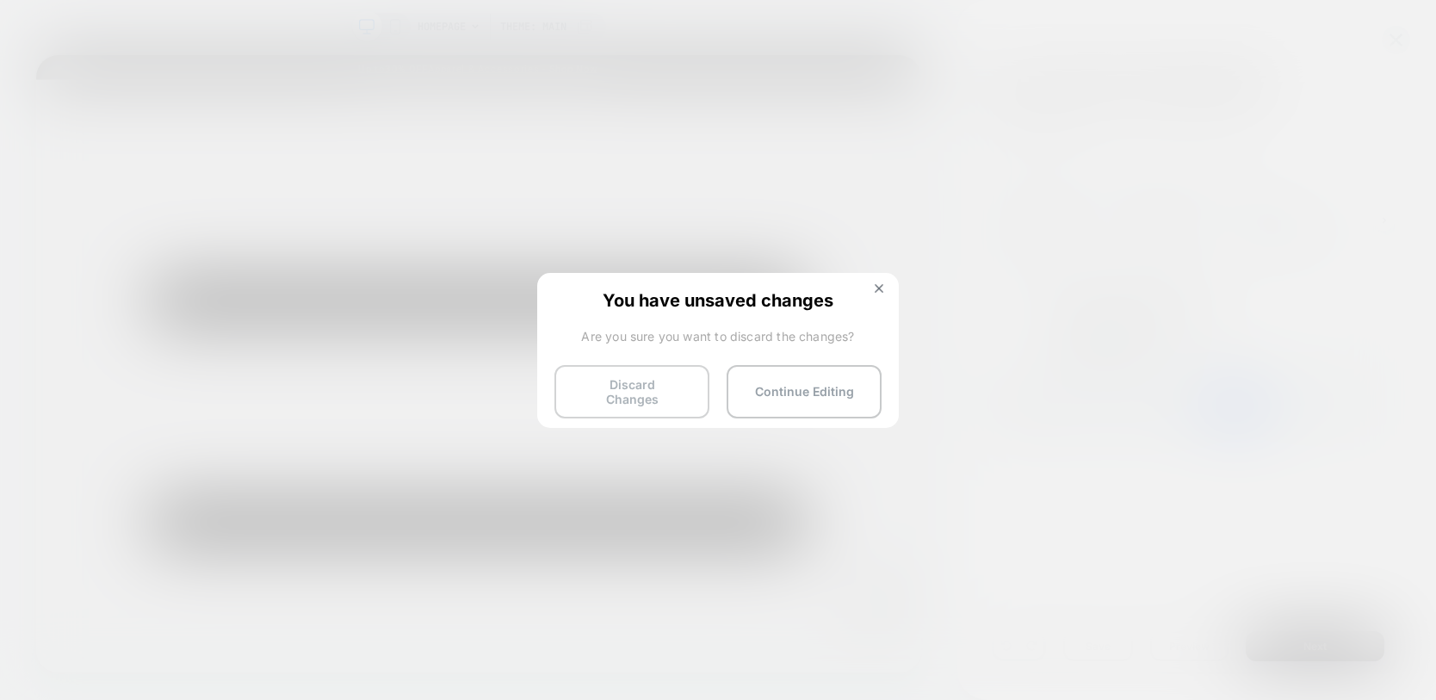
click at [686, 389] on button "Discard Changes" at bounding box center [632, 391] width 155 height 53
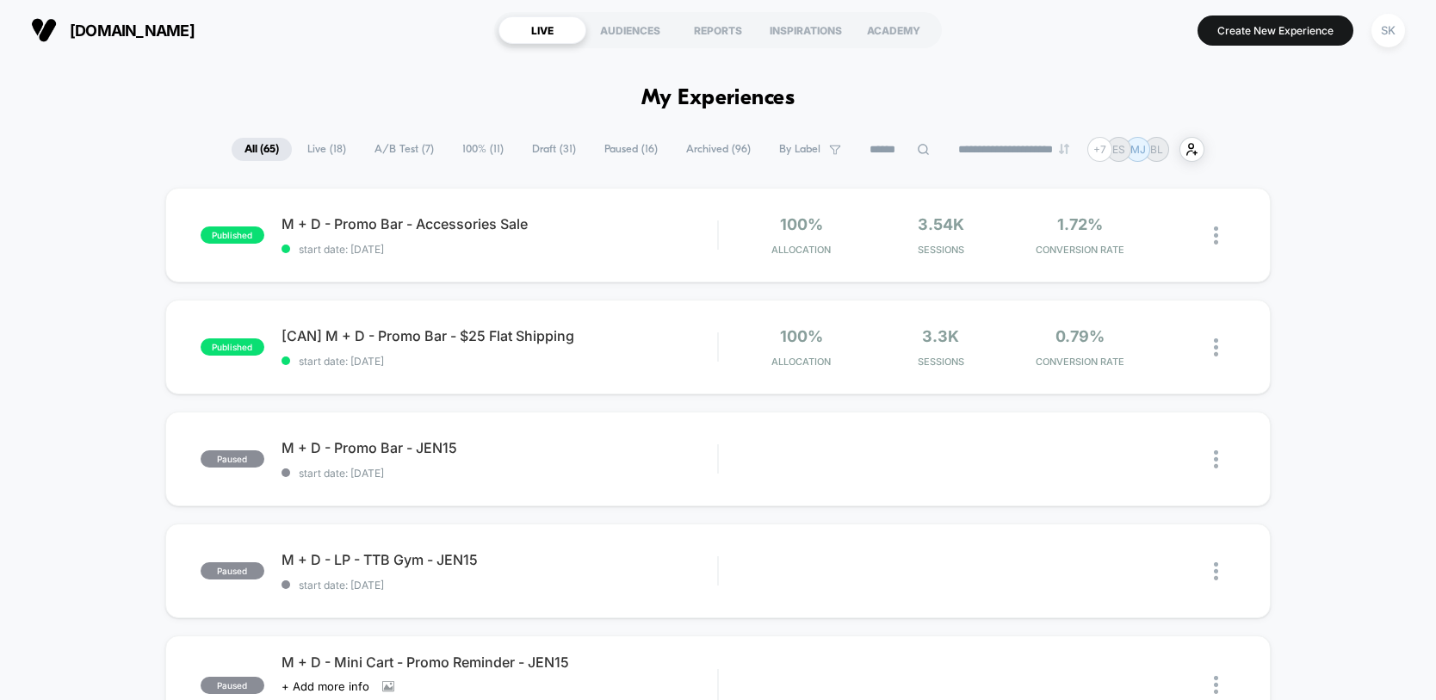
click at [539, 155] on span "Draft ( 31 )" at bounding box center [554, 149] width 70 height 23
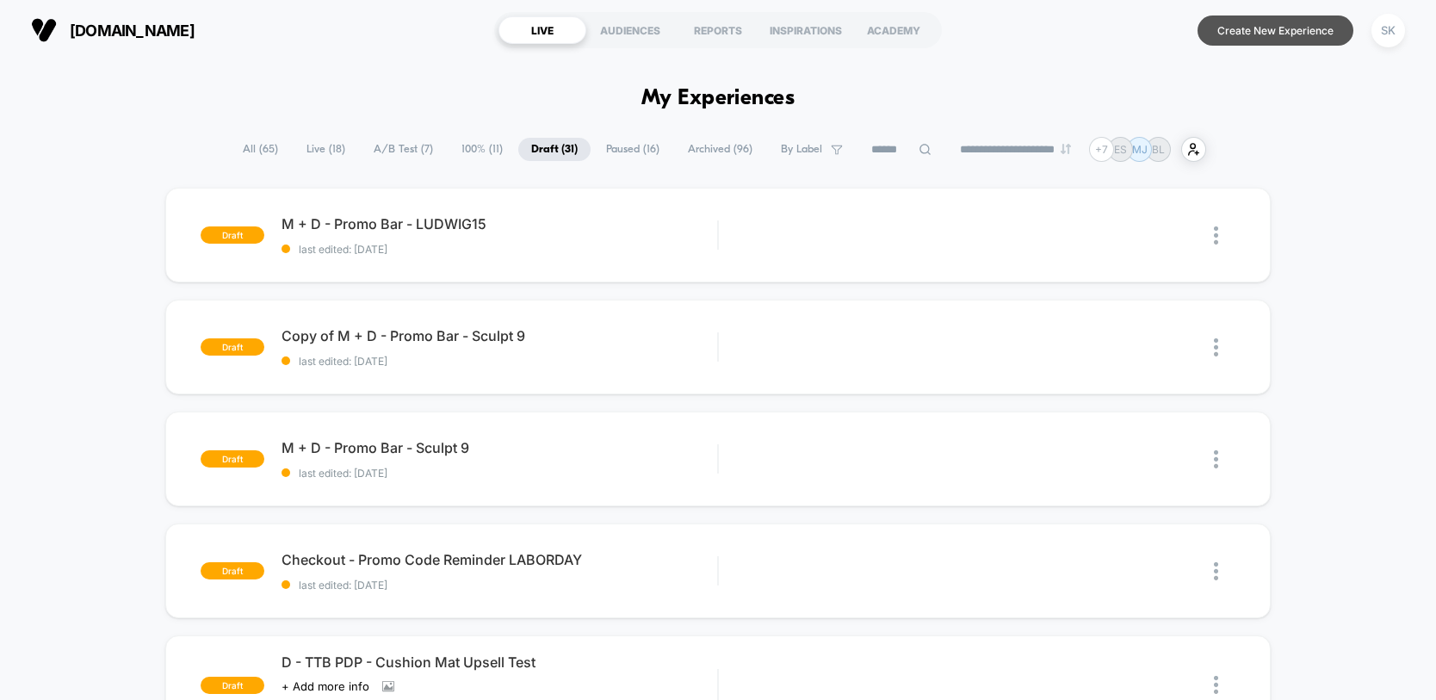
click at [1286, 29] on button "Create New Experience" at bounding box center [1276, 31] width 156 height 30
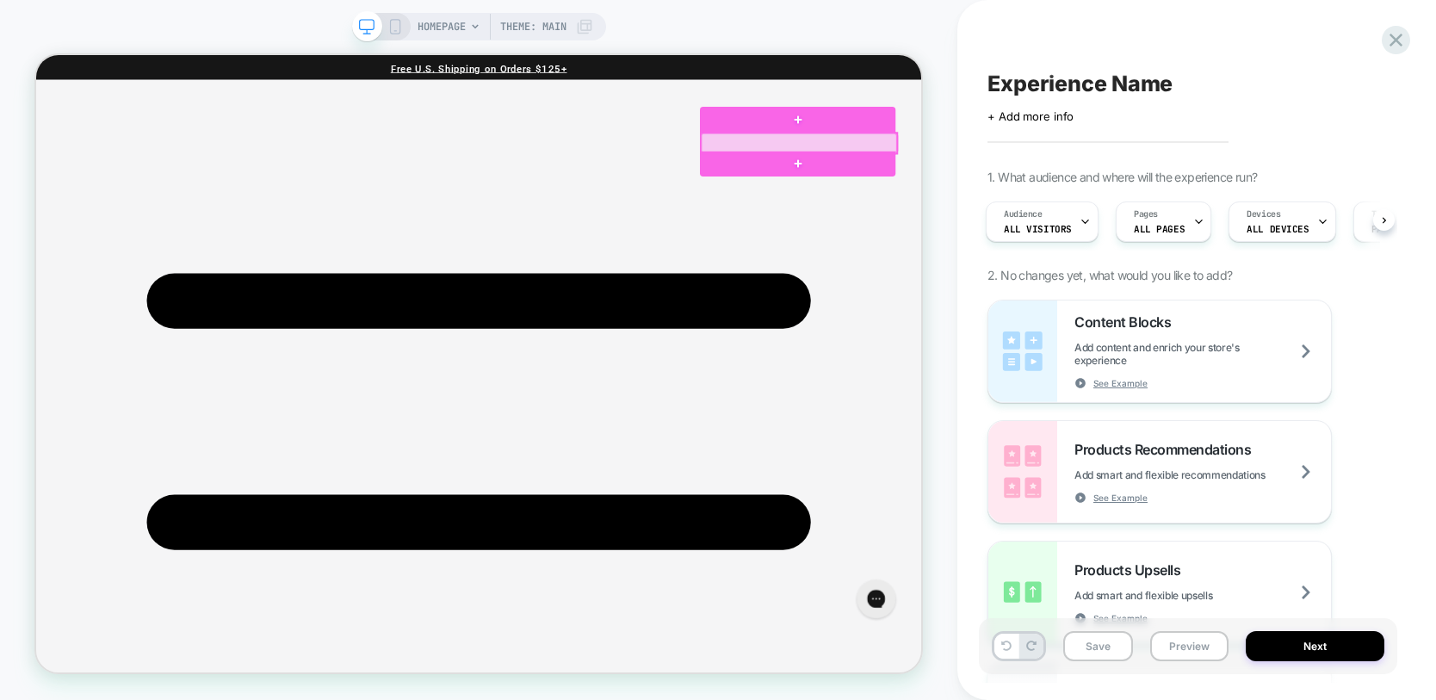
click at [994, 178] on div at bounding box center [1053, 172] width 261 height 27
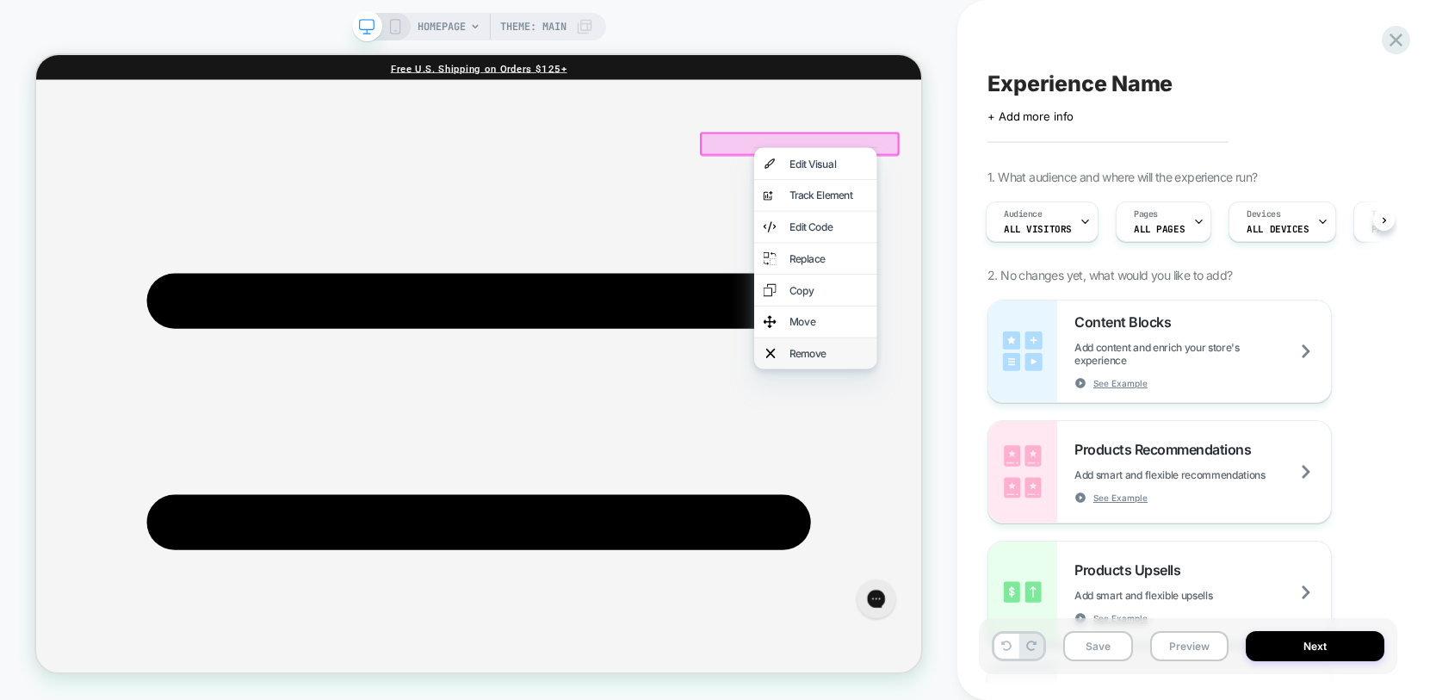
click at [1076, 458] on div "Remove" at bounding box center [1092, 452] width 105 height 17
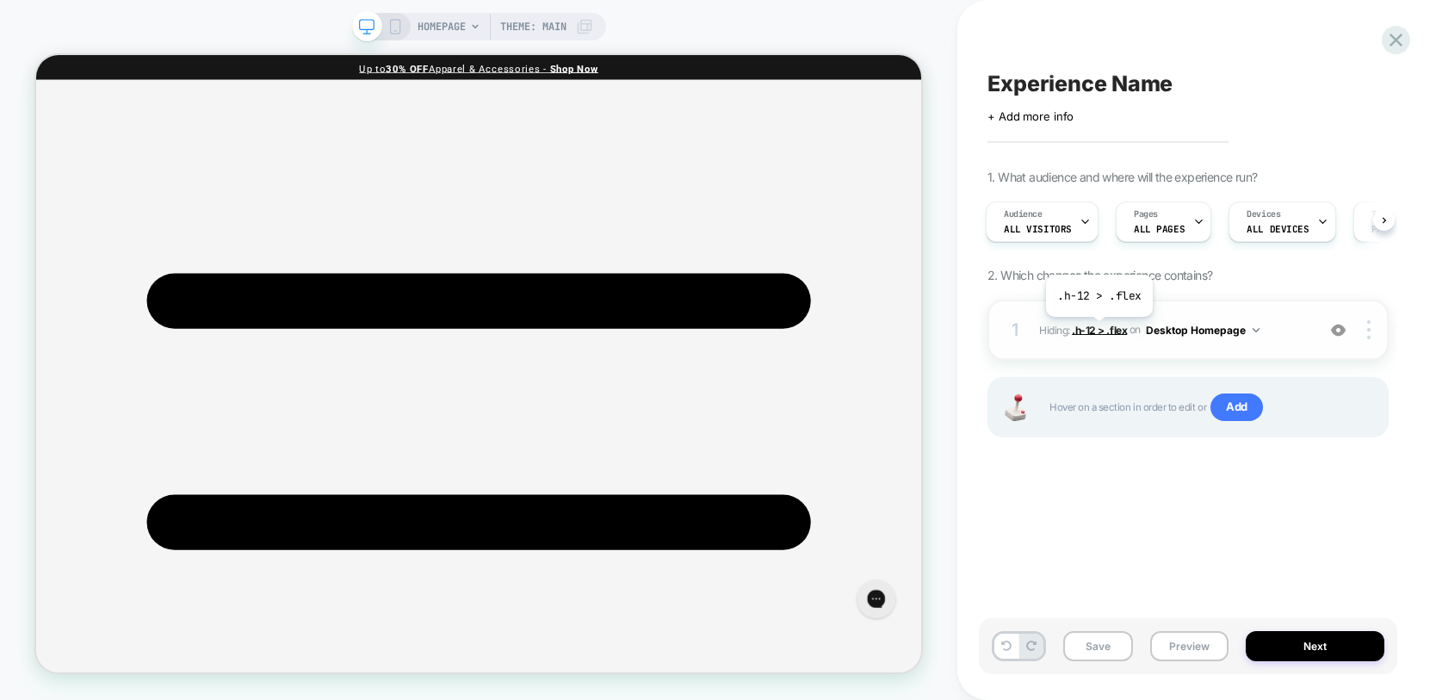
click at [1099, 330] on span ".h-12 > .flex" at bounding box center [1099, 329] width 55 height 13
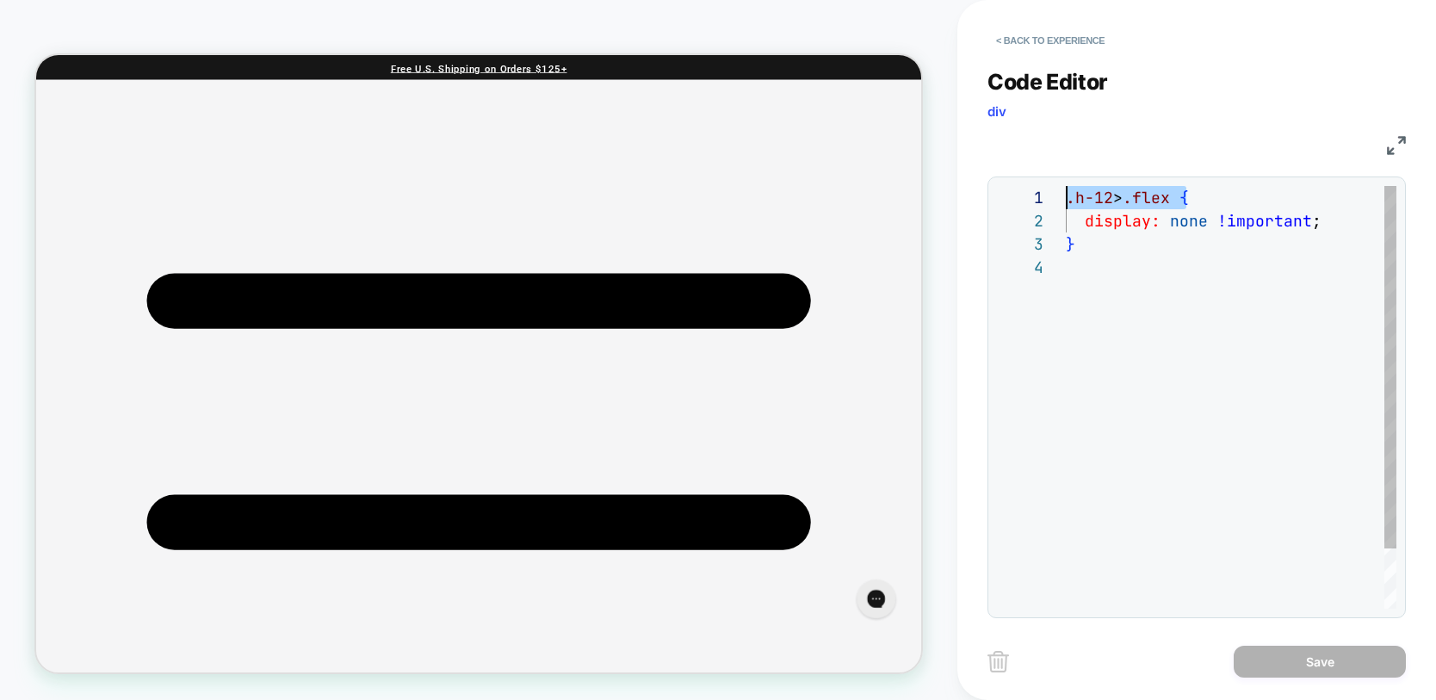
drag, startPoint x: 1185, startPoint y: 195, endPoint x: 1068, endPoint y: 200, distance: 117.2
click at [1069, 200] on span ".h-12 > .flex {" at bounding box center [1127, 198] width 123 height 20
type textarea "**********"
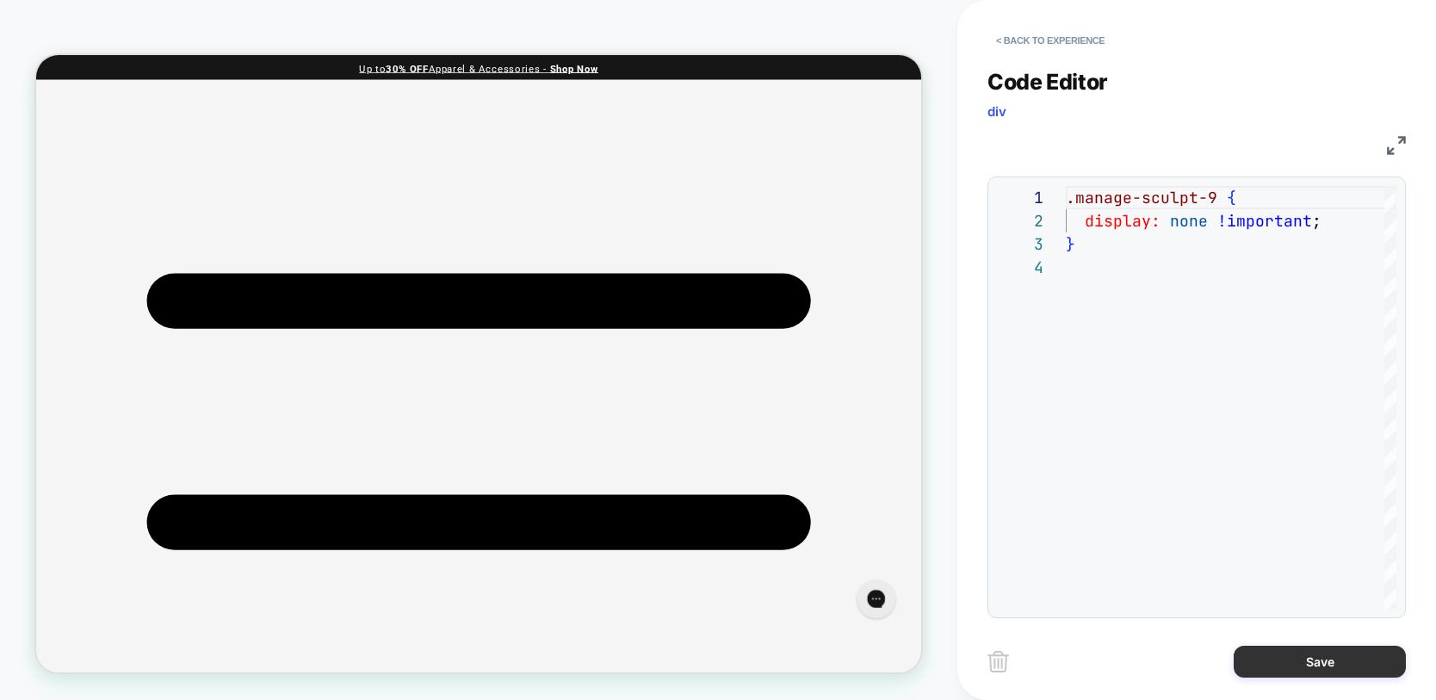
click at [1255, 652] on button "Save" at bounding box center [1320, 662] width 172 height 32
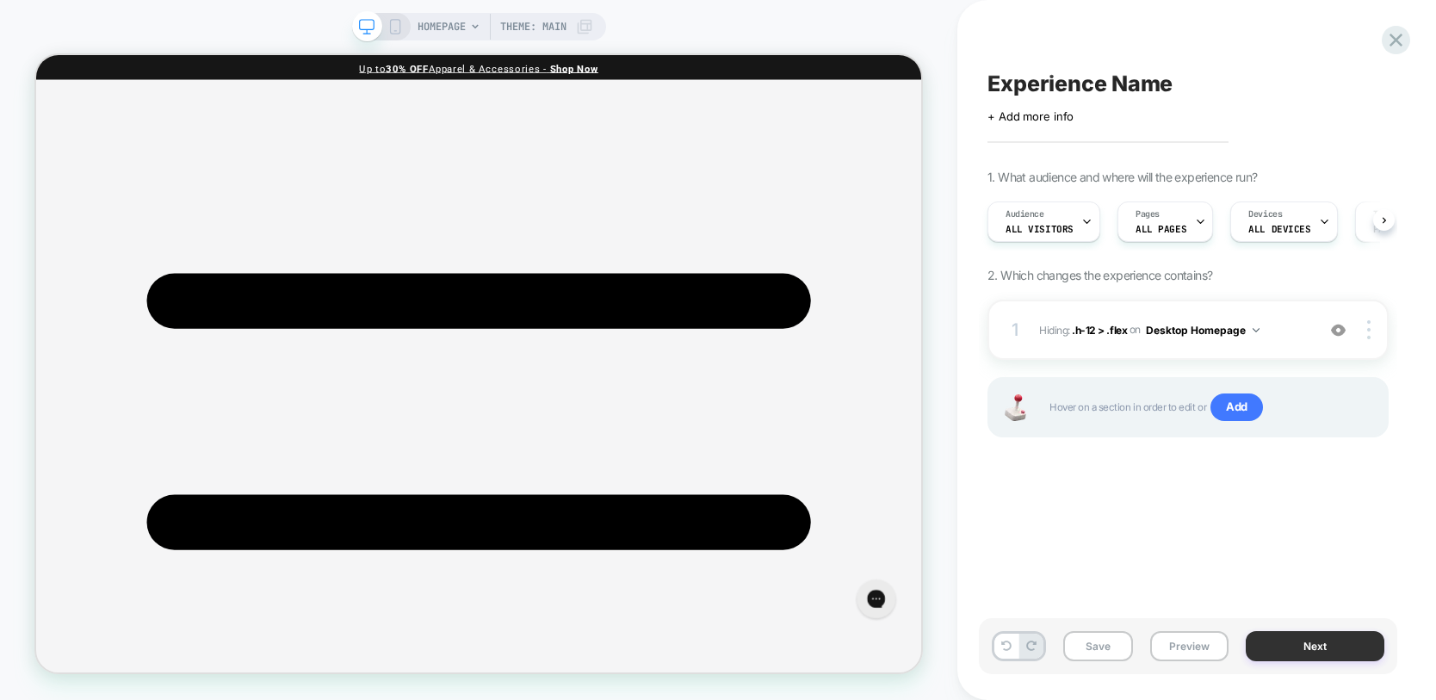
scroll to position [0, 1]
click at [1105, 648] on button "Save" at bounding box center [1099, 646] width 70 height 30
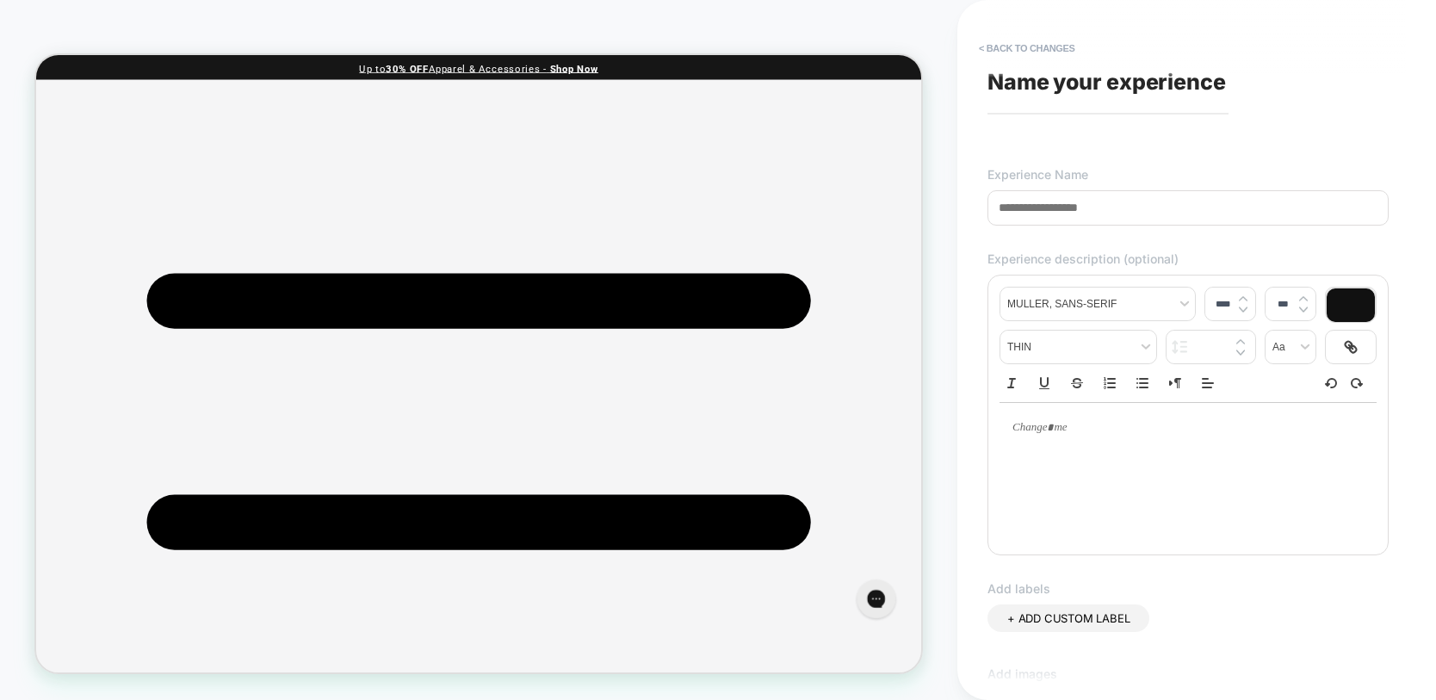
click at [1090, 78] on span "Name your experience" at bounding box center [1107, 82] width 239 height 26
click at [1033, 55] on button "< Back to changes" at bounding box center [1028, 48] width 114 height 28
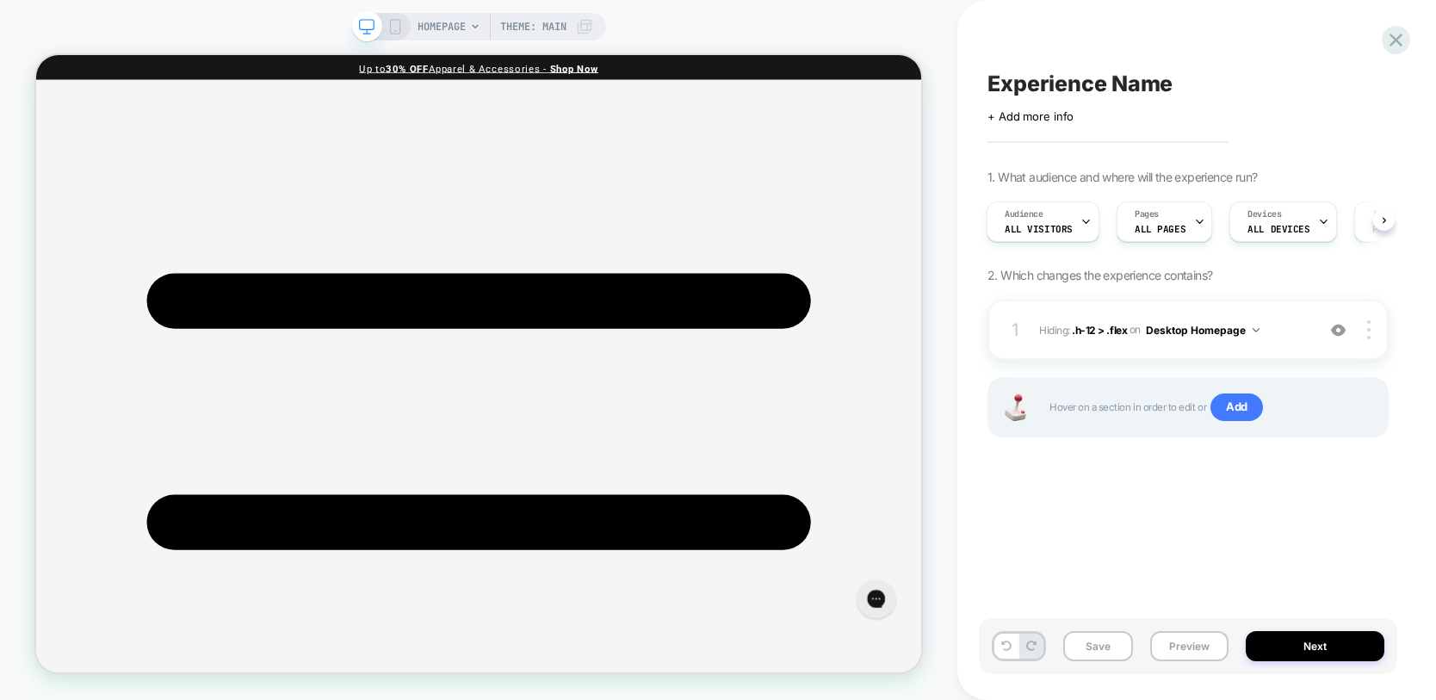
click at [1033, 88] on span "Experience Name" at bounding box center [1080, 84] width 185 height 26
type textarea "**********"
click at [1334, 84] on icon at bounding box center [1335, 84] width 22 height 22
click at [390, 26] on rect at bounding box center [394, 27] width 9 height 14
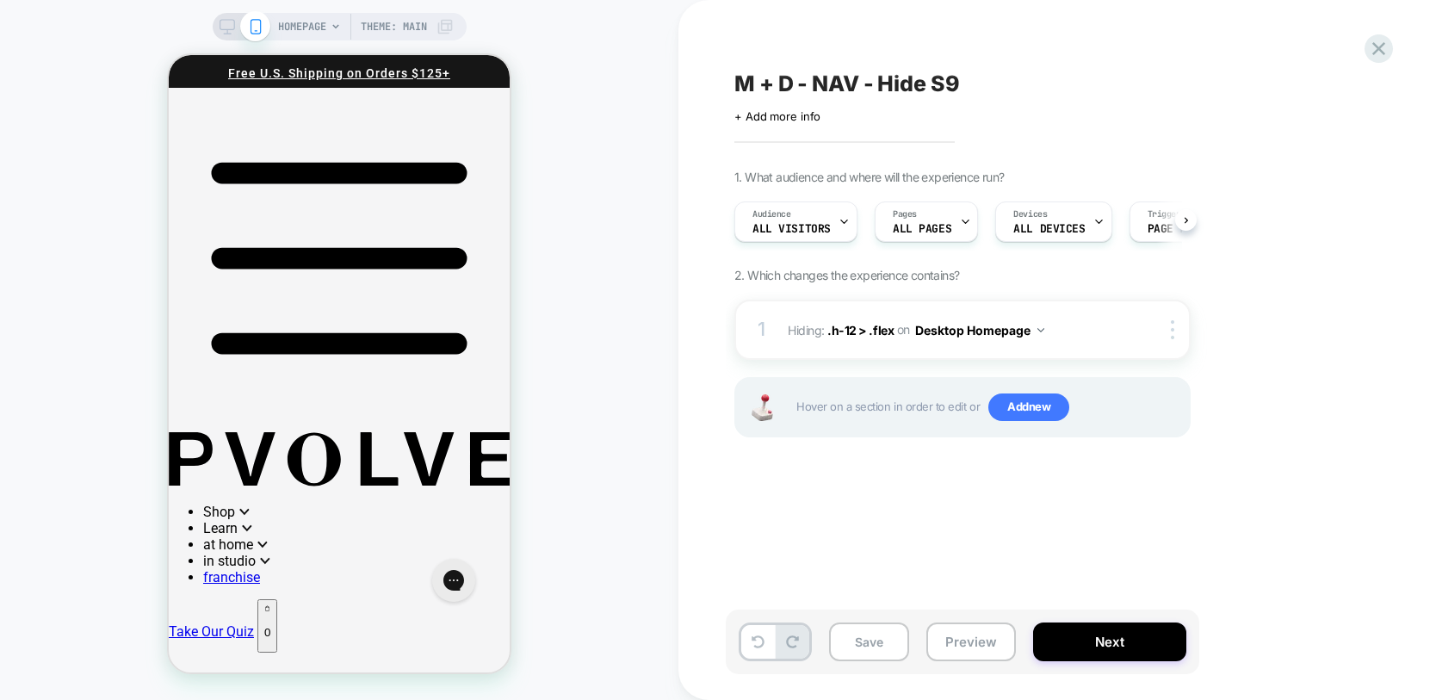
scroll to position [0, 1]
click at [201, 116] on icon "List Icon Icon for showing list of items" at bounding box center [339, 258] width 341 height 341
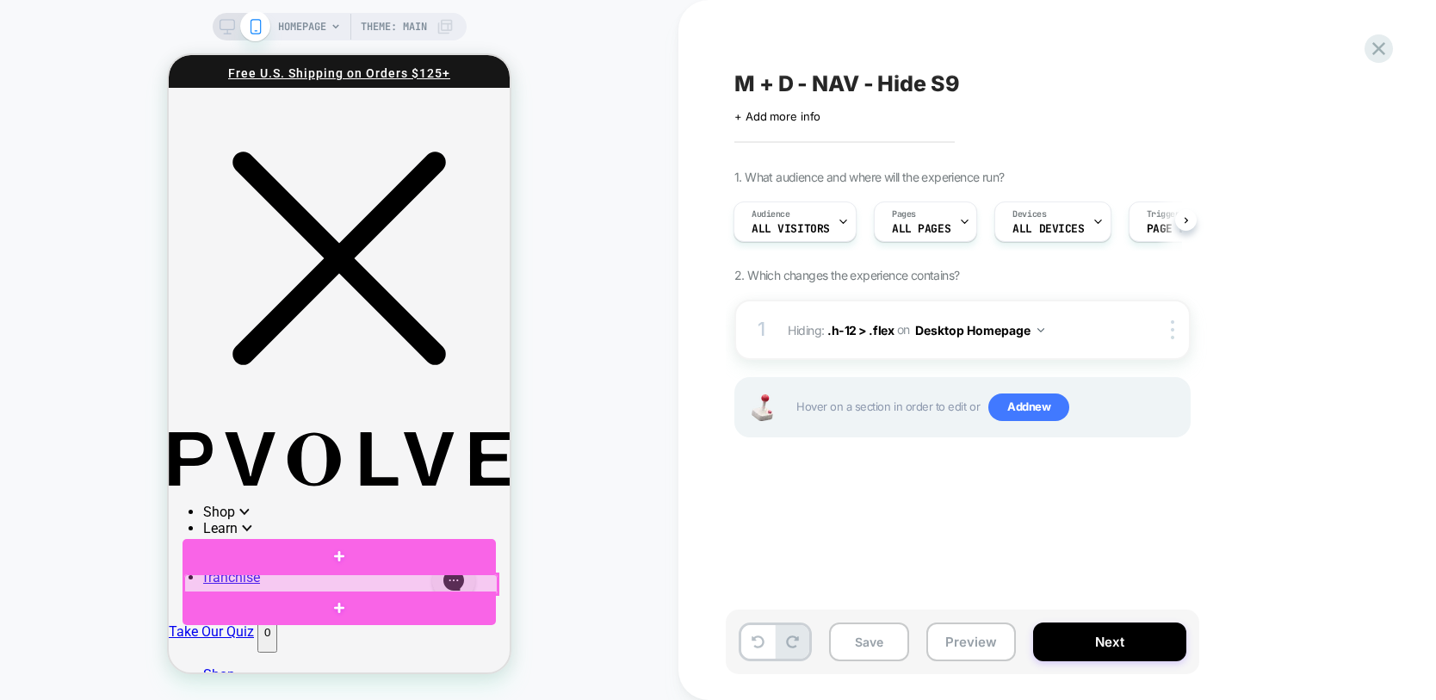
click at [277, 578] on div at bounding box center [340, 584] width 313 height 20
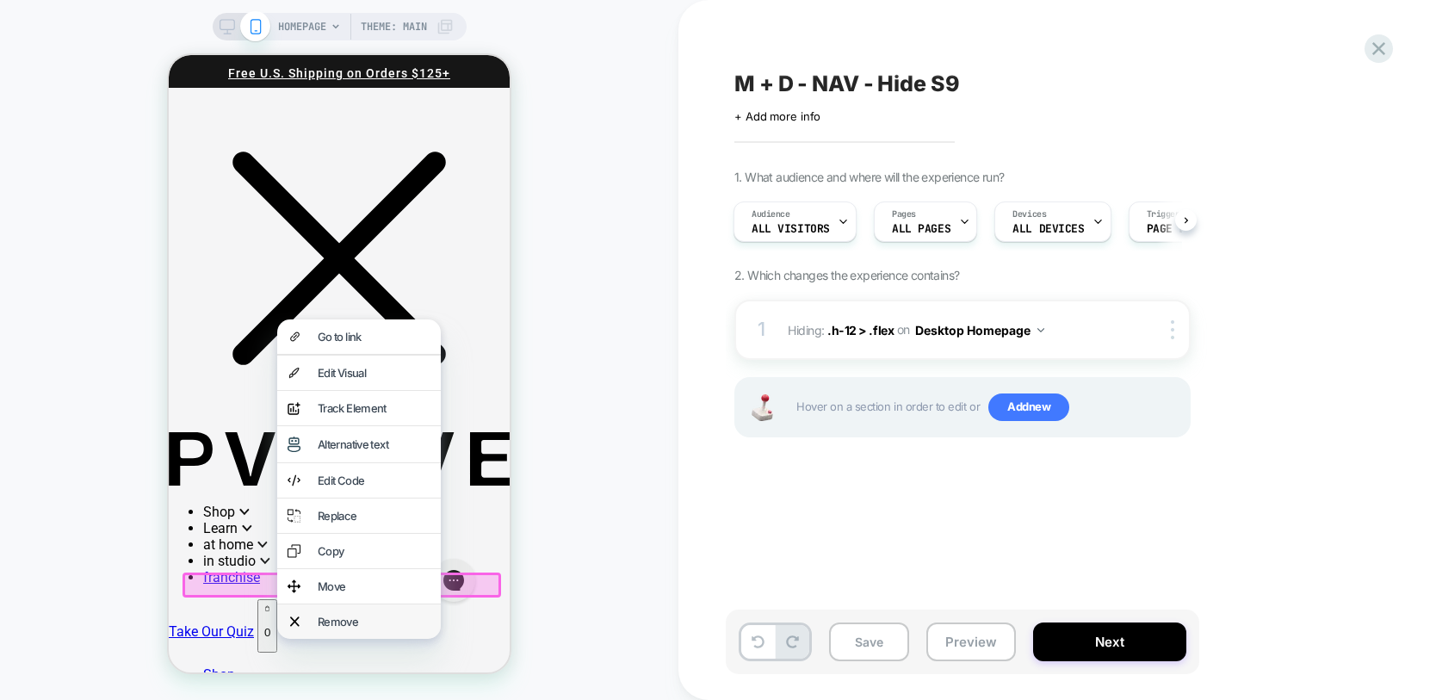
click at [308, 639] on div "Remove" at bounding box center [359, 622] width 164 height 34
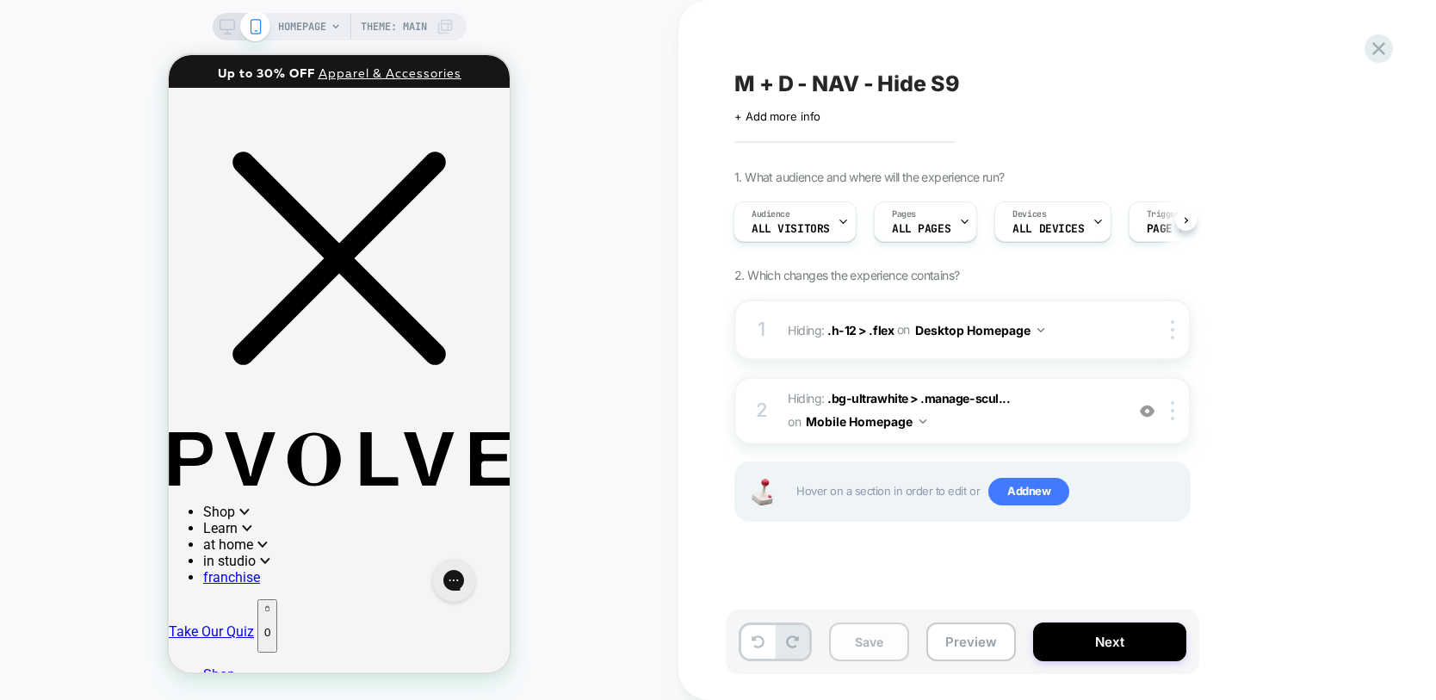
click at [860, 643] on button "Save" at bounding box center [869, 642] width 80 height 39
click at [1004, 330] on button "Desktop Homepage" at bounding box center [979, 330] width 129 height 25
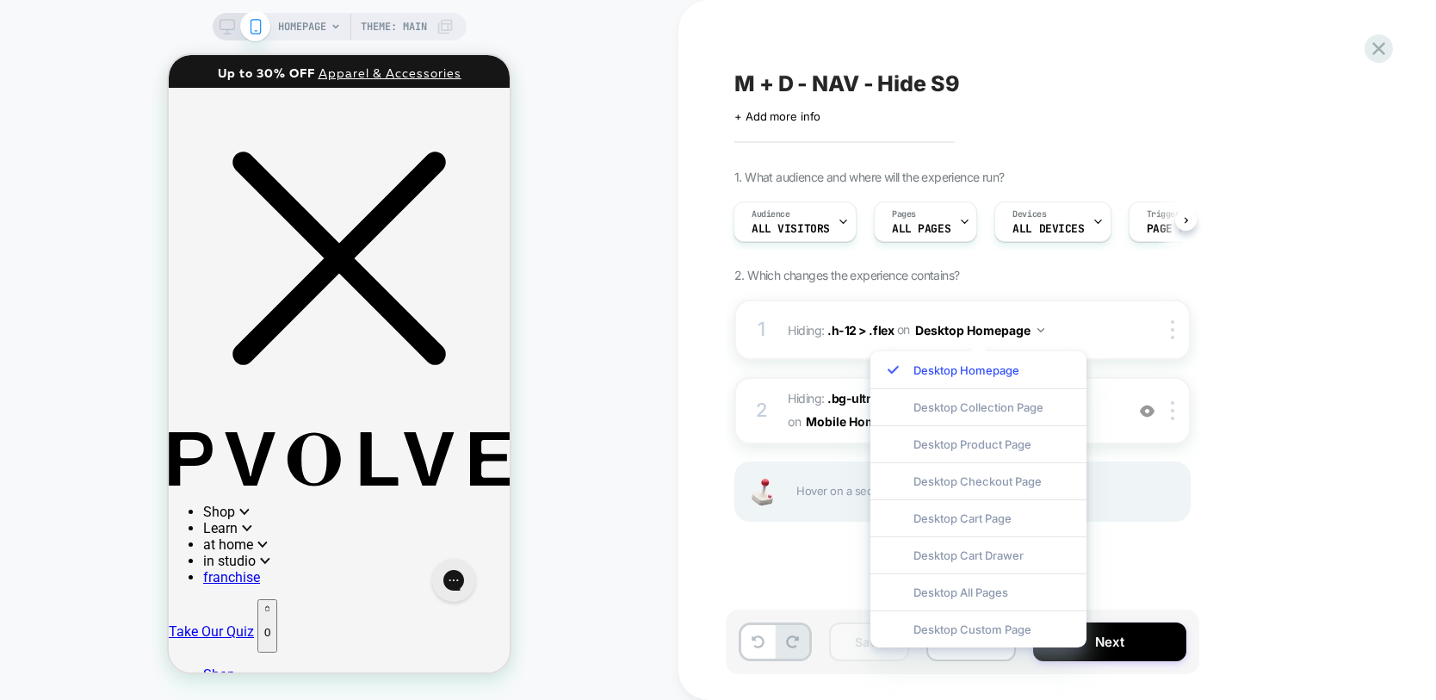
click at [1177, 523] on div "1 Hiding : .h-12 > .flex .h-12 > .flex on Desktop Homepage Copy CSS Selector Re…" at bounding box center [963, 432] width 456 height 265
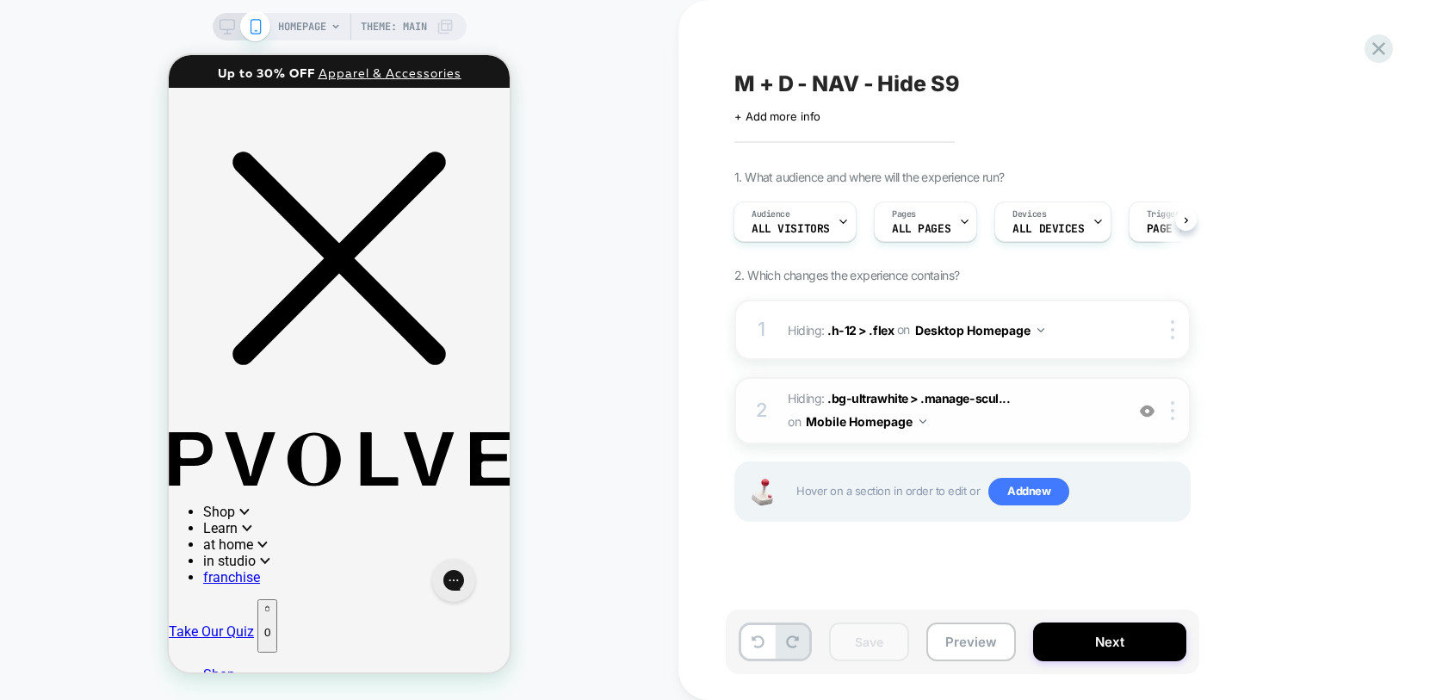
click at [904, 423] on button "Mobile Homepage" at bounding box center [866, 421] width 121 height 25
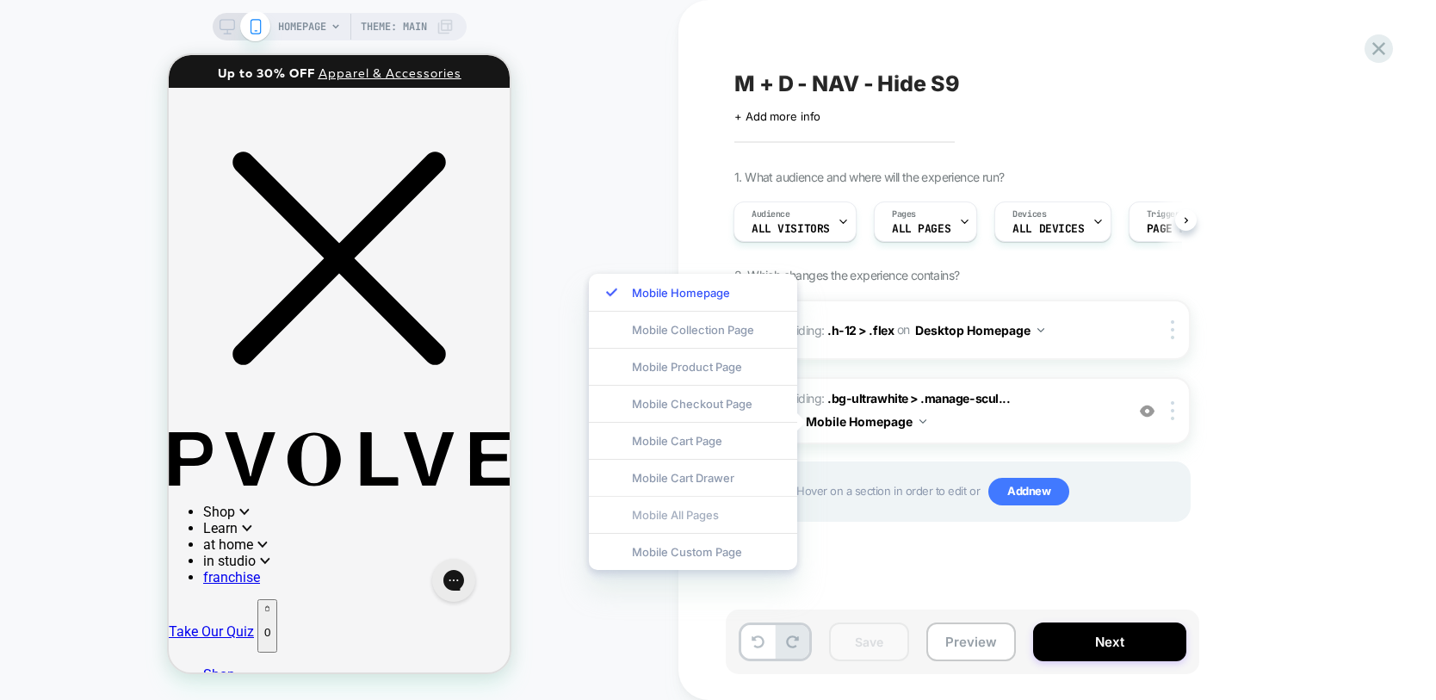
click at [704, 525] on div "Mobile All Pages" at bounding box center [693, 514] width 208 height 37
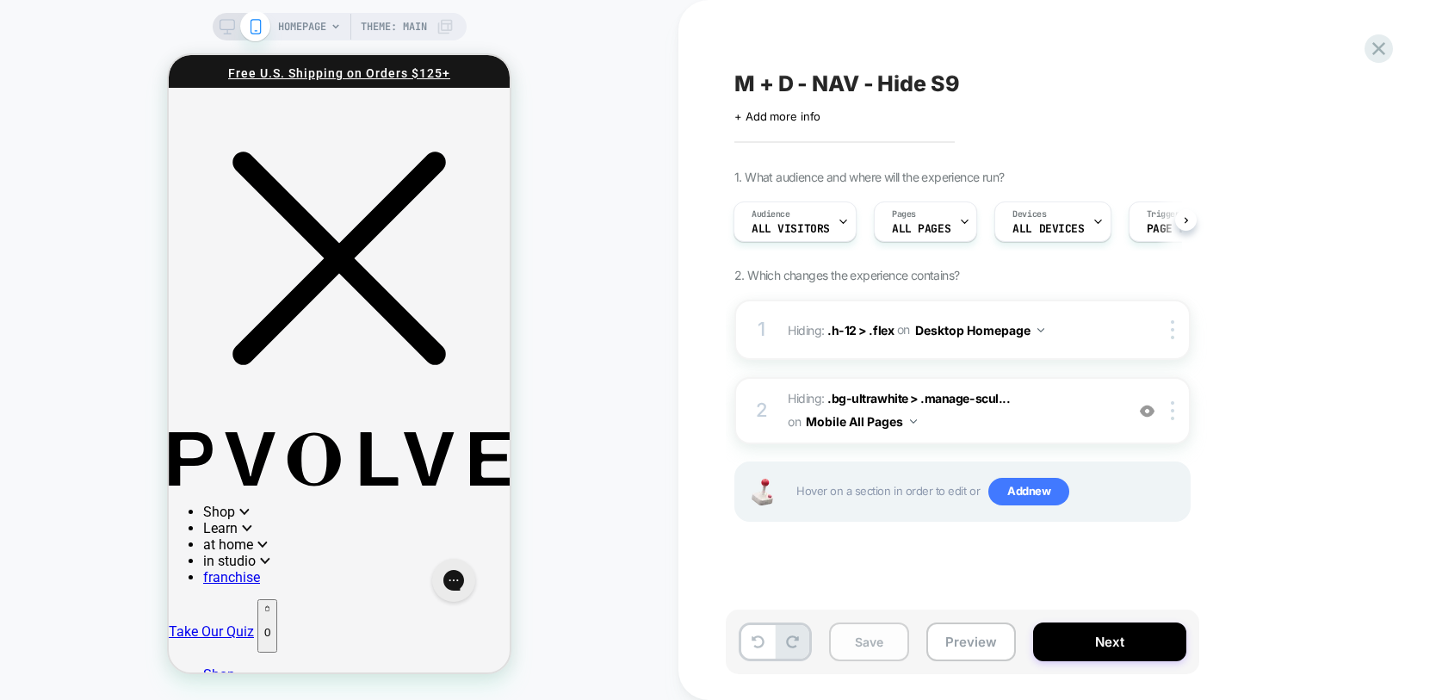
click at [872, 644] on button "Save" at bounding box center [869, 642] width 80 height 39
click at [191, 122] on icon "Close mobile main menu" at bounding box center [339, 258] width 341 height 341
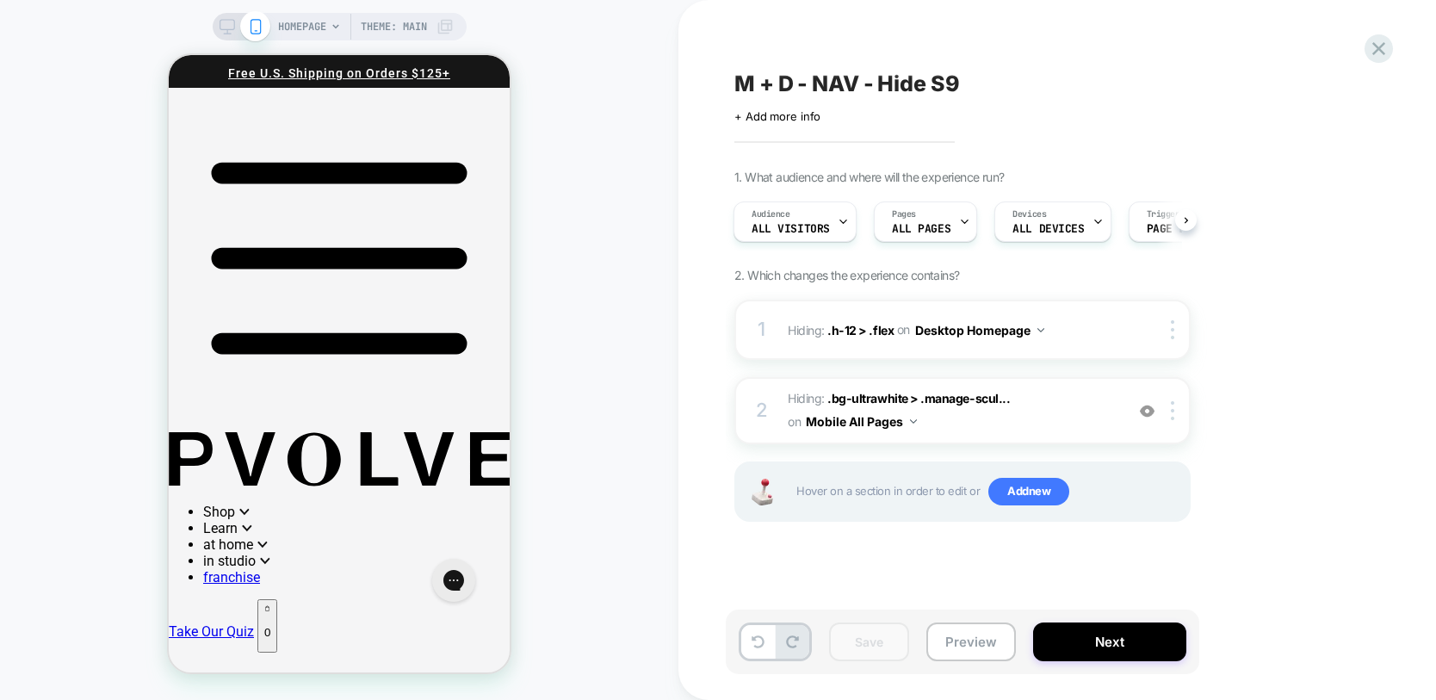
click at [225, 28] on icon at bounding box center [228, 27] width 16 height 16
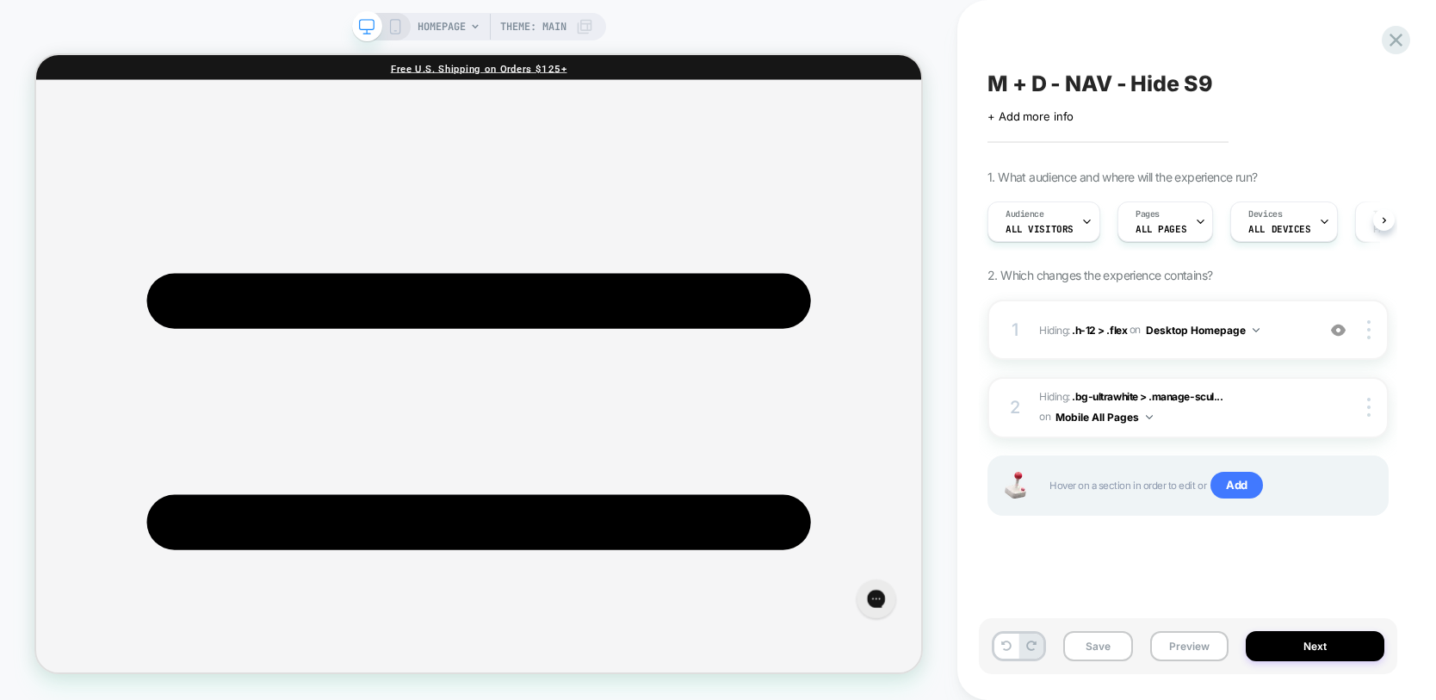
scroll to position [0, 1]
click at [1218, 332] on button "Desktop Homepage" at bounding box center [1203, 331] width 114 height 22
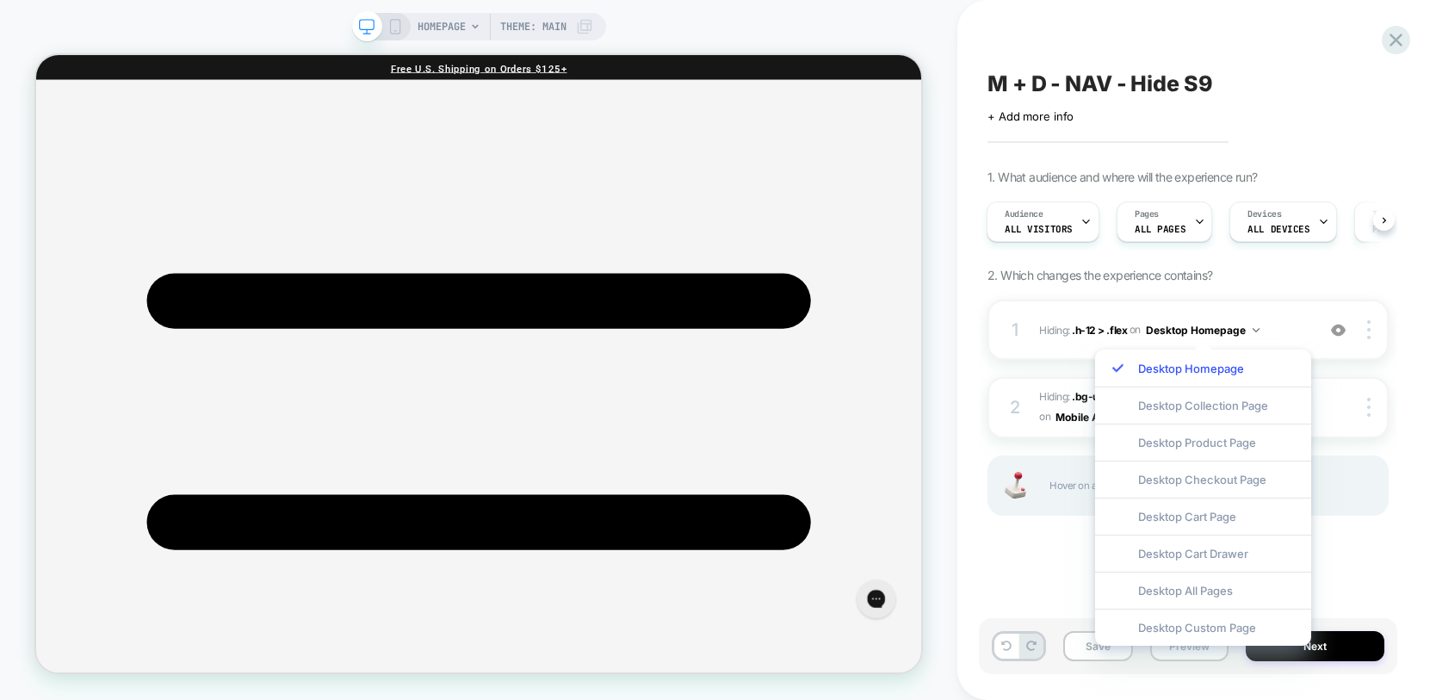
click at [1207, 593] on div "Desktop All Pages" at bounding box center [1203, 590] width 216 height 37
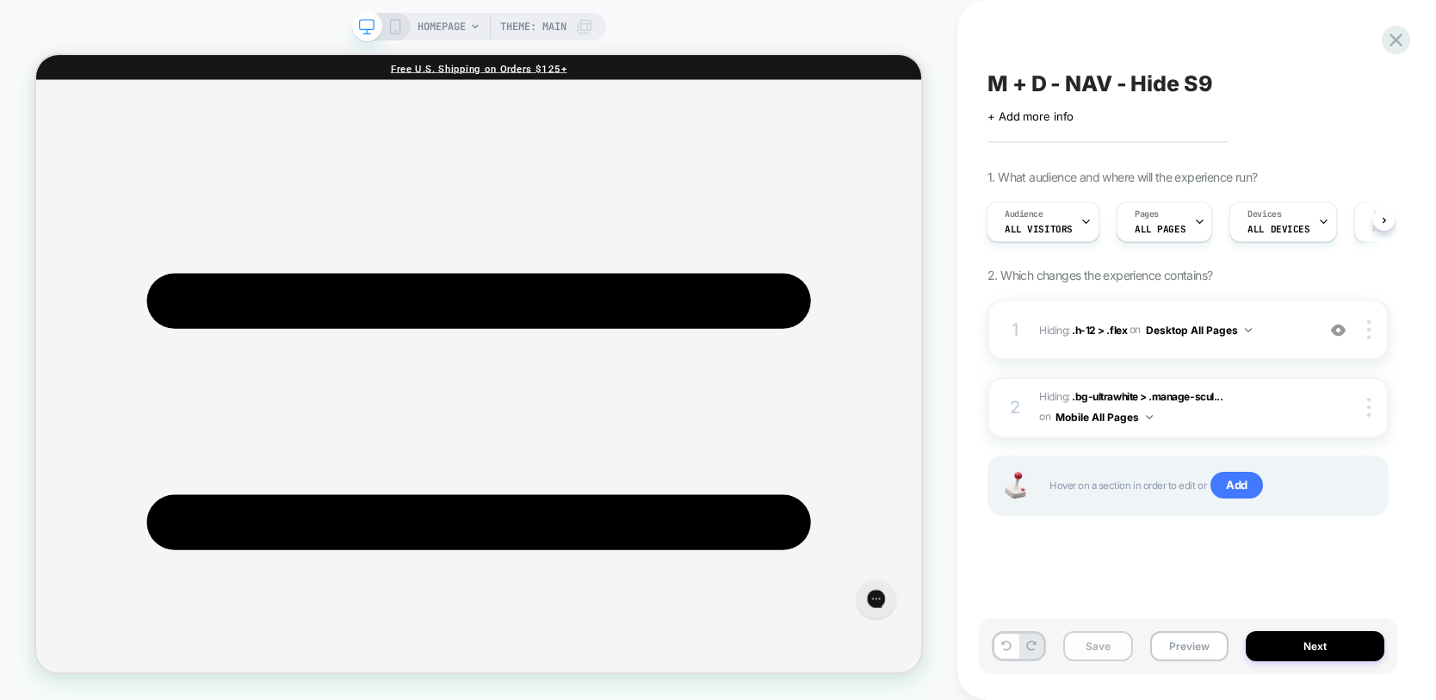
click at [1092, 653] on button "Save" at bounding box center [1099, 646] width 70 height 30
click at [1284, 647] on button "Next" at bounding box center [1315, 646] width 139 height 30
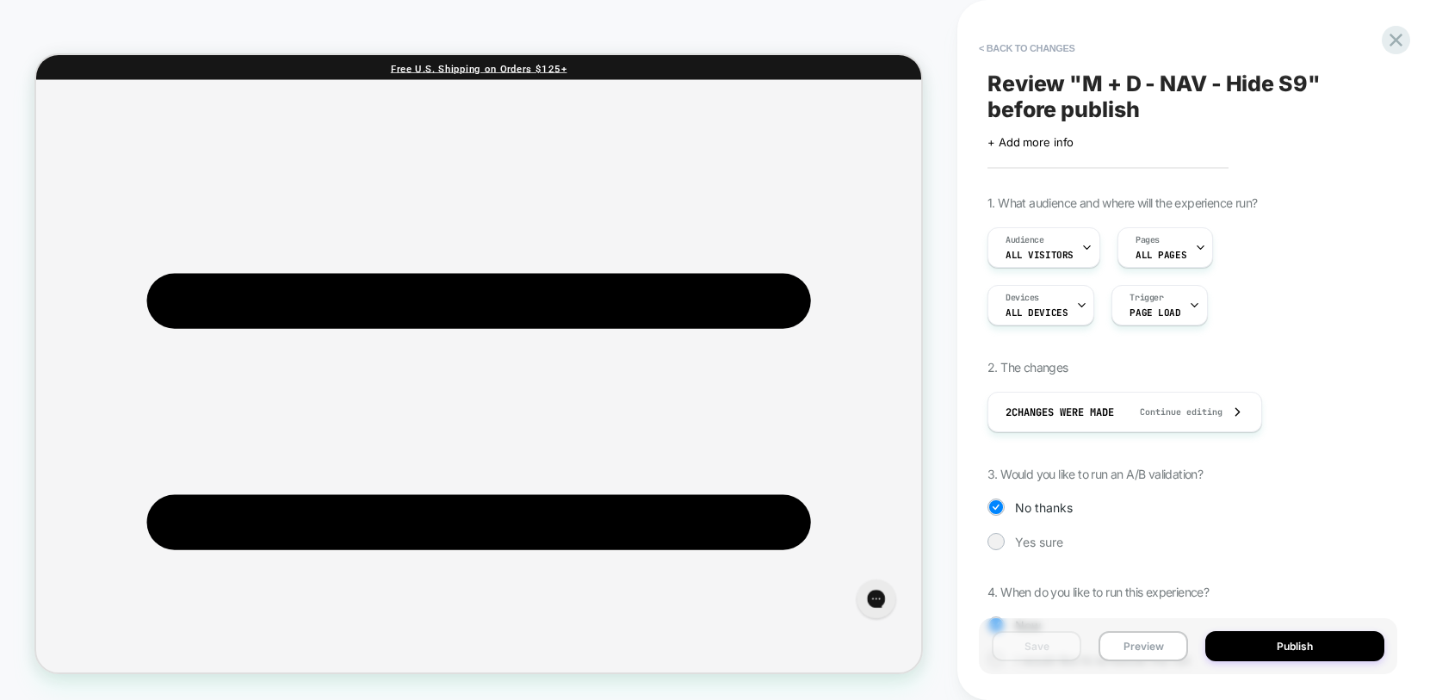
scroll to position [80, 0]
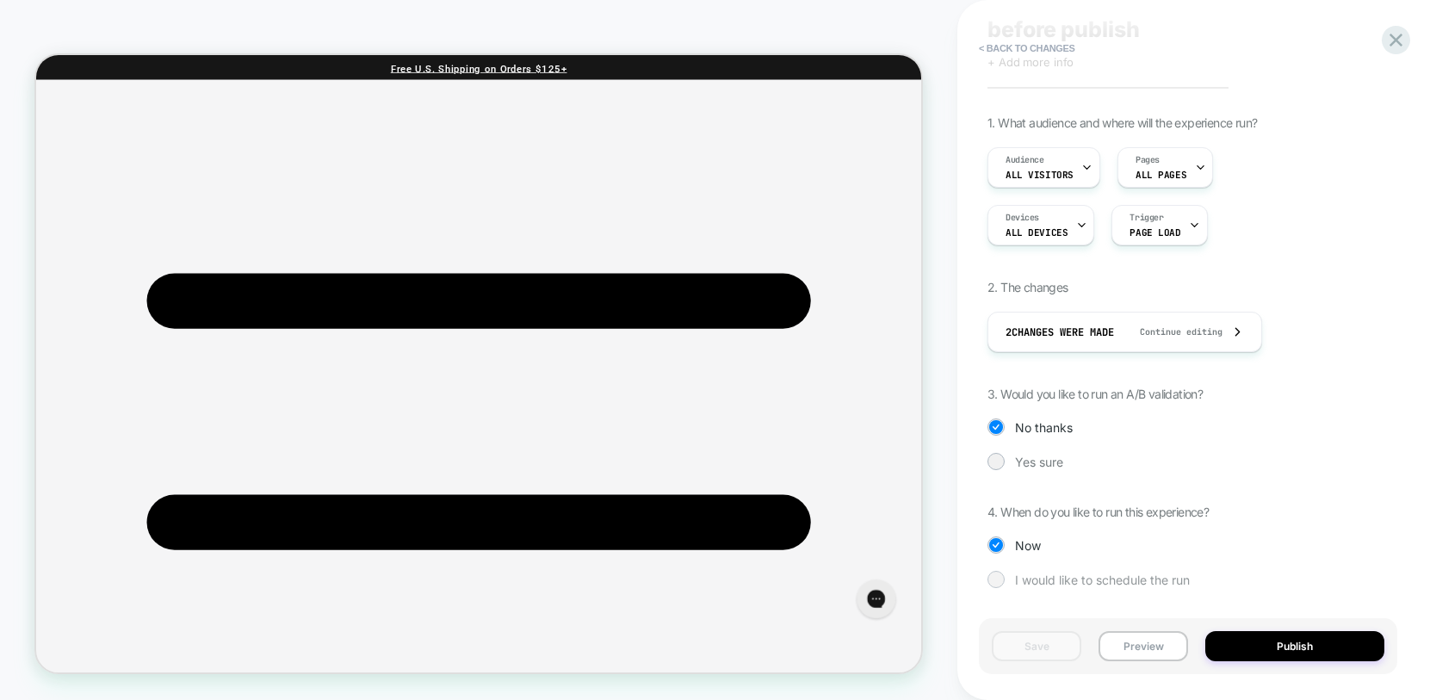
click at [1055, 574] on span "I would like to schedule the run" at bounding box center [1102, 580] width 175 height 15
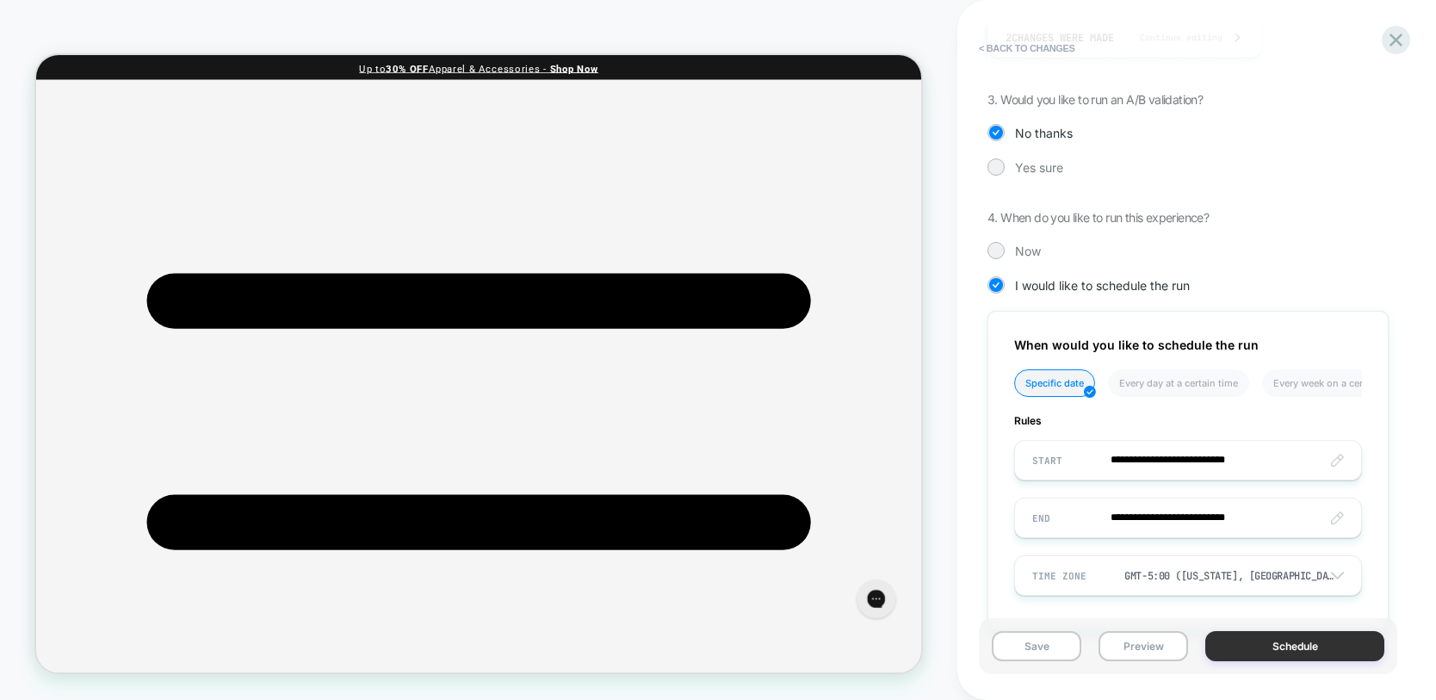
scroll to position [418, 0]
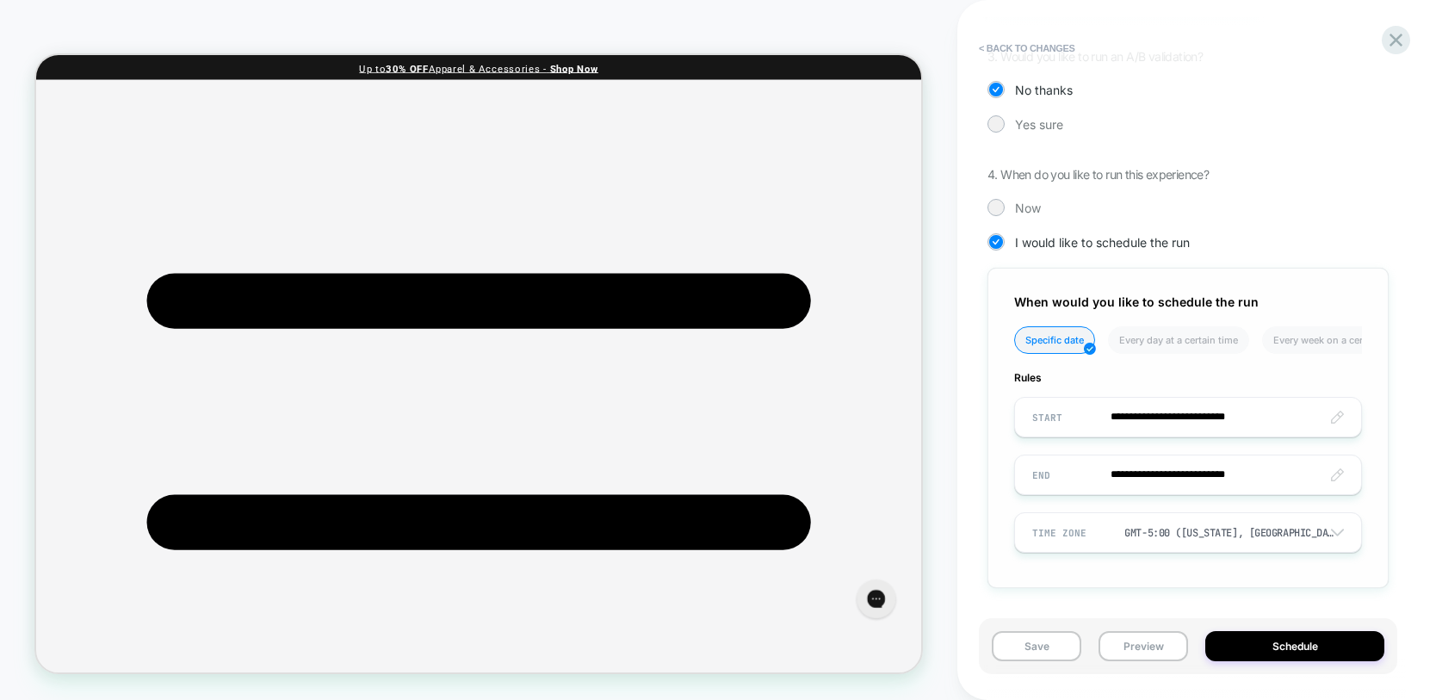
click at [1178, 477] on input "**********" at bounding box center [1188, 475] width 346 height 40
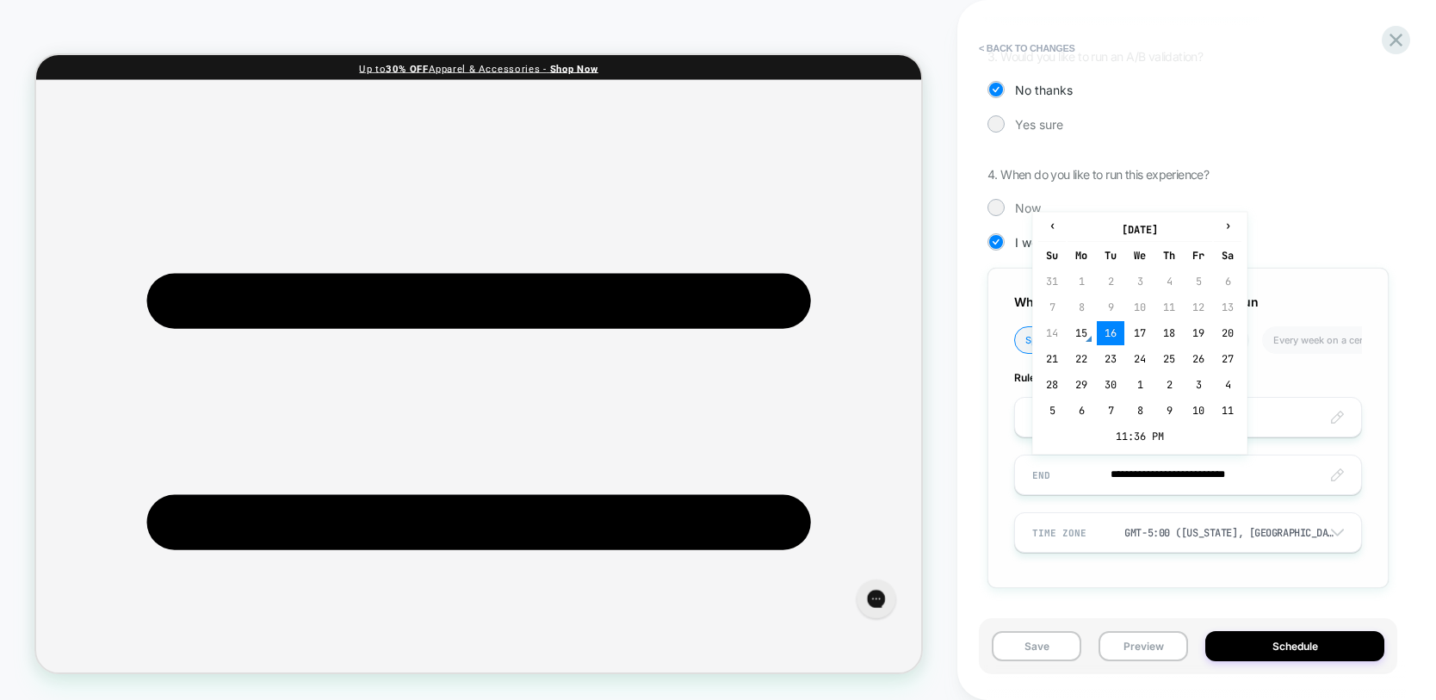
click at [1115, 337] on td "16" at bounding box center [1111, 333] width 28 height 24
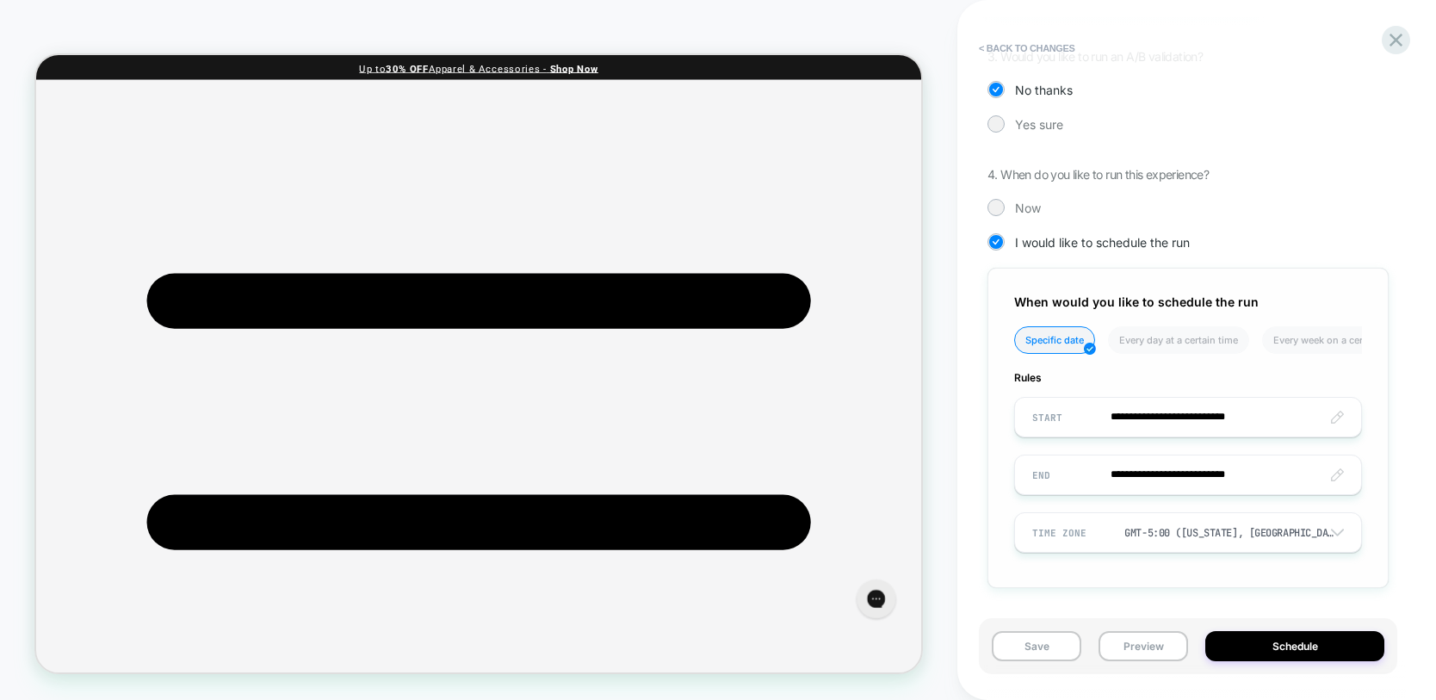
click at [1244, 477] on input "**********" at bounding box center [1188, 475] width 346 height 40
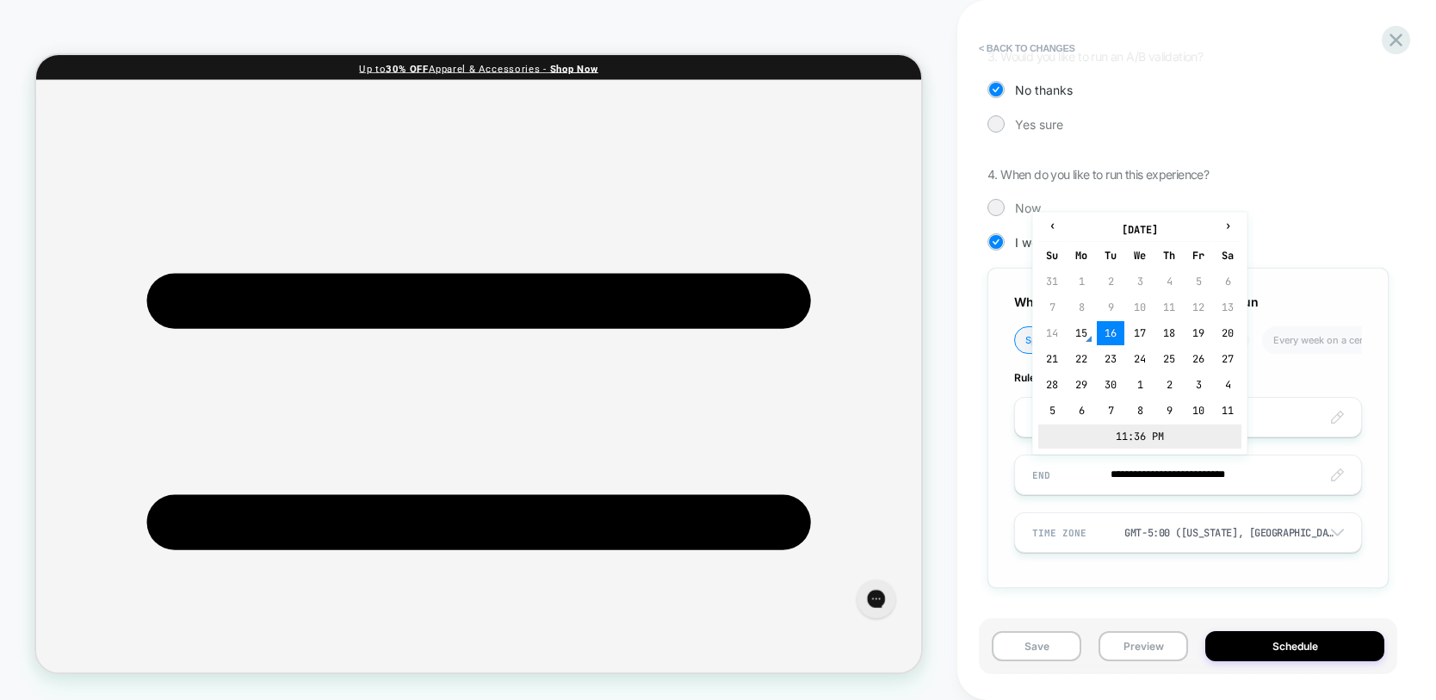
click at [1163, 446] on td "11:36 PM" at bounding box center [1140, 437] width 203 height 24
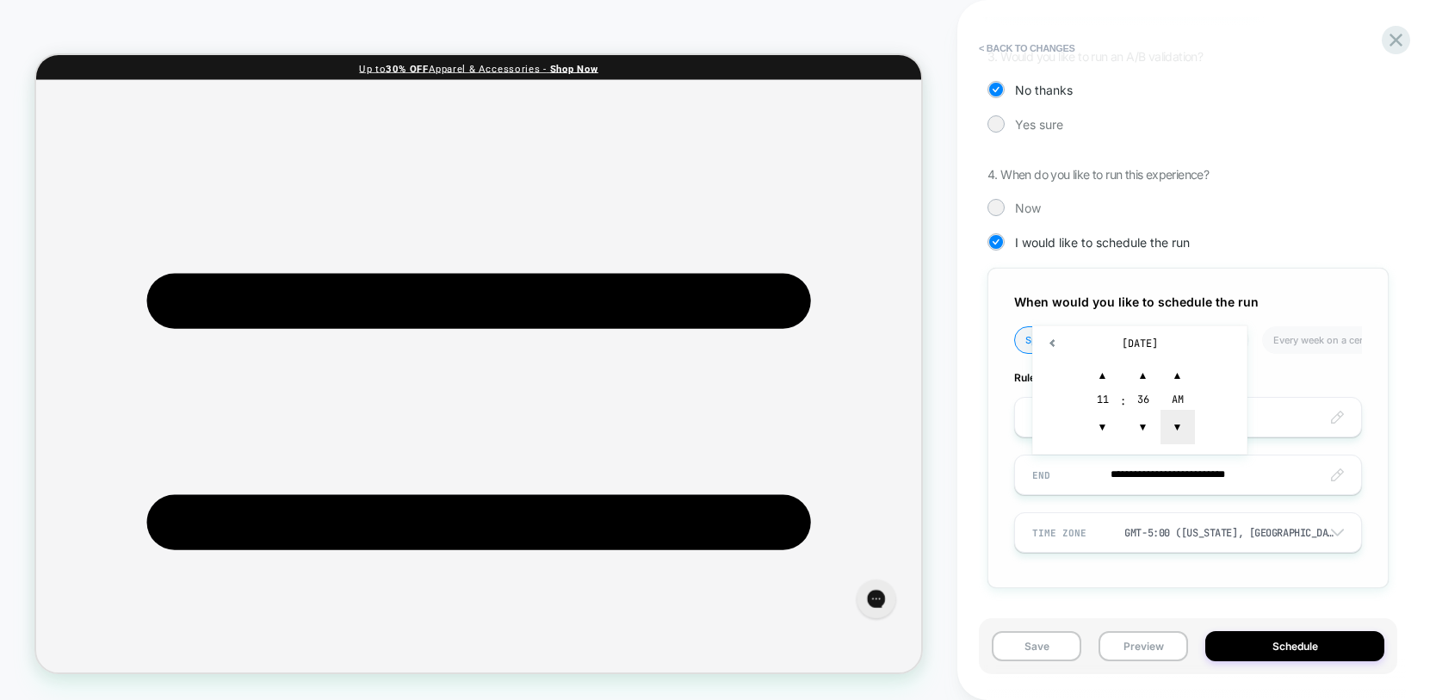
click at [1169, 431] on span "▼" at bounding box center [1178, 427] width 34 height 34
click at [1106, 428] on span "▼" at bounding box center [1103, 427] width 34 height 34
click at [1101, 371] on span "▲" at bounding box center [1103, 375] width 34 height 34
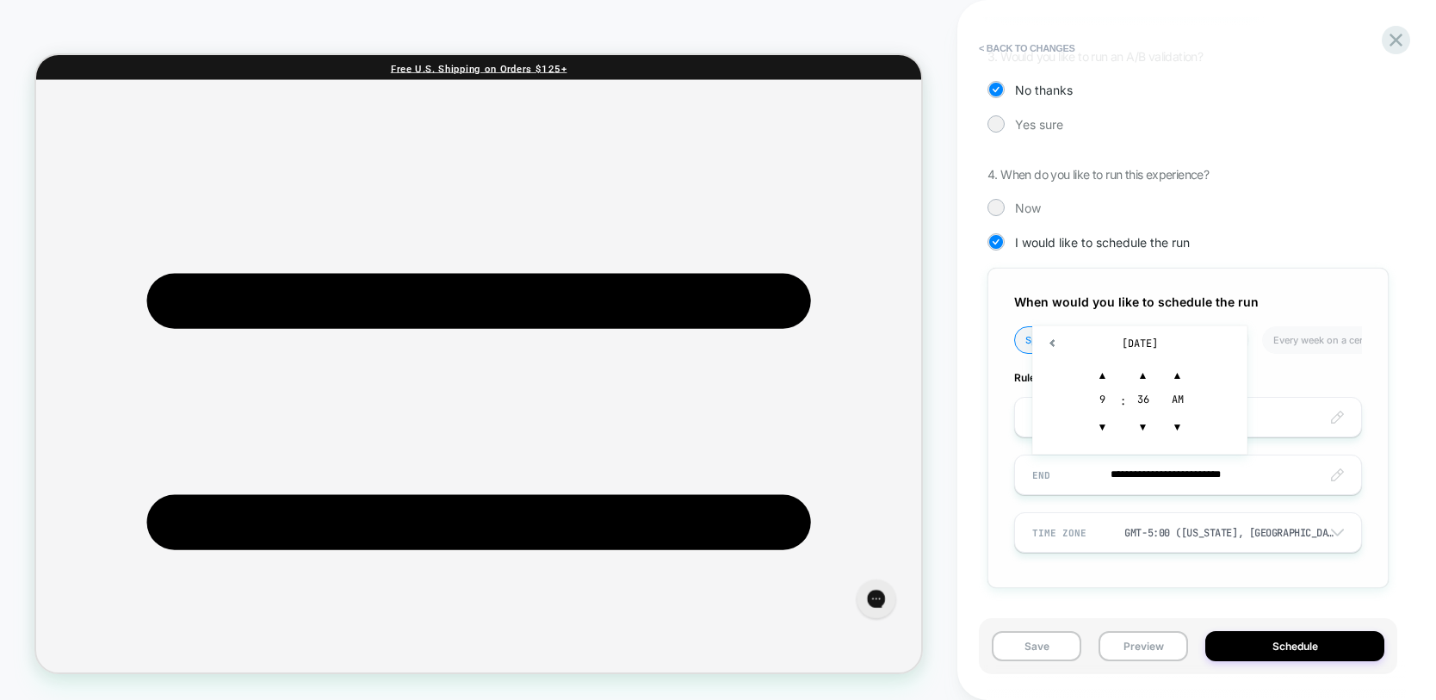
click at [1239, 530] on div "GMT-5:00 ([US_STATE], [GEOGRAPHIC_DATA], [GEOGRAPHIC_DATA])" at bounding box center [1230, 533] width 211 height 14
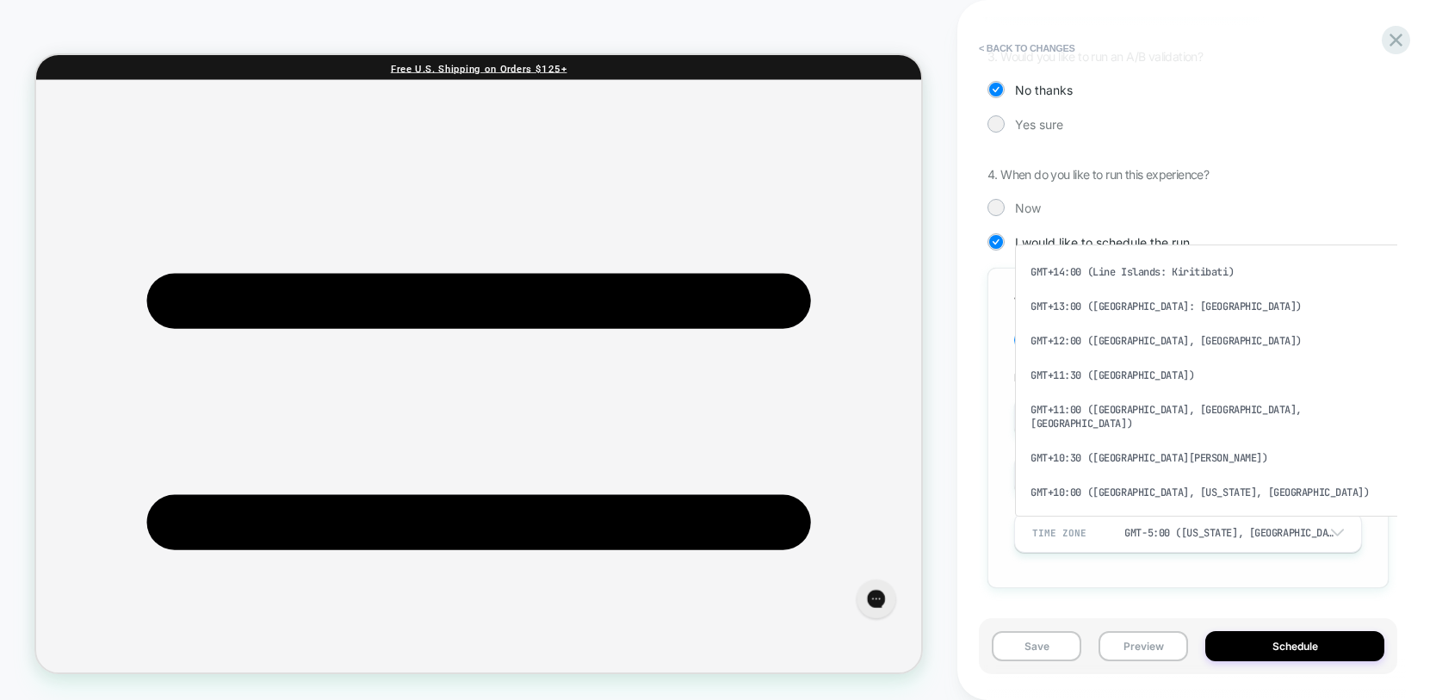
scroll to position [755, 0]
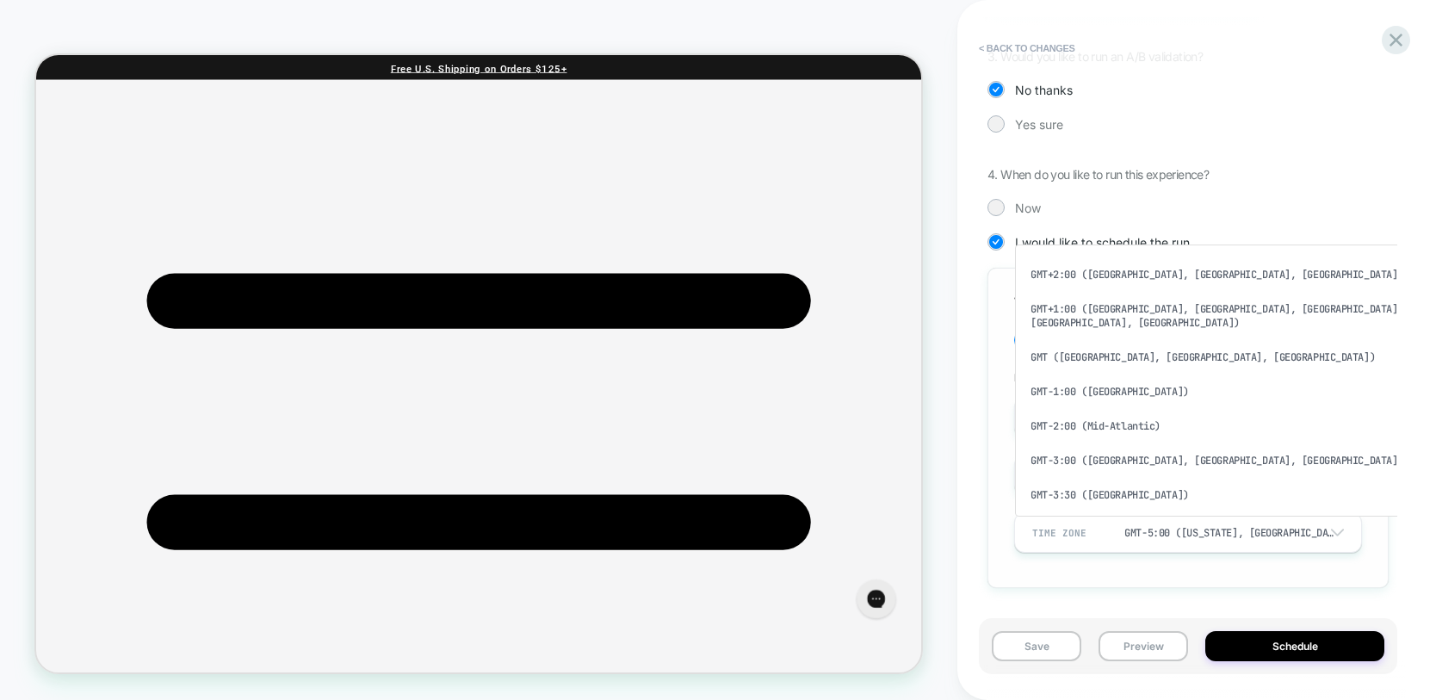
click at [1238, 530] on div "GMT-5:00 ([US_STATE], [GEOGRAPHIC_DATA], [GEOGRAPHIC_DATA])" at bounding box center [1230, 533] width 211 height 14
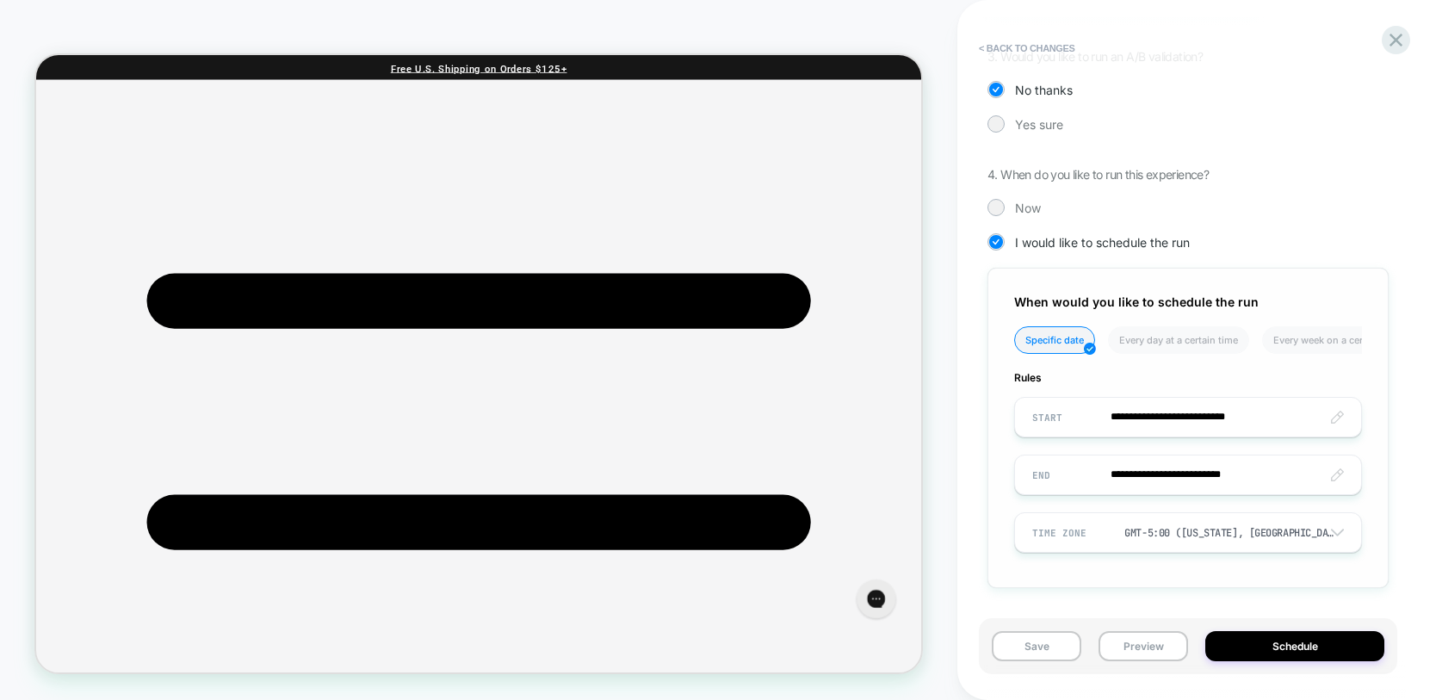
click at [1238, 530] on div "GMT-5:00 ([US_STATE], [GEOGRAPHIC_DATA], [GEOGRAPHIC_DATA])" at bounding box center [1230, 533] width 211 height 14
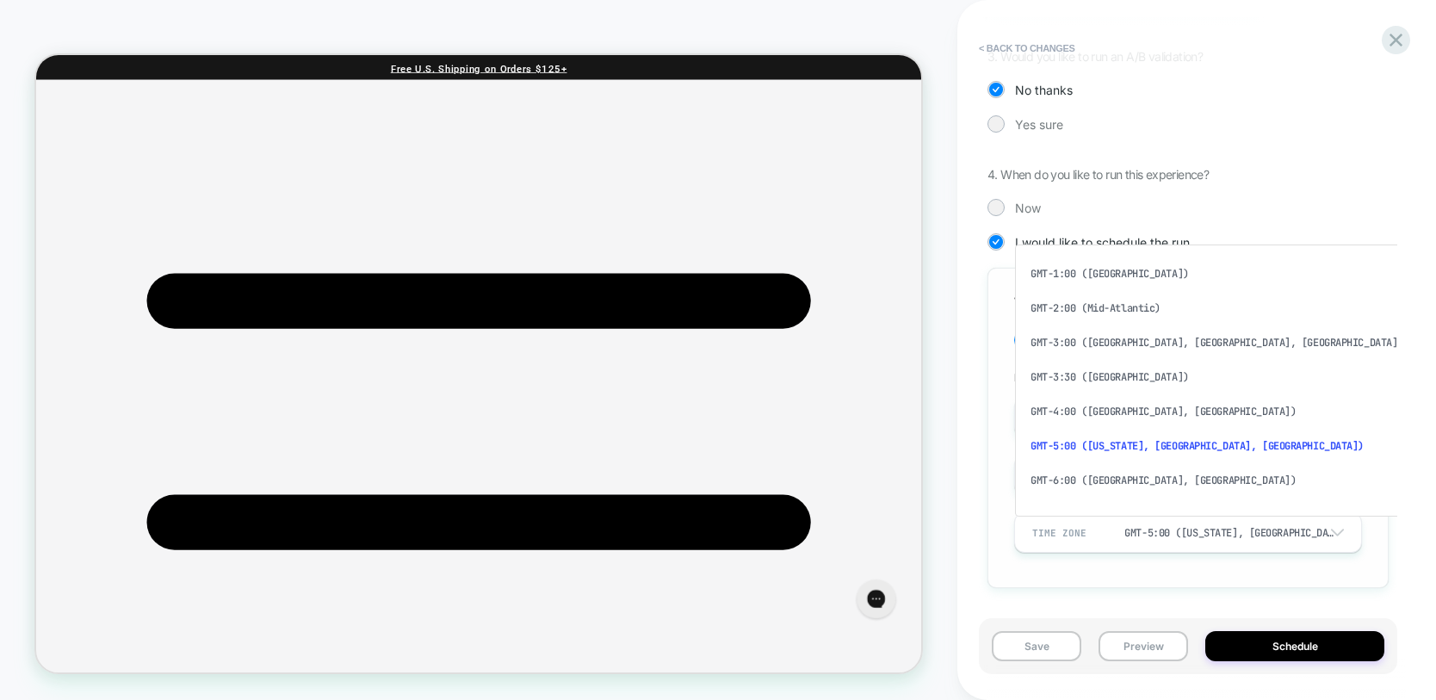
scroll to position [870, 0]
click at [1181, 536] on div "GMT-8:00 ([GEOGRAPHIC_DATA])" at bounding box center [1218, 553] width 393 height 34
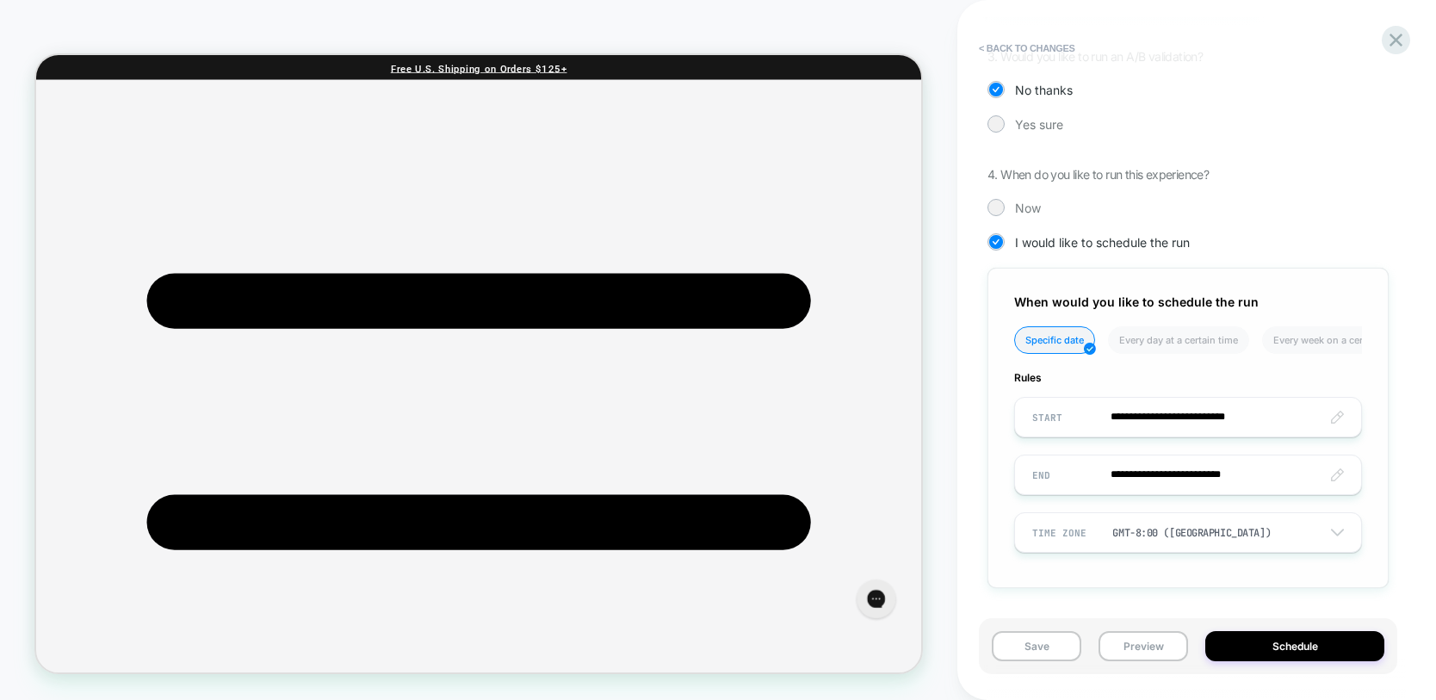
click at [1404, 571] on div "**********" at bounding box center [1197, 350] width 419 height 700
click at [1231, 477] on input "**********" at bounding box center [1188, 475] width 346 height 40
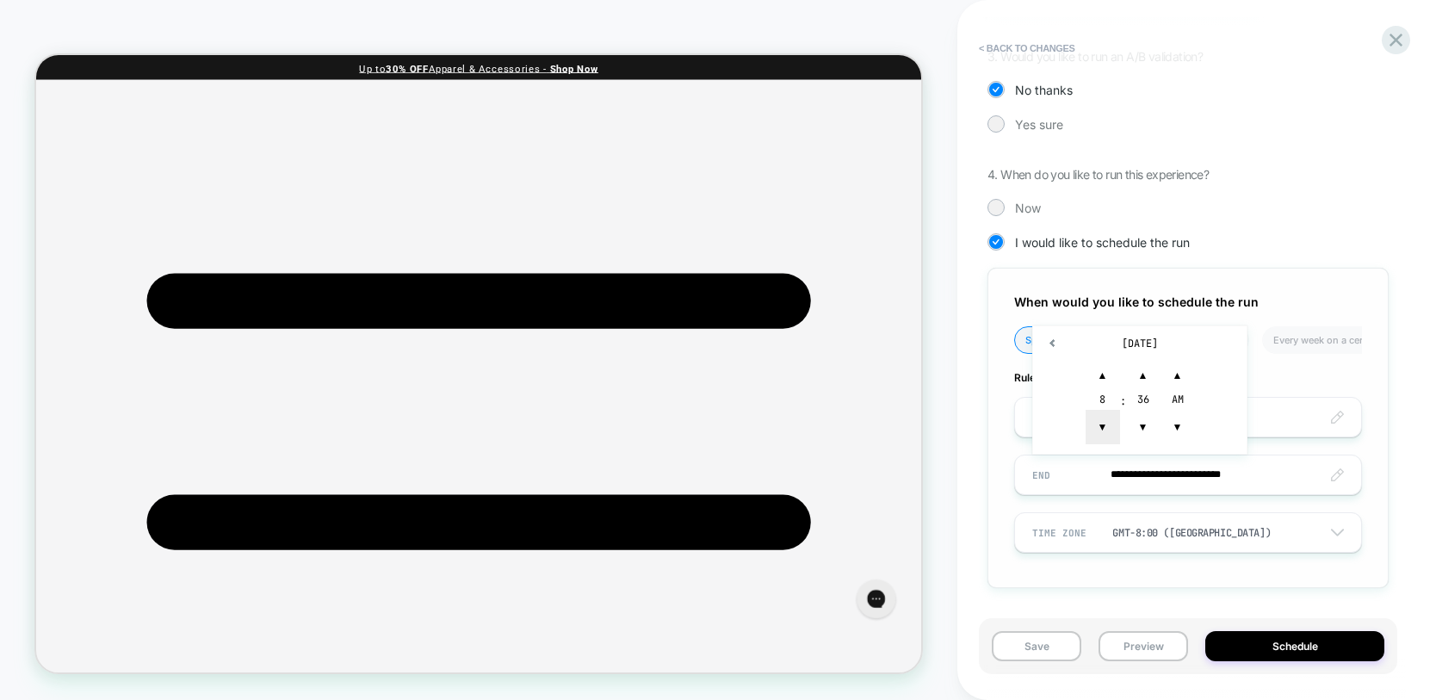
click at [1111, 425] on span "▼" at bounding box center [1103, 427] width 34 height 34
type input "**********"
click at [1402, 505] on div "**********" at bounding box center [1197, 350] width 419 height 700
click at [1031, 652] on button "Save" at bounding box center [1037, 646] width 90 height 30
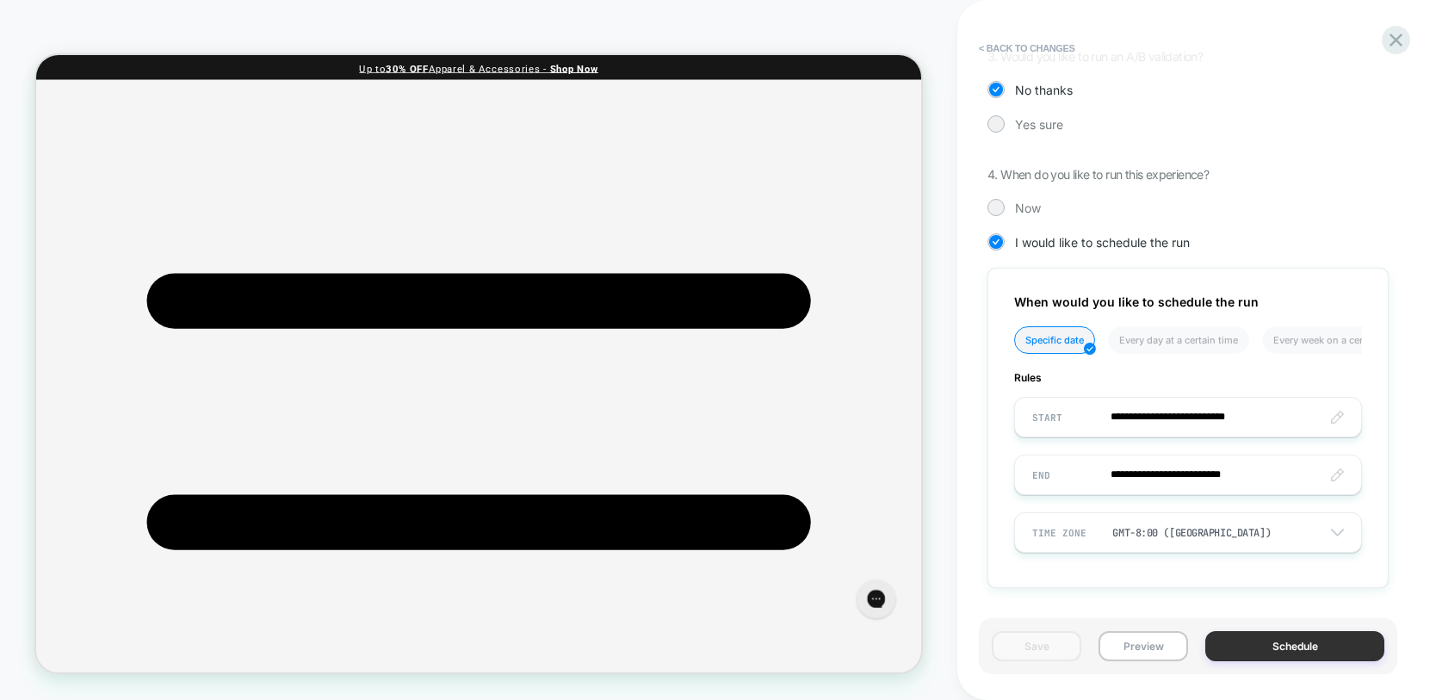
click at [1326, 648] on button "Schedule" at bounding box center [1295, 646] width 179 height 30
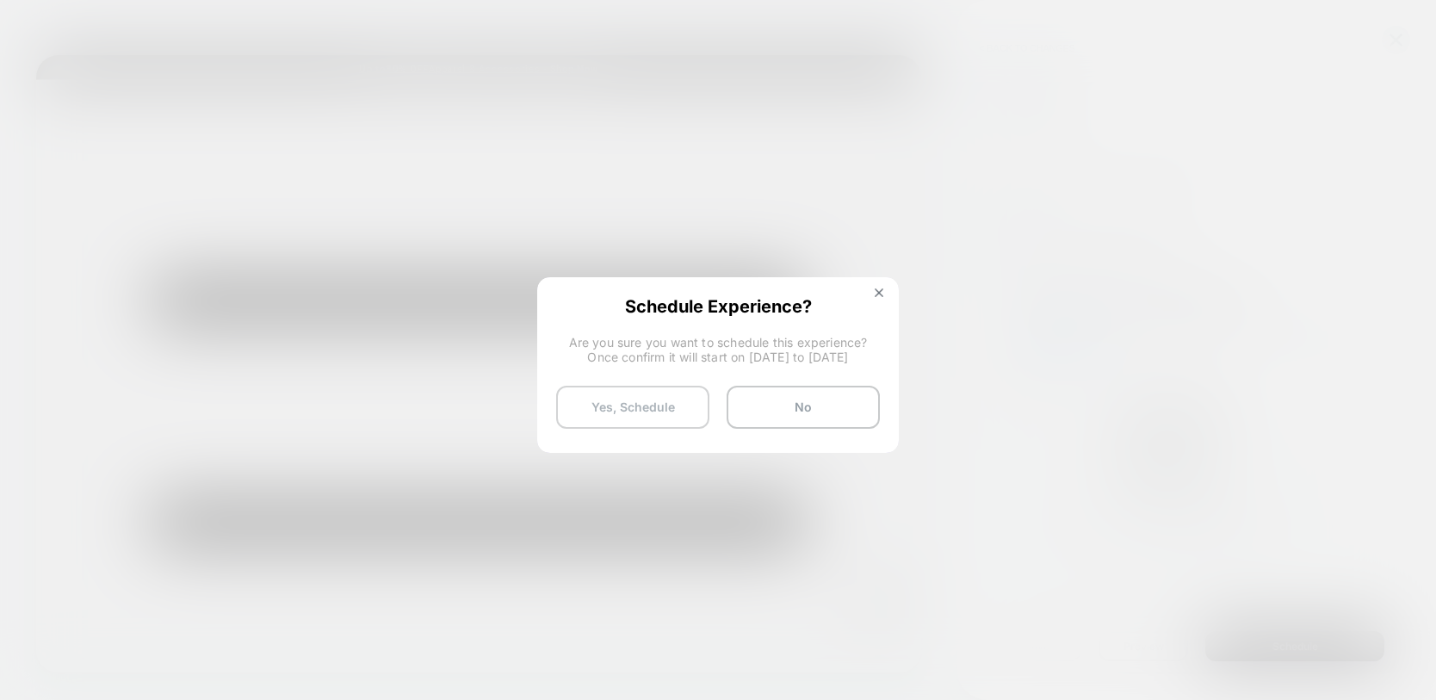
click at [651, 400] on button "Yes, Schedule" at bounding box center [632, 407] width 153 height 43
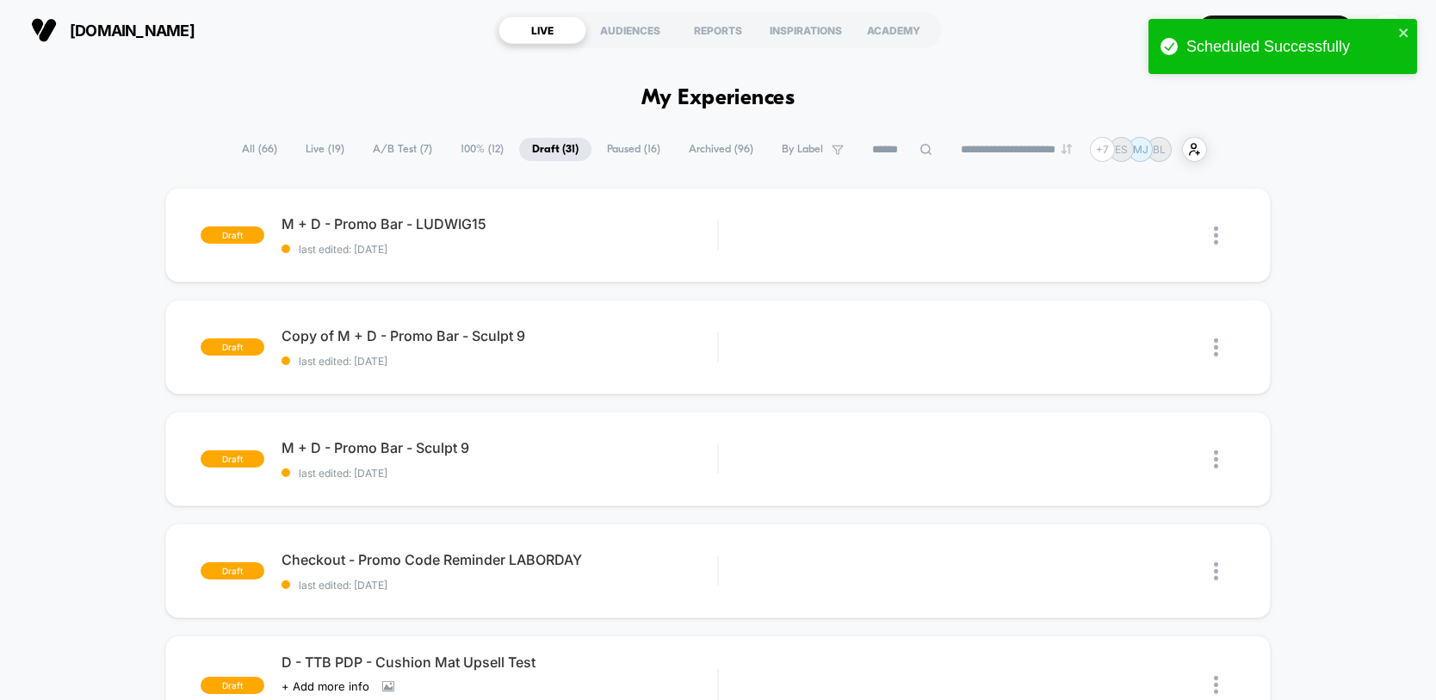
click at [471, 152] on span "100% ( 12 )" at bounding box center [482, 149] width 69 height 23
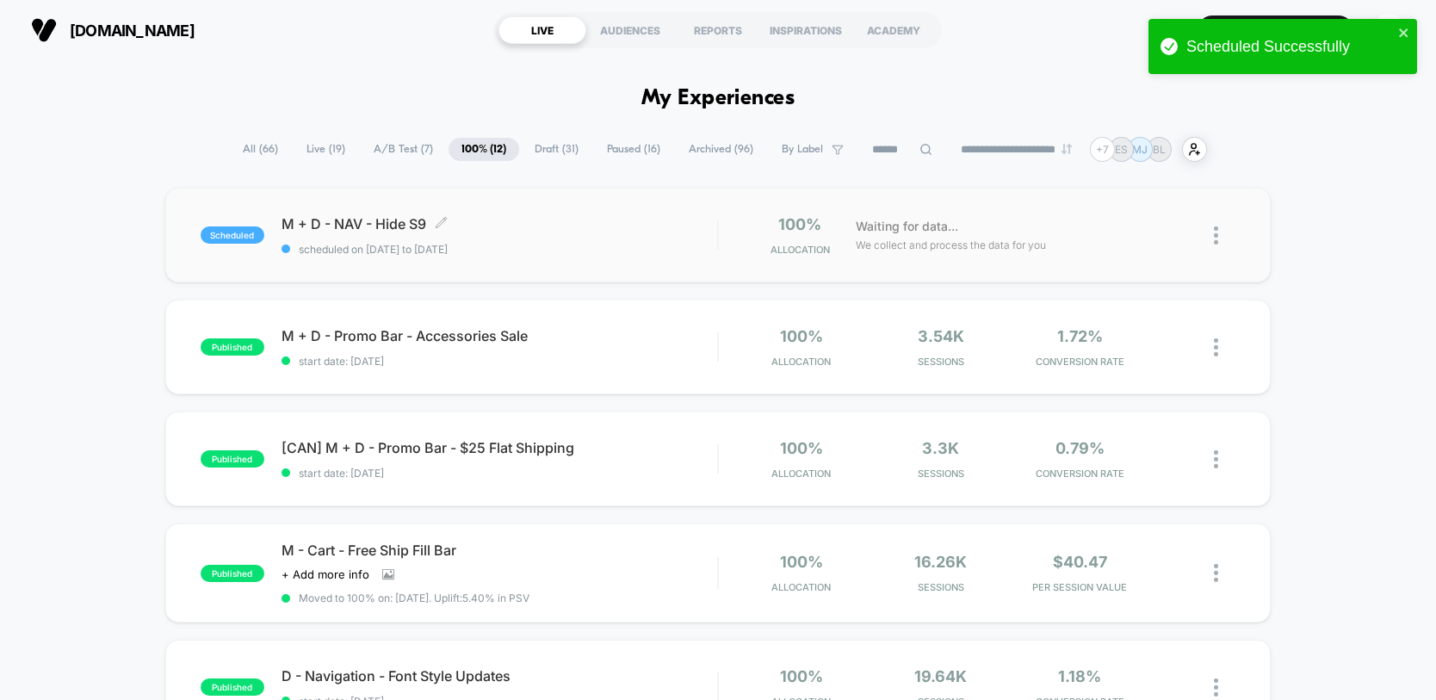
click at [488, 230] on span "M + D - NAV - Hide S9 Click to edit experience details" at bounding box center [500, 223] width 436 height 17
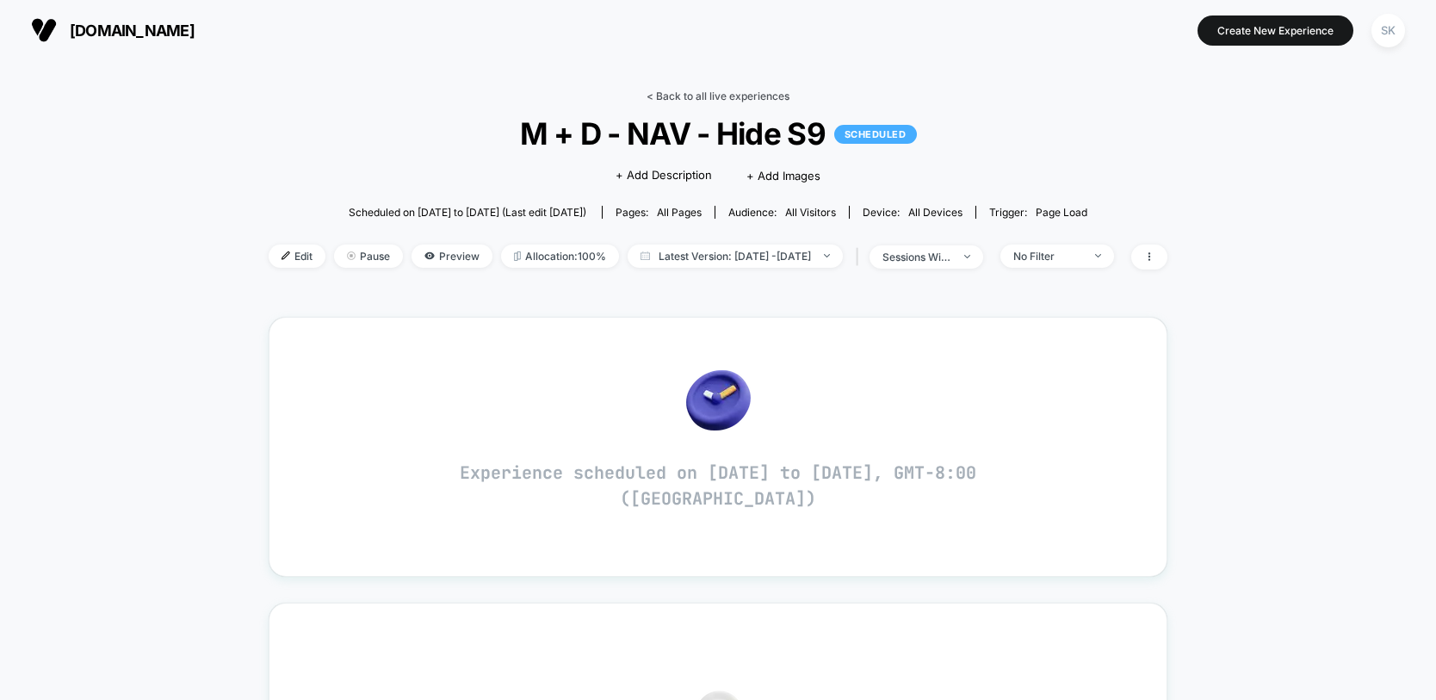
click at [686, 90] on link "< Back to all live experiences" at bounding box center [718, 96] width 143 height 13
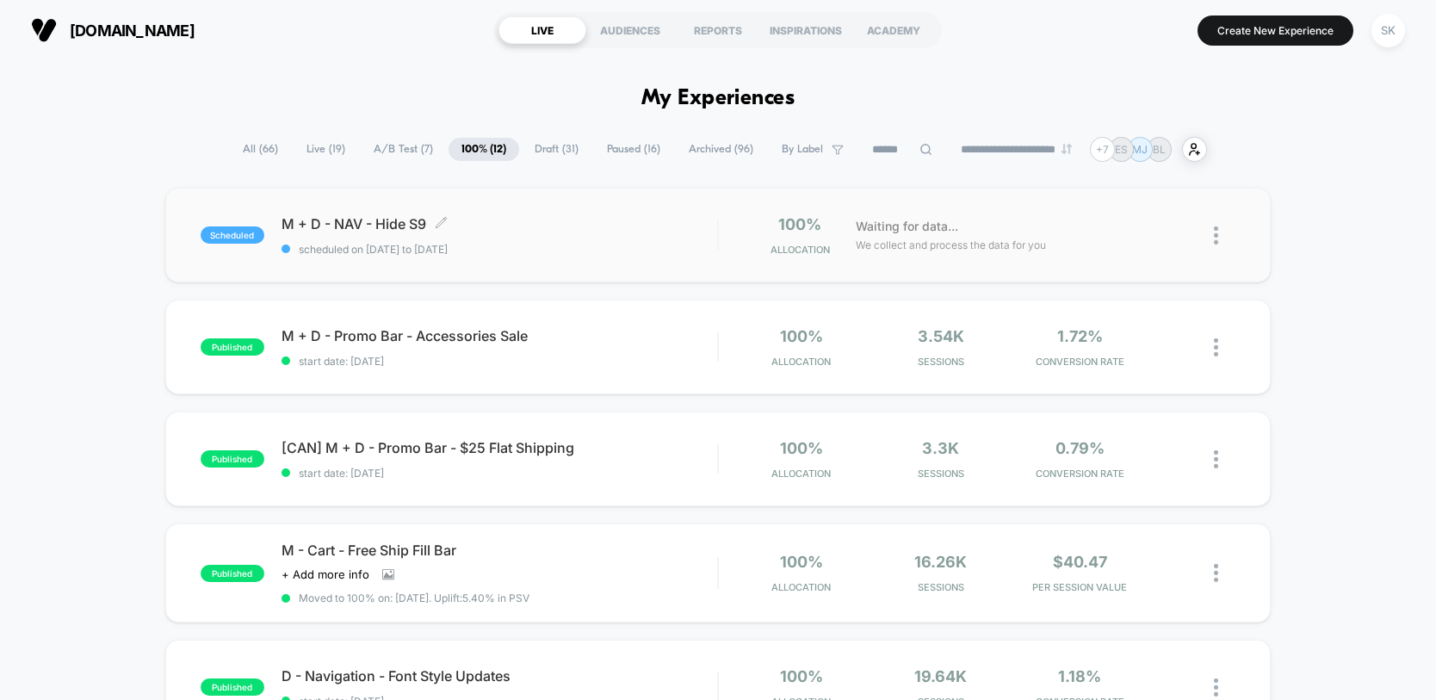
click at [474, 251] on span "scheduled on [DATE] to [DATE]" at bounding box center [500, 249] width 436 height 13
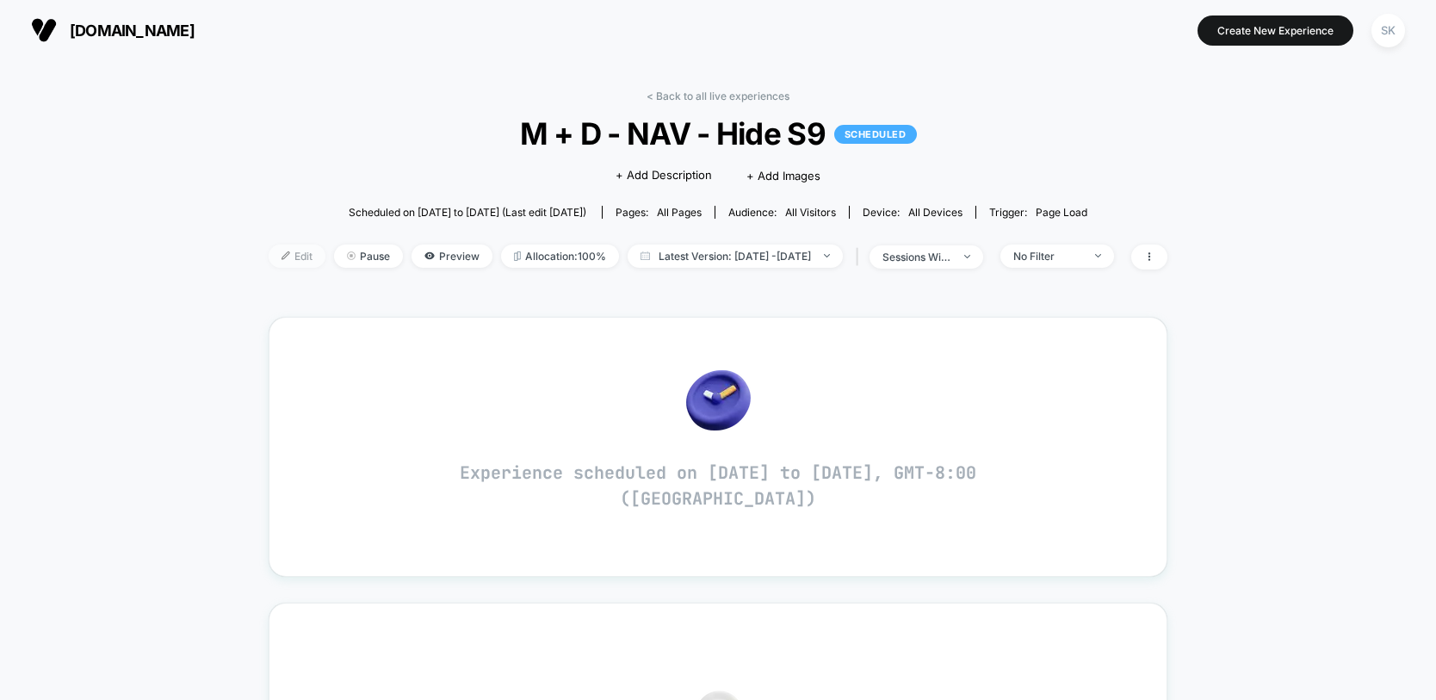
click at [269, 249] on span "Edit" at bounding box center [297, 256] width 57 height 23
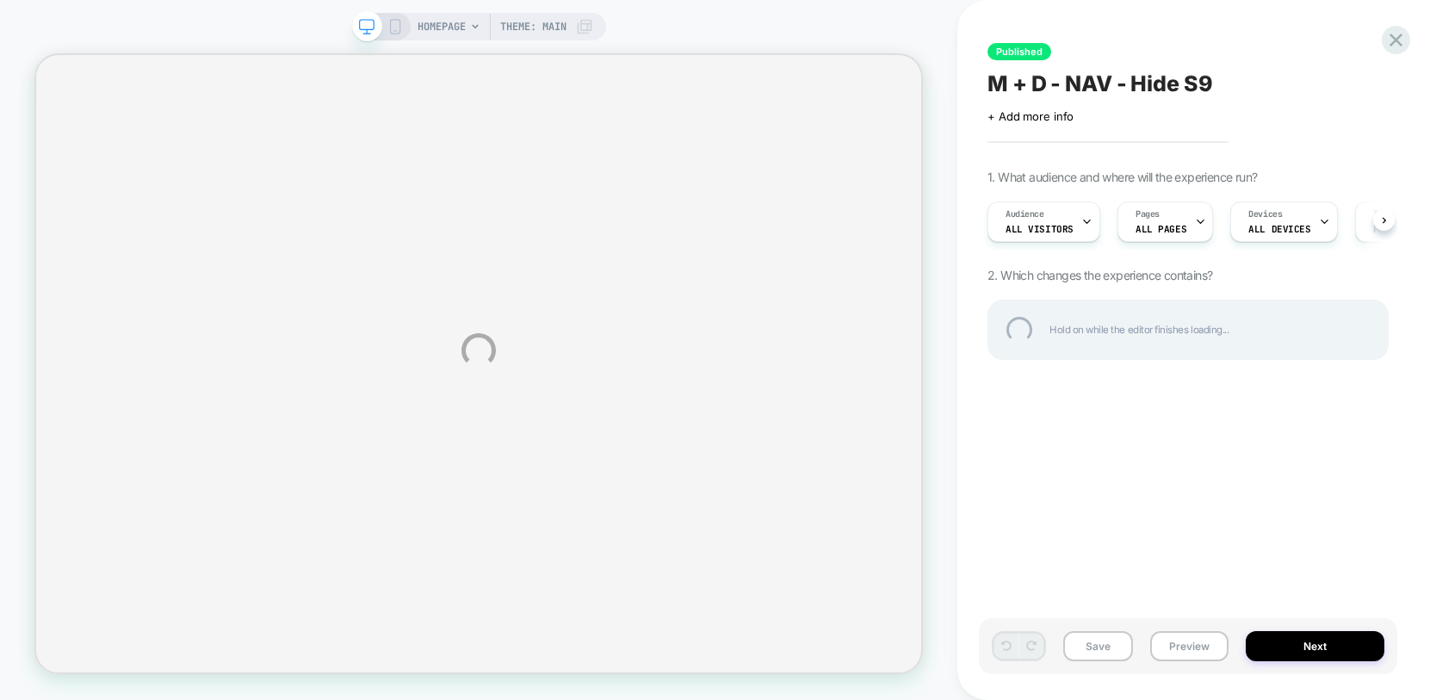
click at [1325, 646] on div "HOMEPAGE Theme: MAIN Published M + D - NAV - Hide S9 Click to edit experience d…" at bounding box center [718, 350] width 1436 height 700
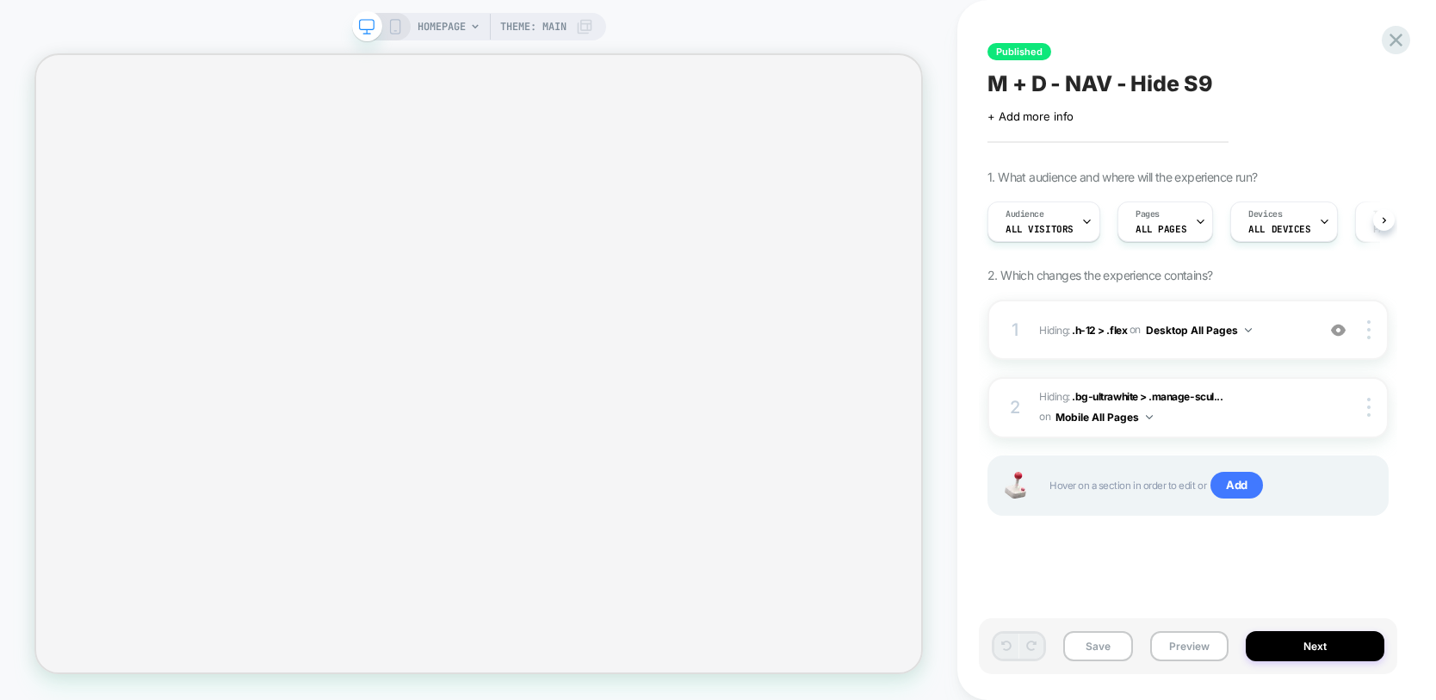
scroll to position [0, 1]
click at [1298, 650] on button "Next" at bounding box center [1315, 646] width 139 height 30
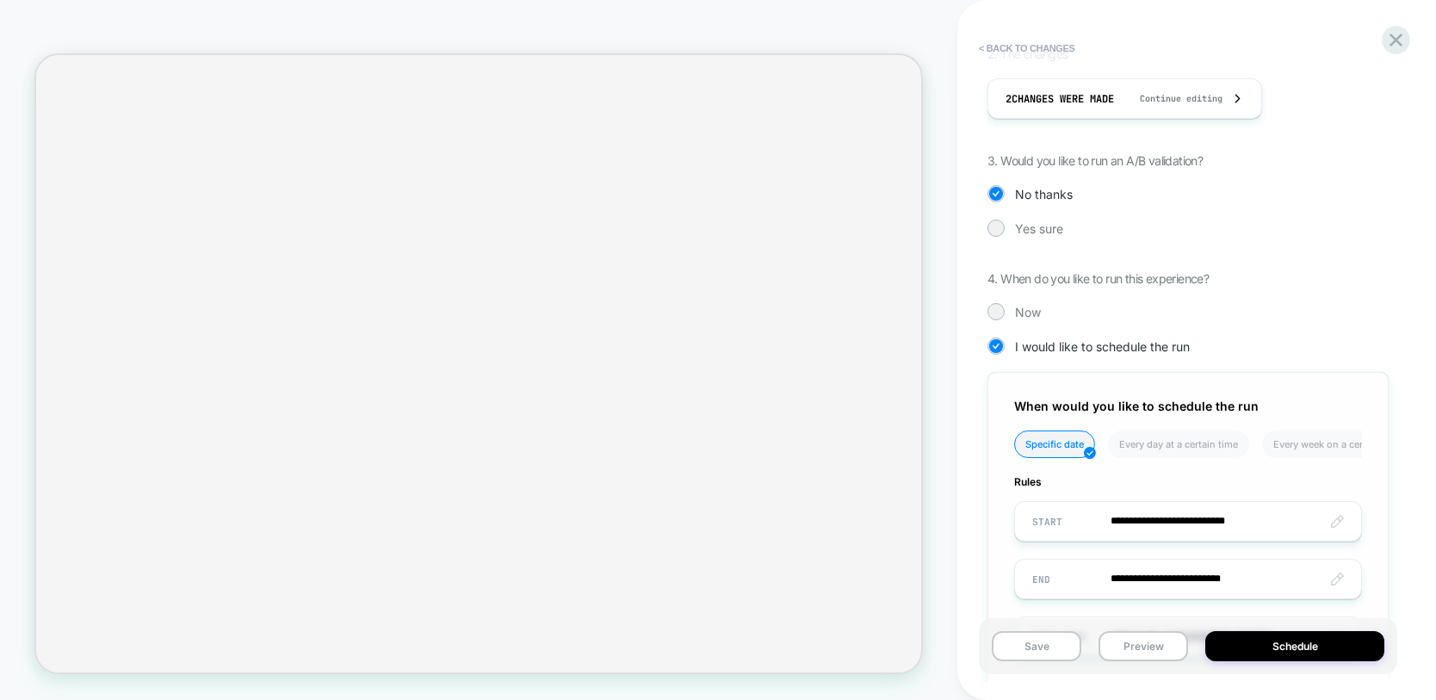
scroll to position [418, 0]
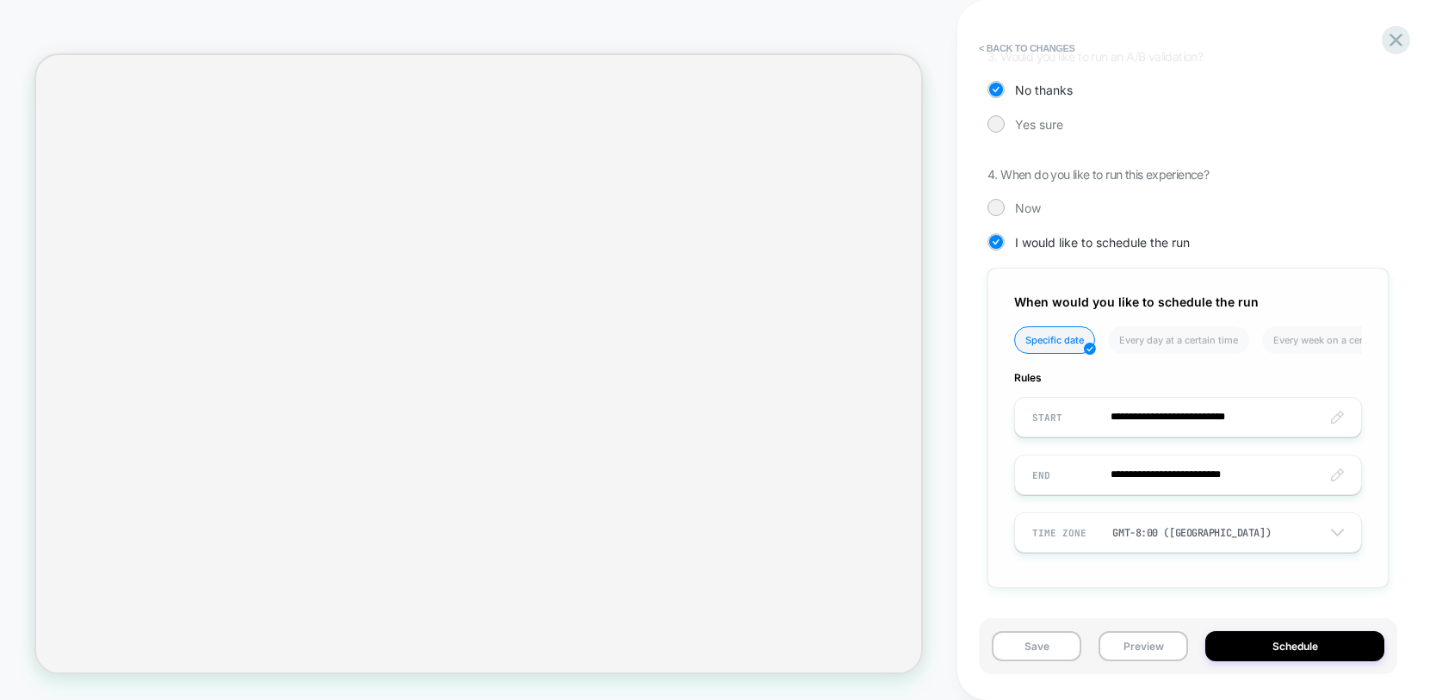
click at [1246, 421] on input "**********" at bounding box center [1188, 417] width 346 height 40
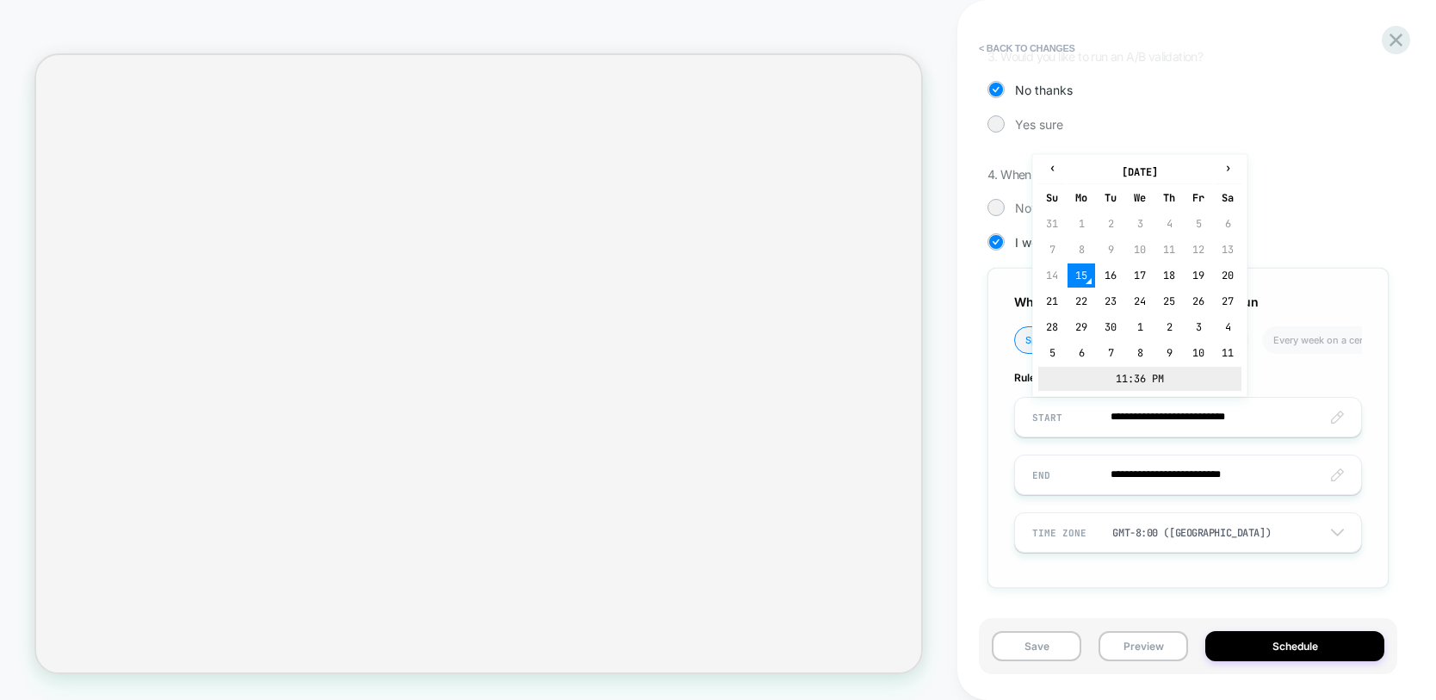
click at [1120, 382] on td "11:36 PM" at bounding box center [1140, 379] width 203 height 24
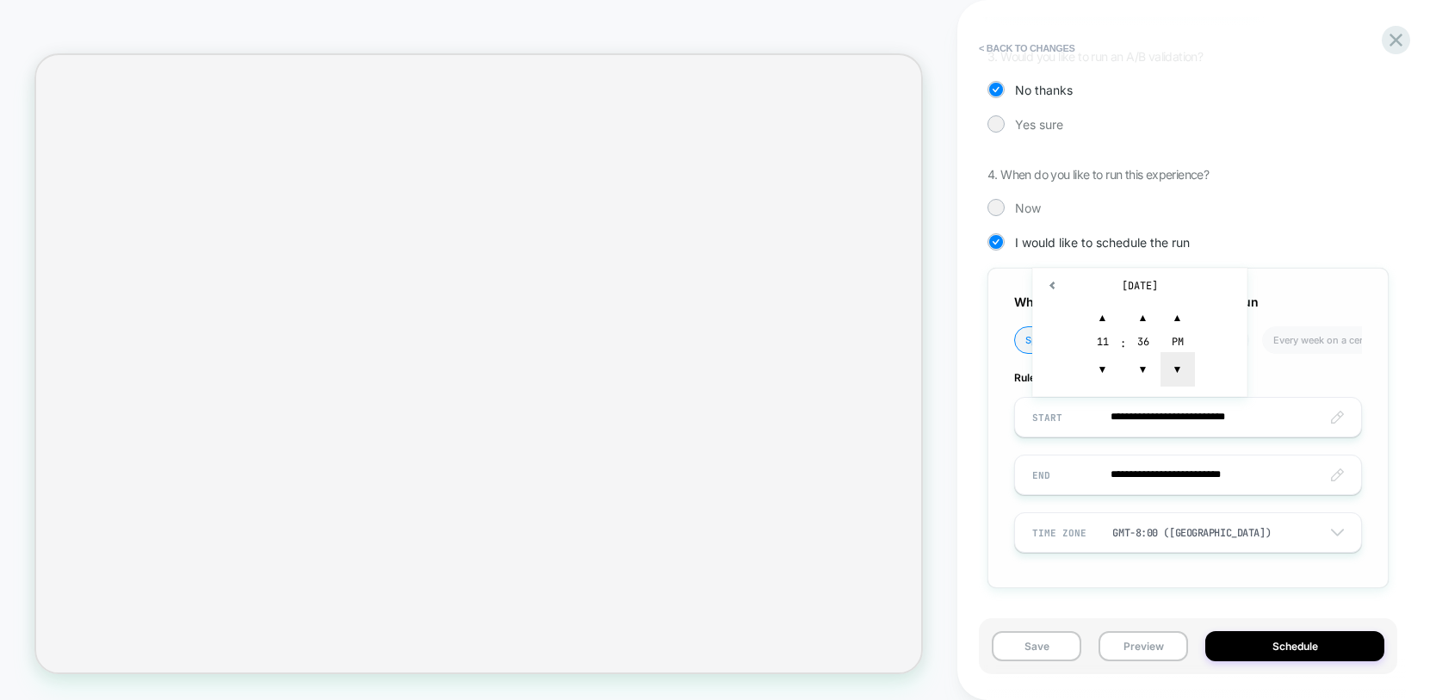
type input "**********"
click at [1174, 368] on span "▼" at bounding box center [1178, 369] width 34 height 34
click at [1397, 358] on div "**********" at bounding box center [1188, 350] width 419 height 666
drag, startPoint x: 1024, startPoint y: 645, endPoint x: 1072, endPoint y: 644, distance: 48.2
click at [1023, 645] on button "Save" at bounding box center [1037, 646] width 90 height 30
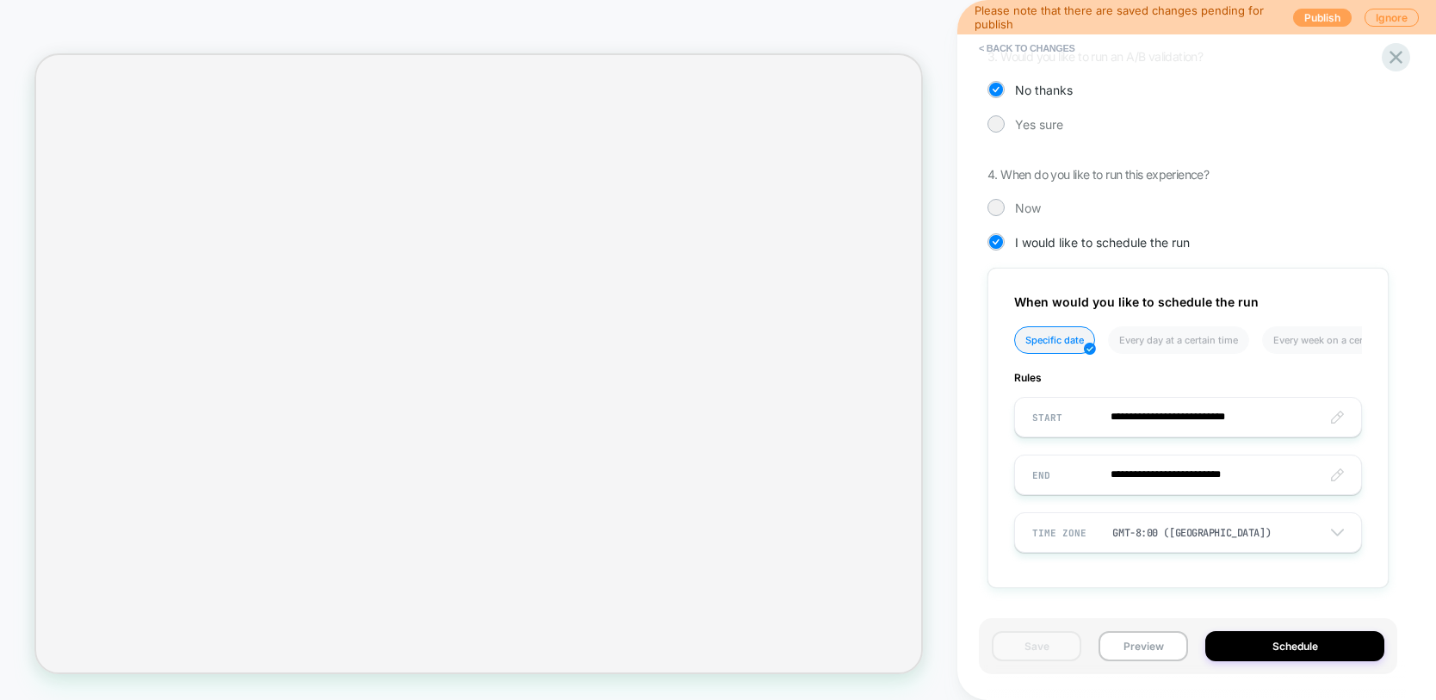
click at [1315, 16] on button "Publish" at bounding box center [1323, 18] width 59 height 18
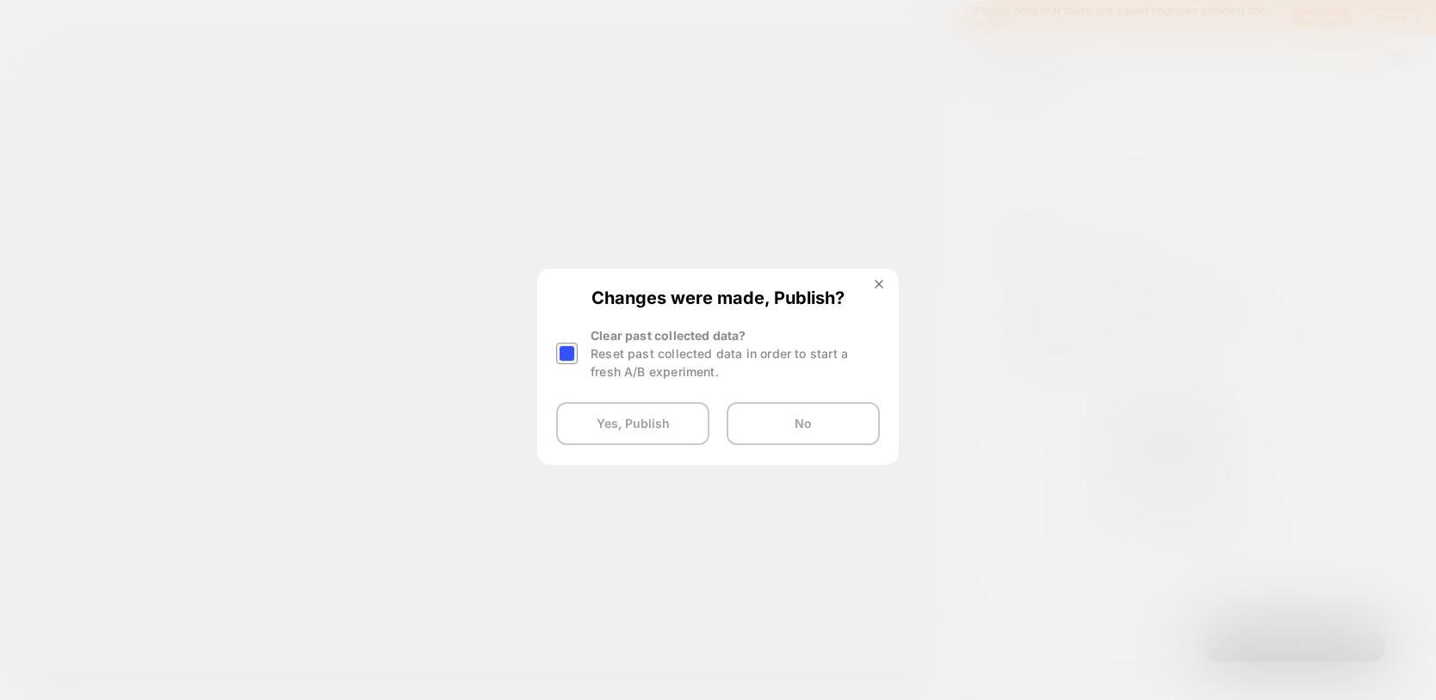
click at [562, 351] on div at bounding box center [567, 354] width 22 height 22
click at [593, 412] on button "Yes, Publish" at bounding box center [632, 423] width 153 height 43
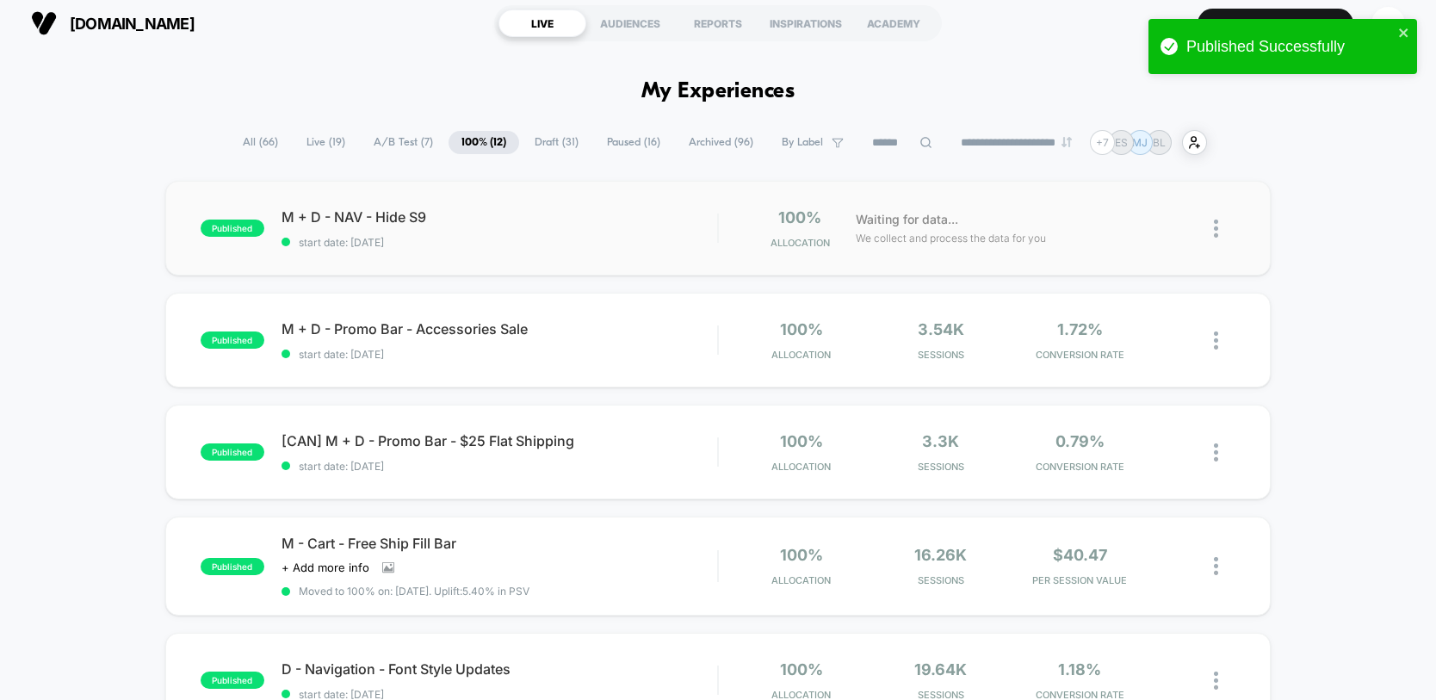
scroll to position [22, 0]
